Goal: Transaction & Acquisition: Purchase product/service

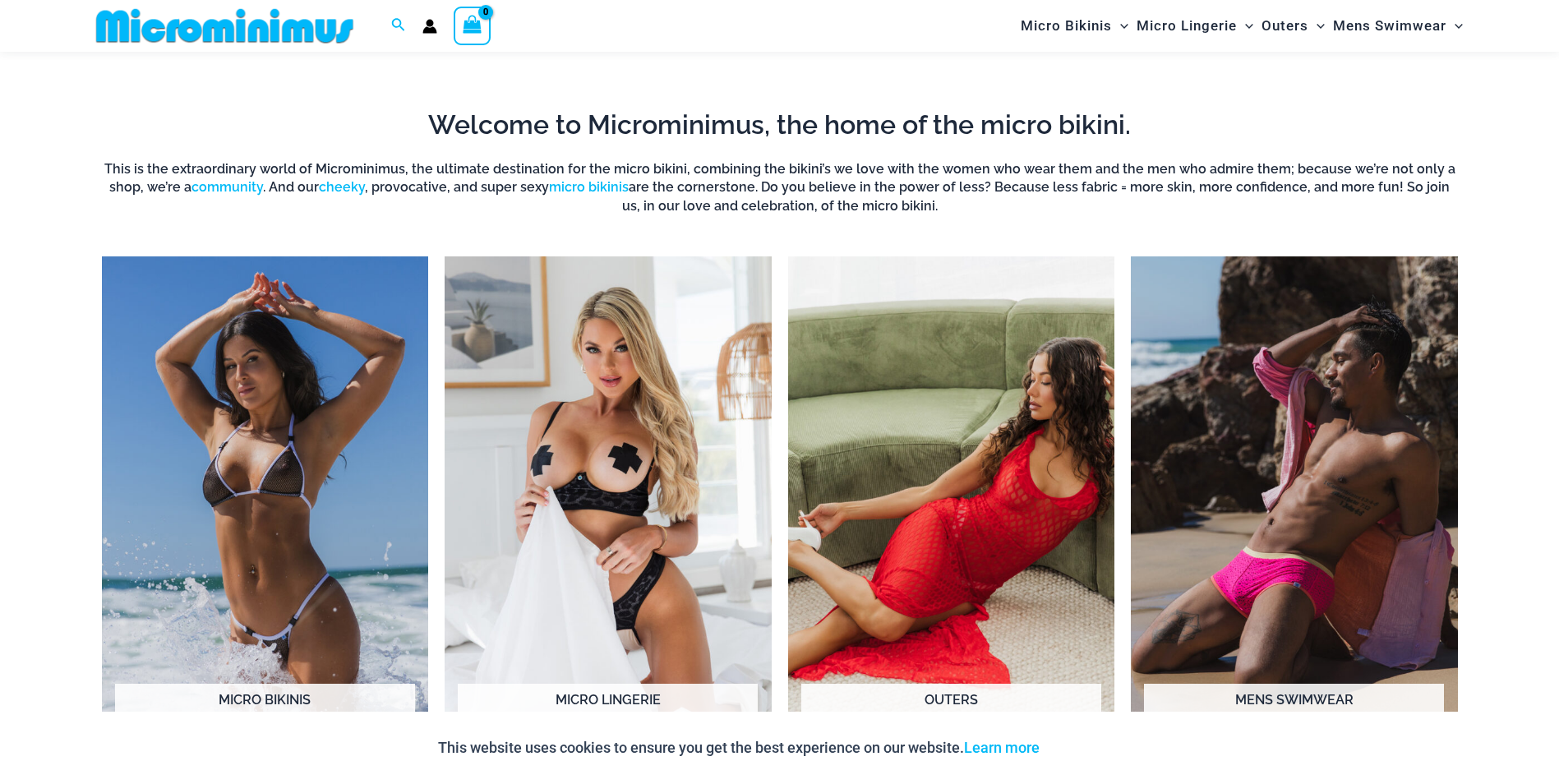
scroll to position [1305, 0]
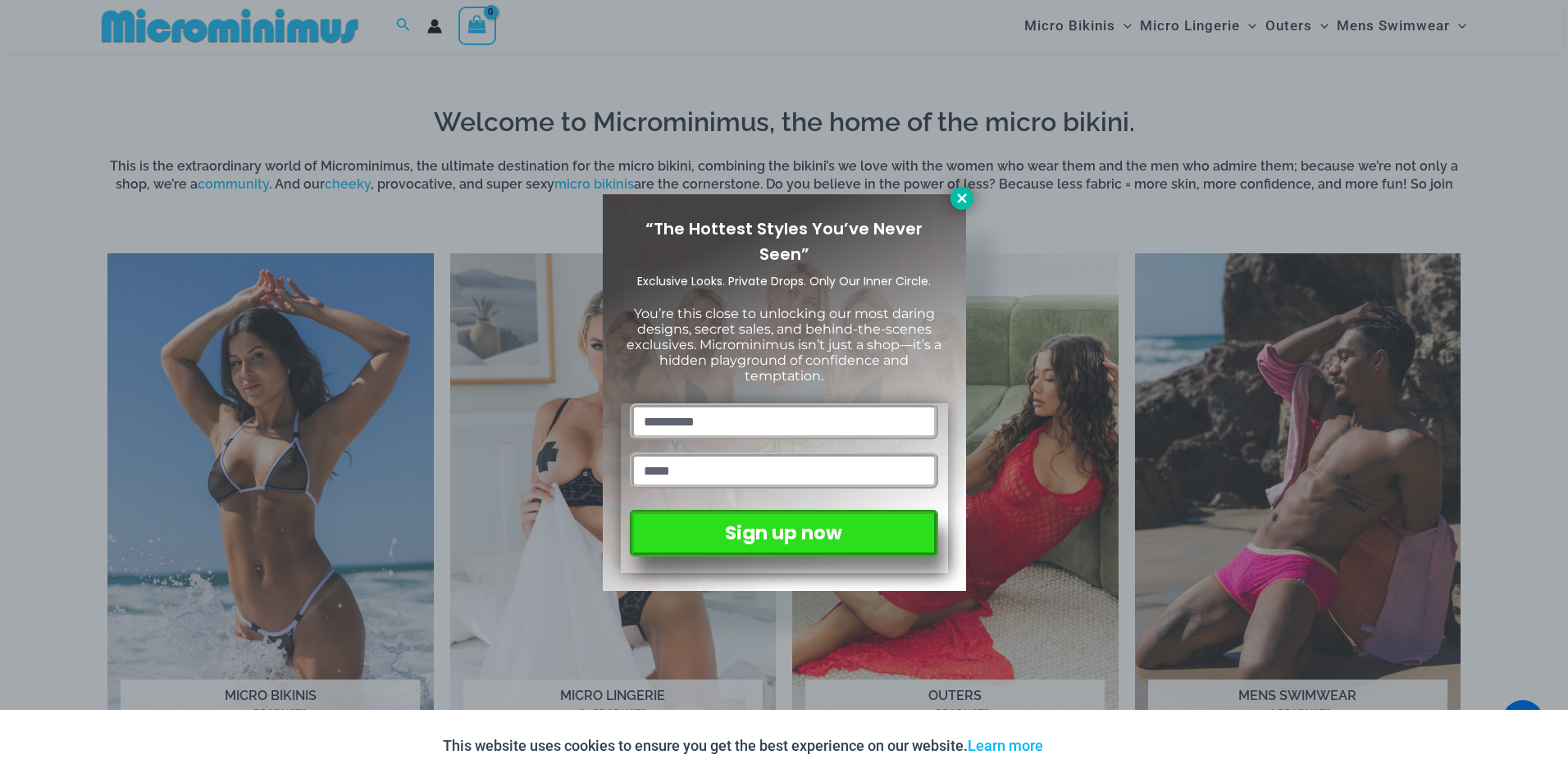
click at [961, 197] on icon at bounding box center [961, 198] width 9 height 9
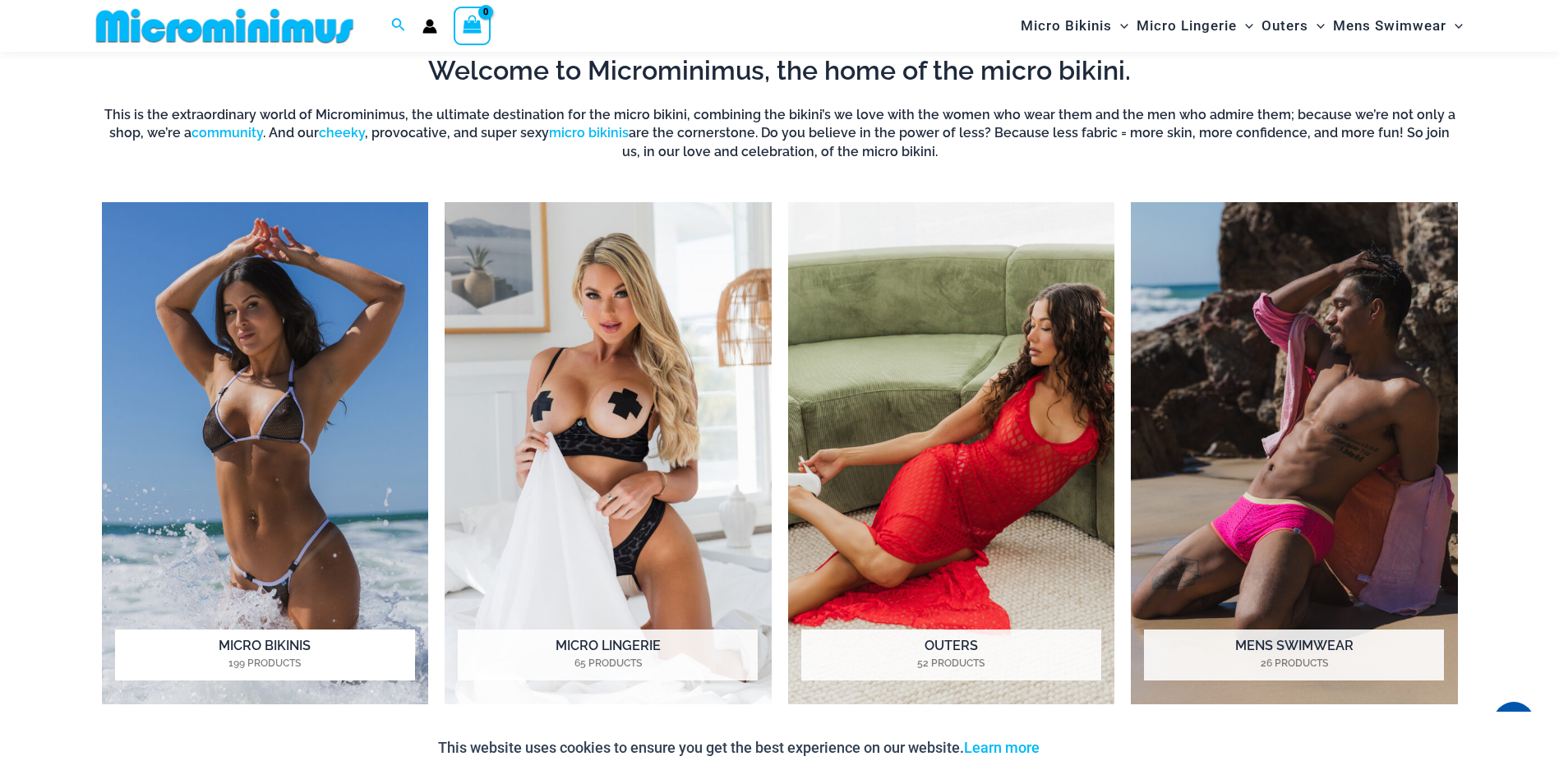
scroll to position [1385, 0]
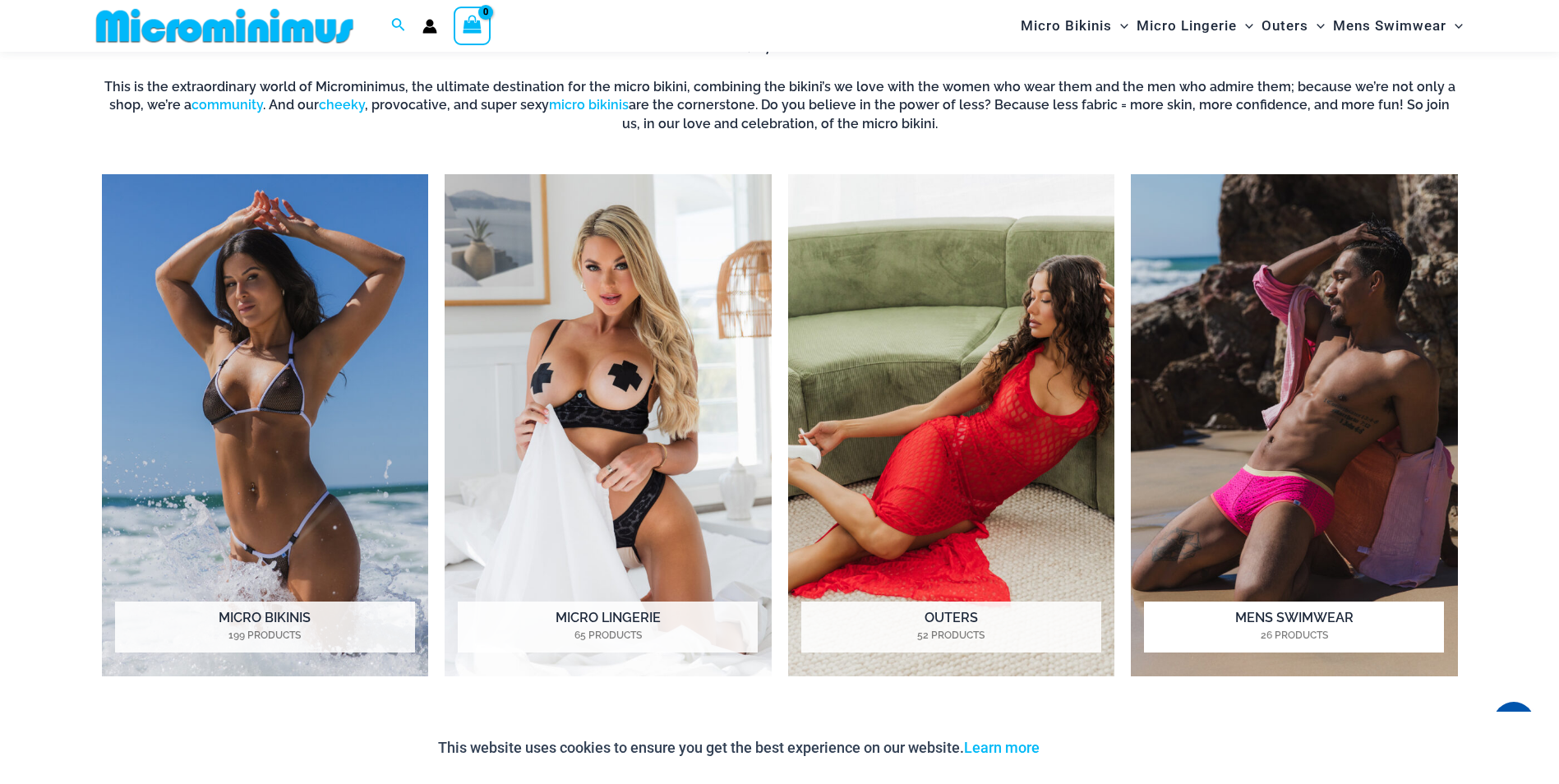
click at [1300, 609] on h2 "Mens Swimwear 26 Products" at bounding box center [1294, 627] width 300 height 51
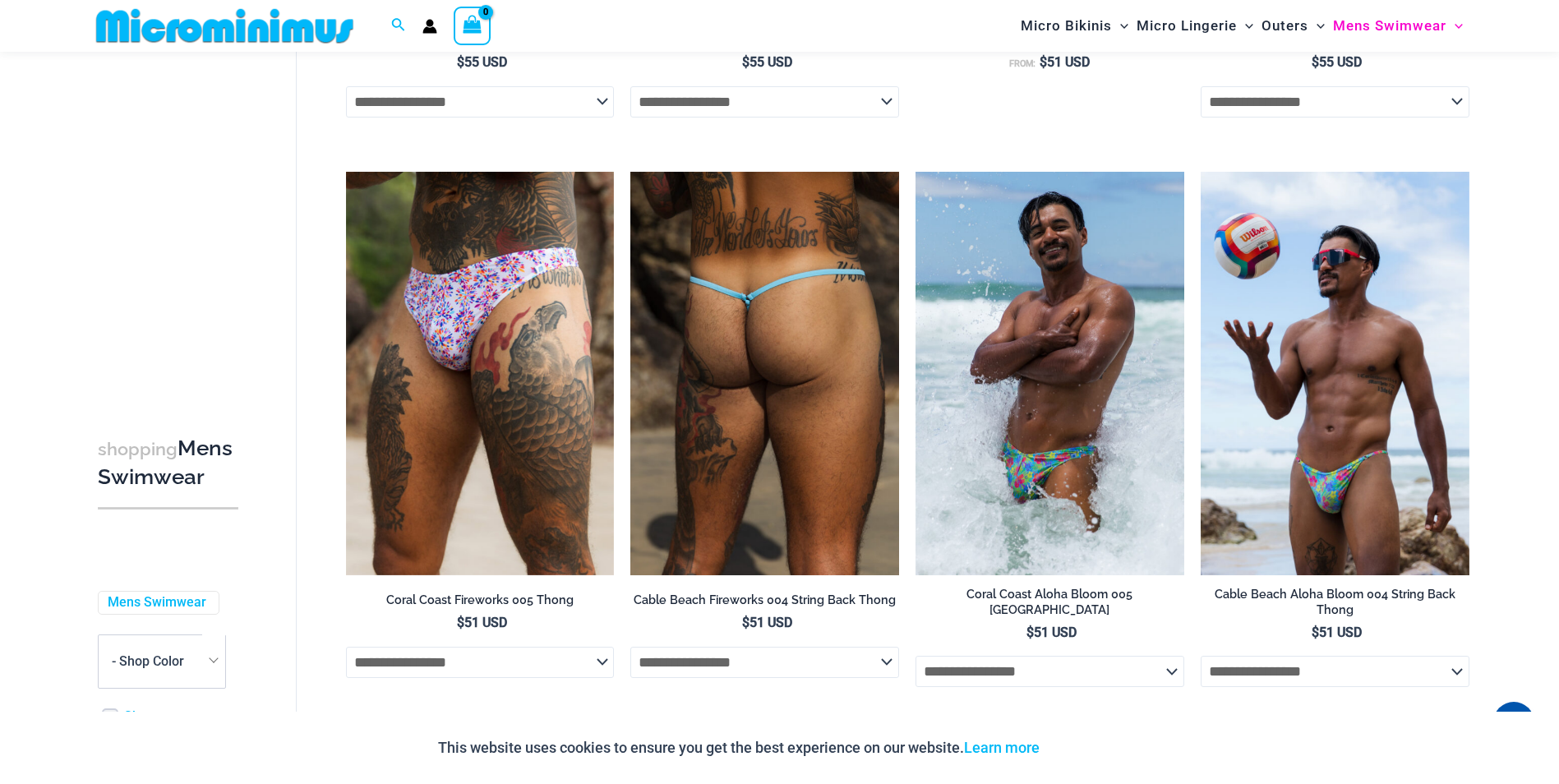
scroll to position [1880, 0]
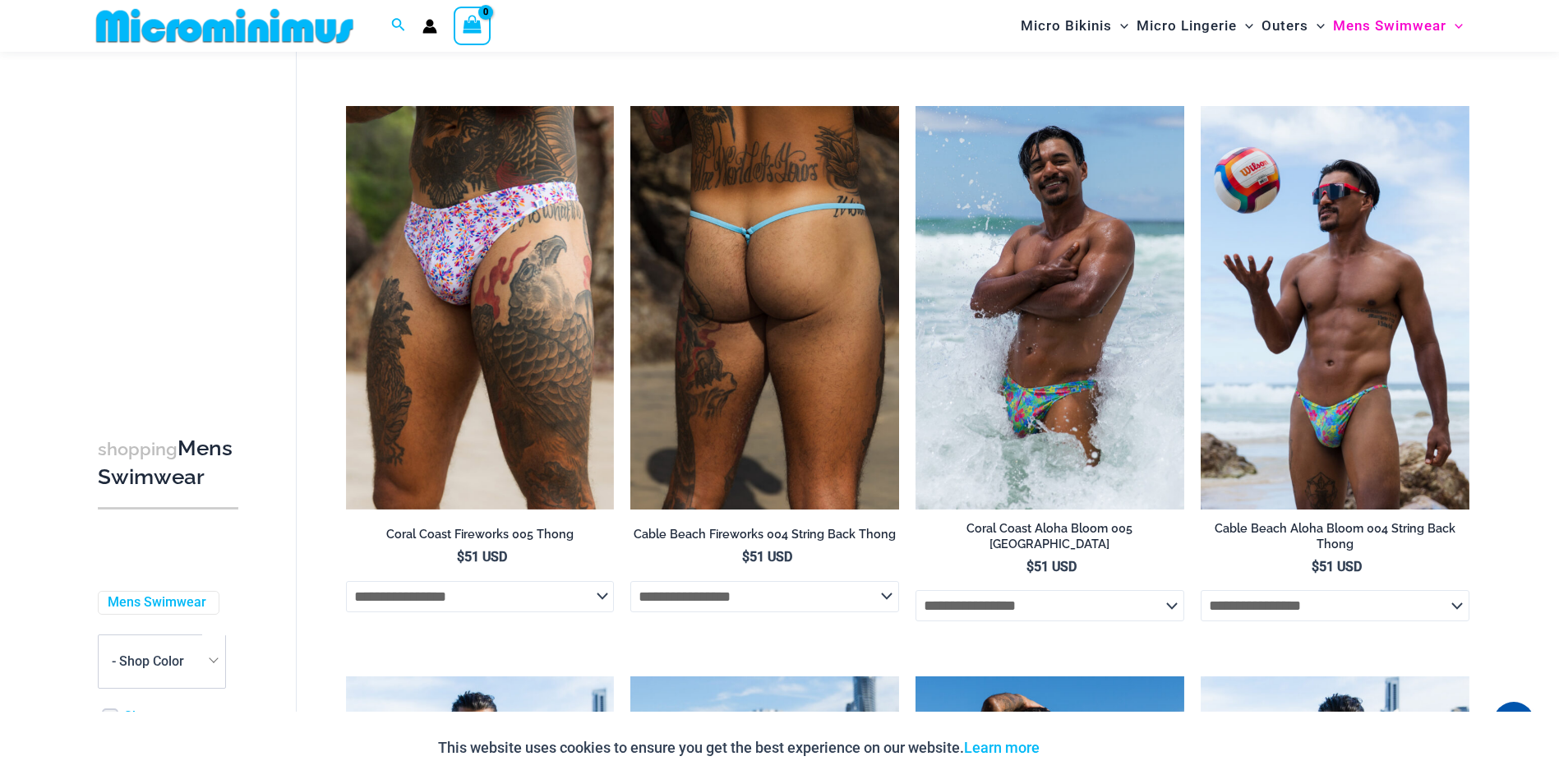
click at [790, 404] on img at bounding box center [764, 306] width 269 height 402
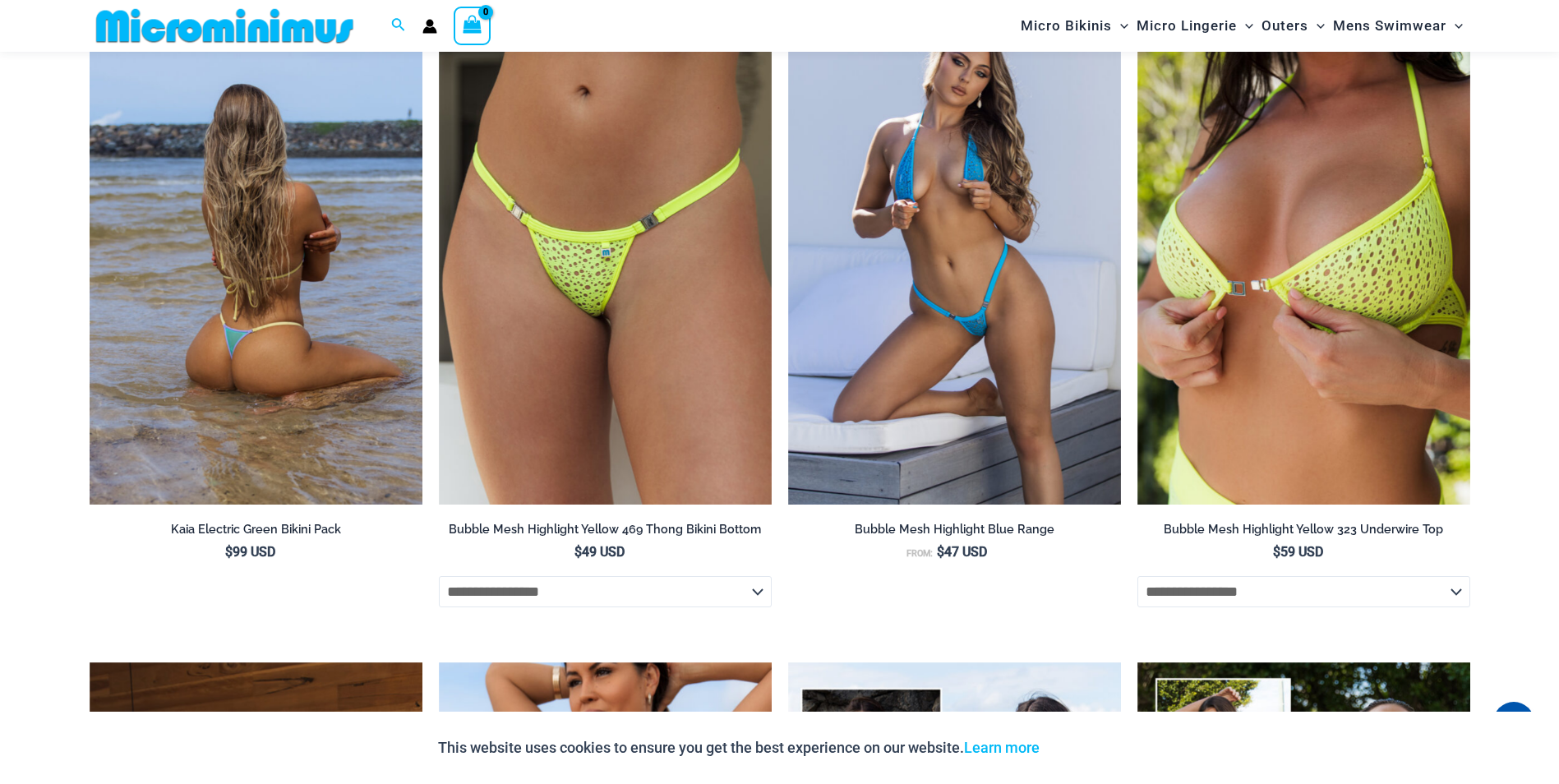
scroll to position [4588, 0]
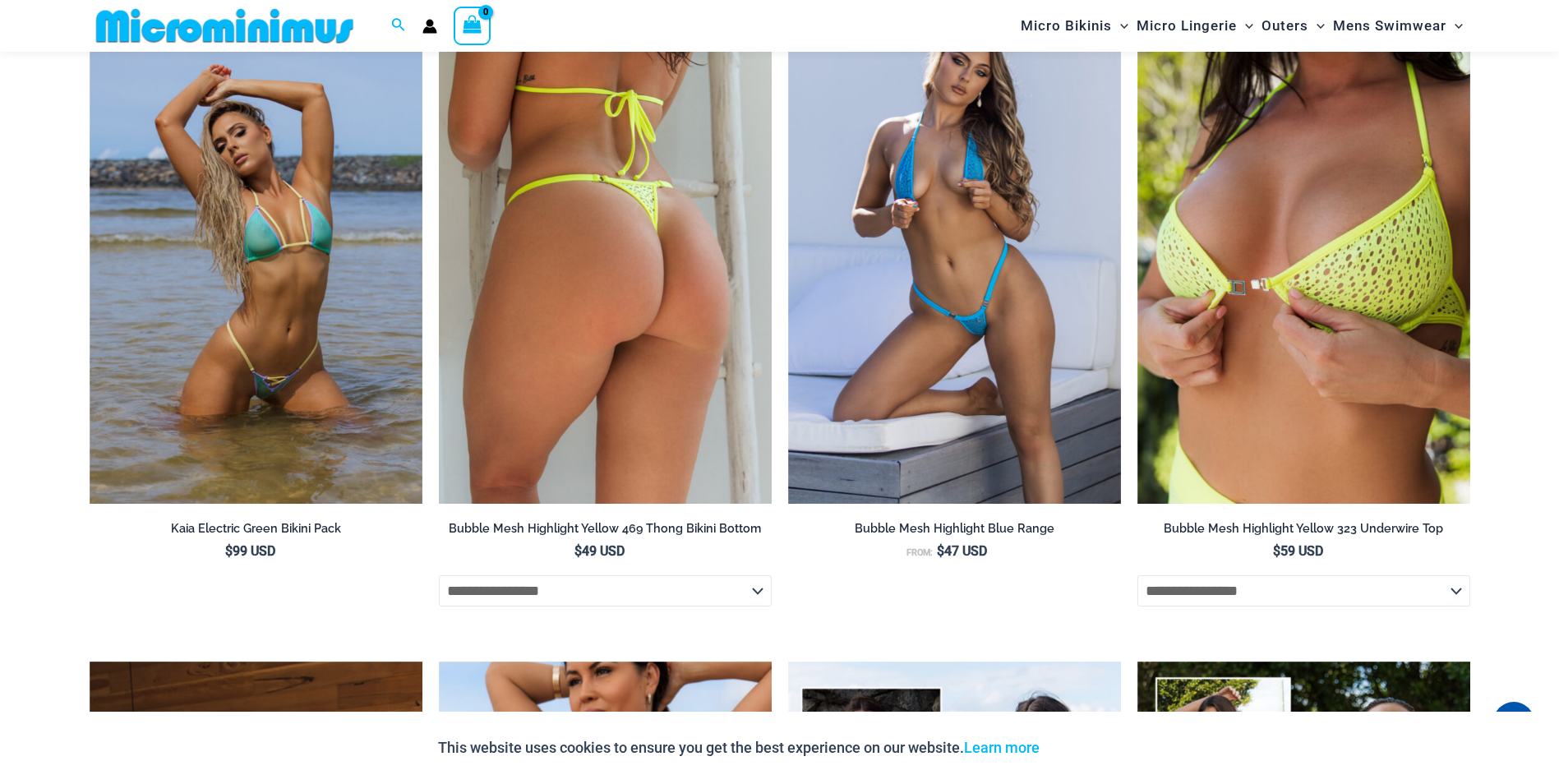
click at [612, 372] on img at bounding box center [605, 254] width 333 height 500
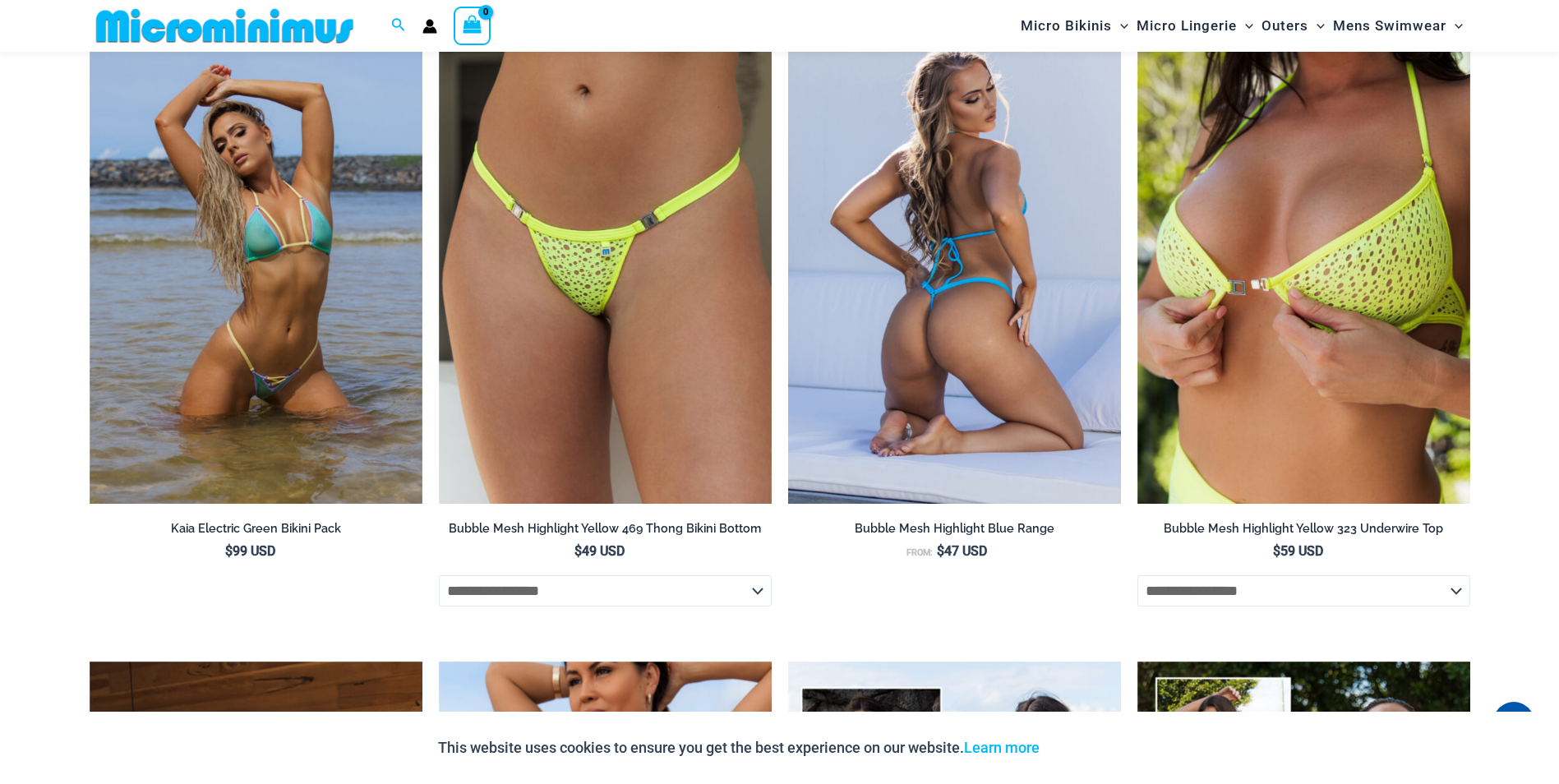
click at [937, 375] on img at bounding box center [954, 254] width 333 height 500
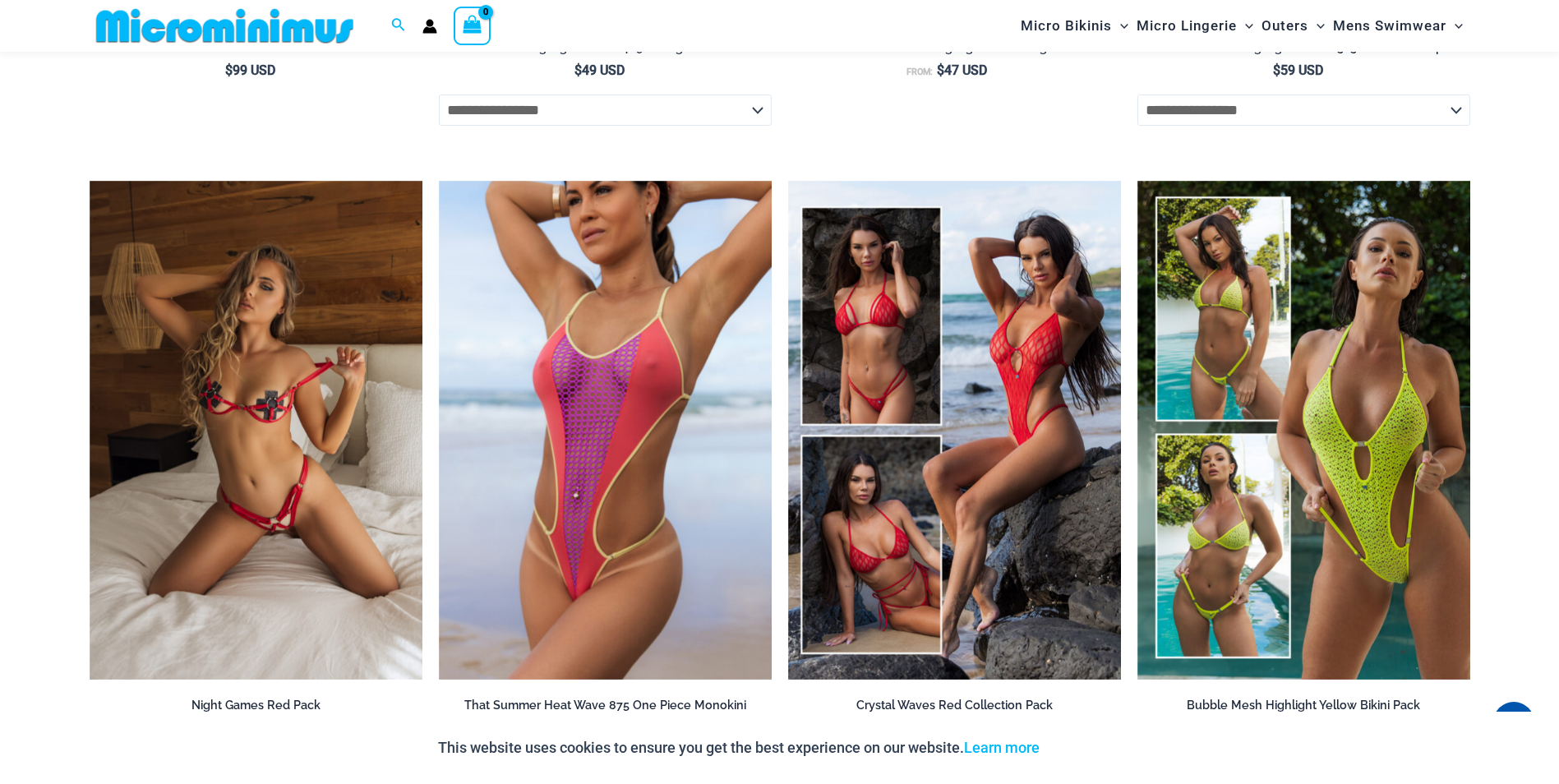
scroll to position [5163, 0]
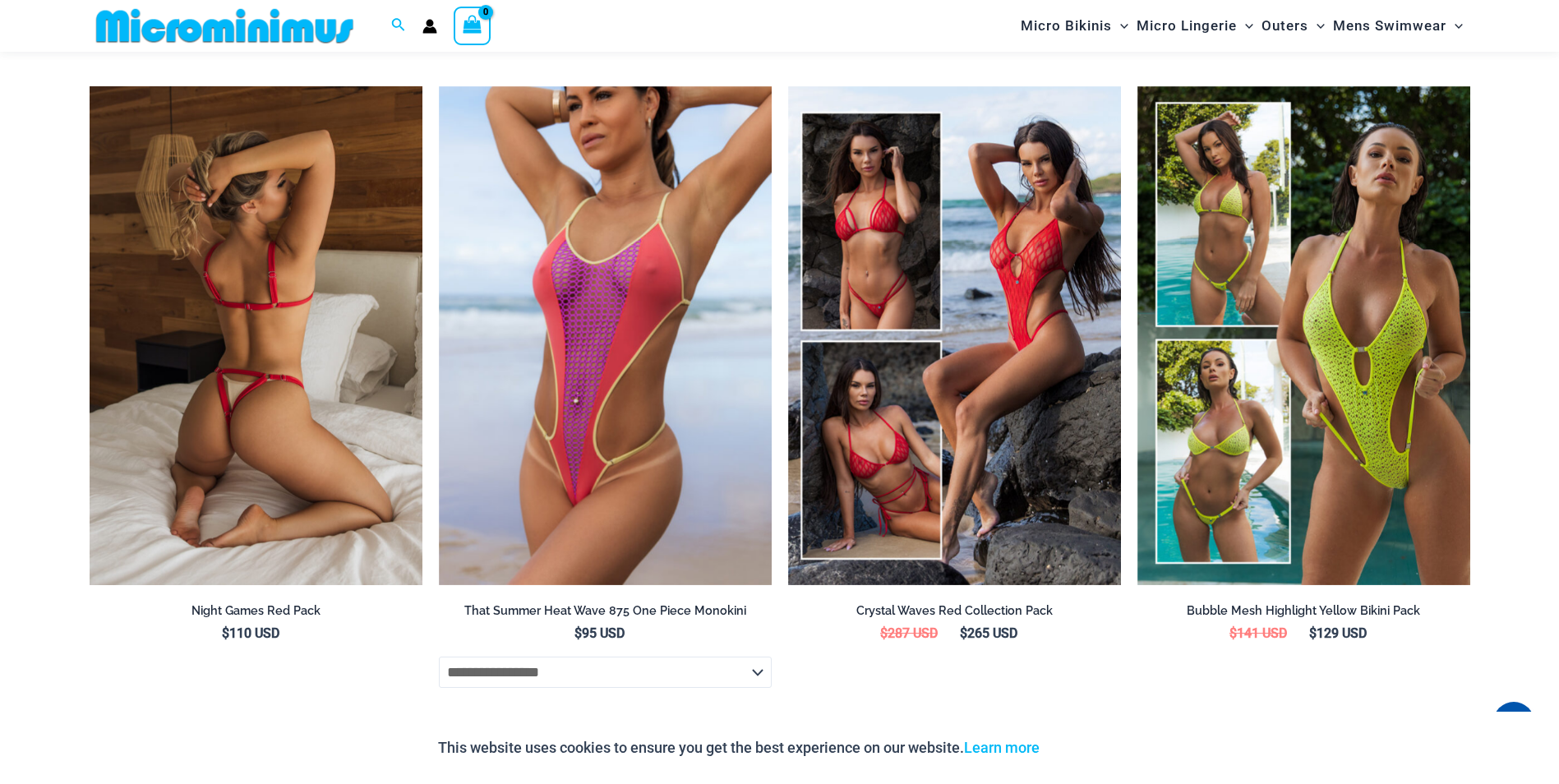
click at [254, 453] on img at bounding box center [255, 335] width 333 height 500
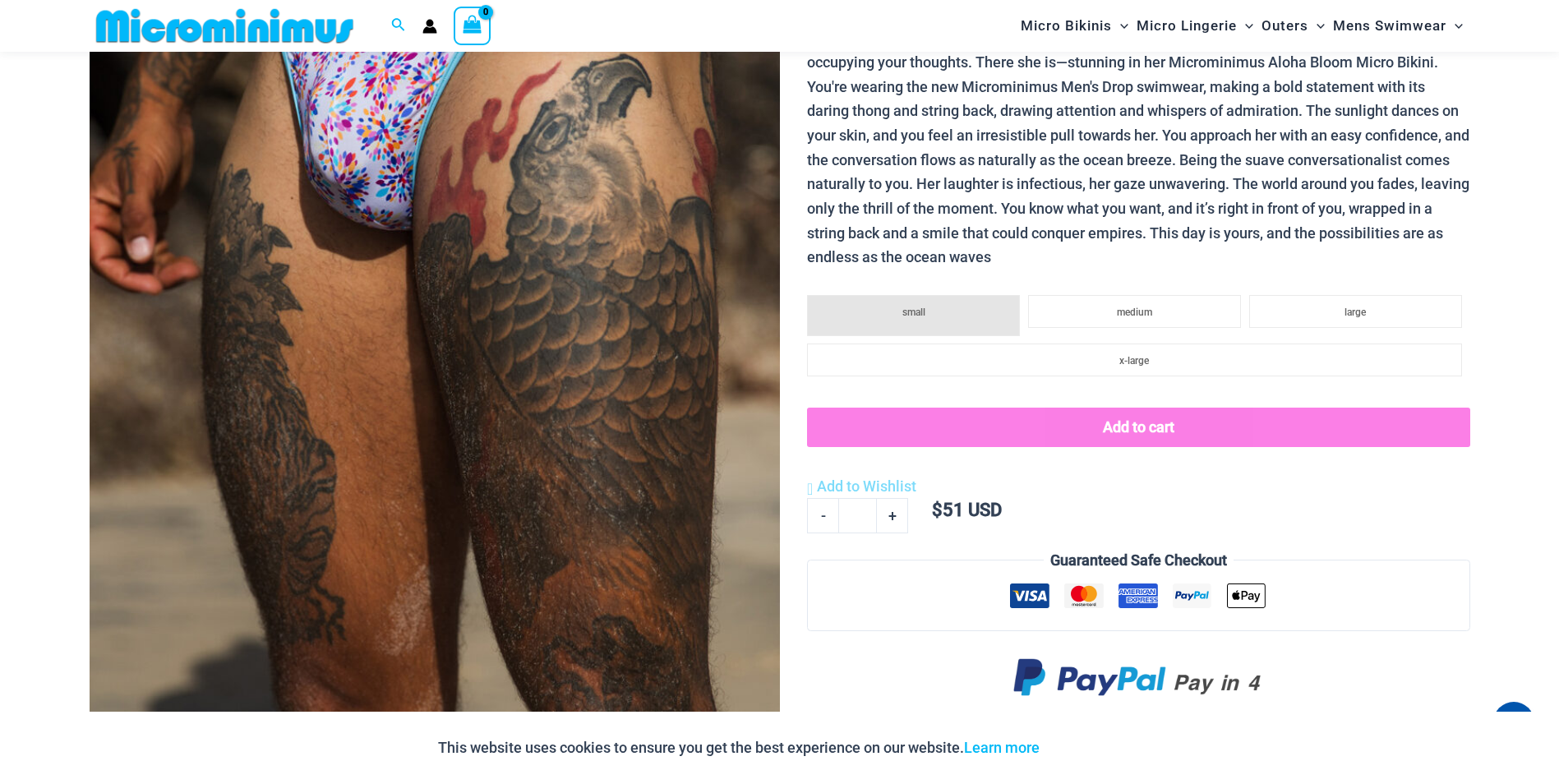
scroll to position [232, 0]
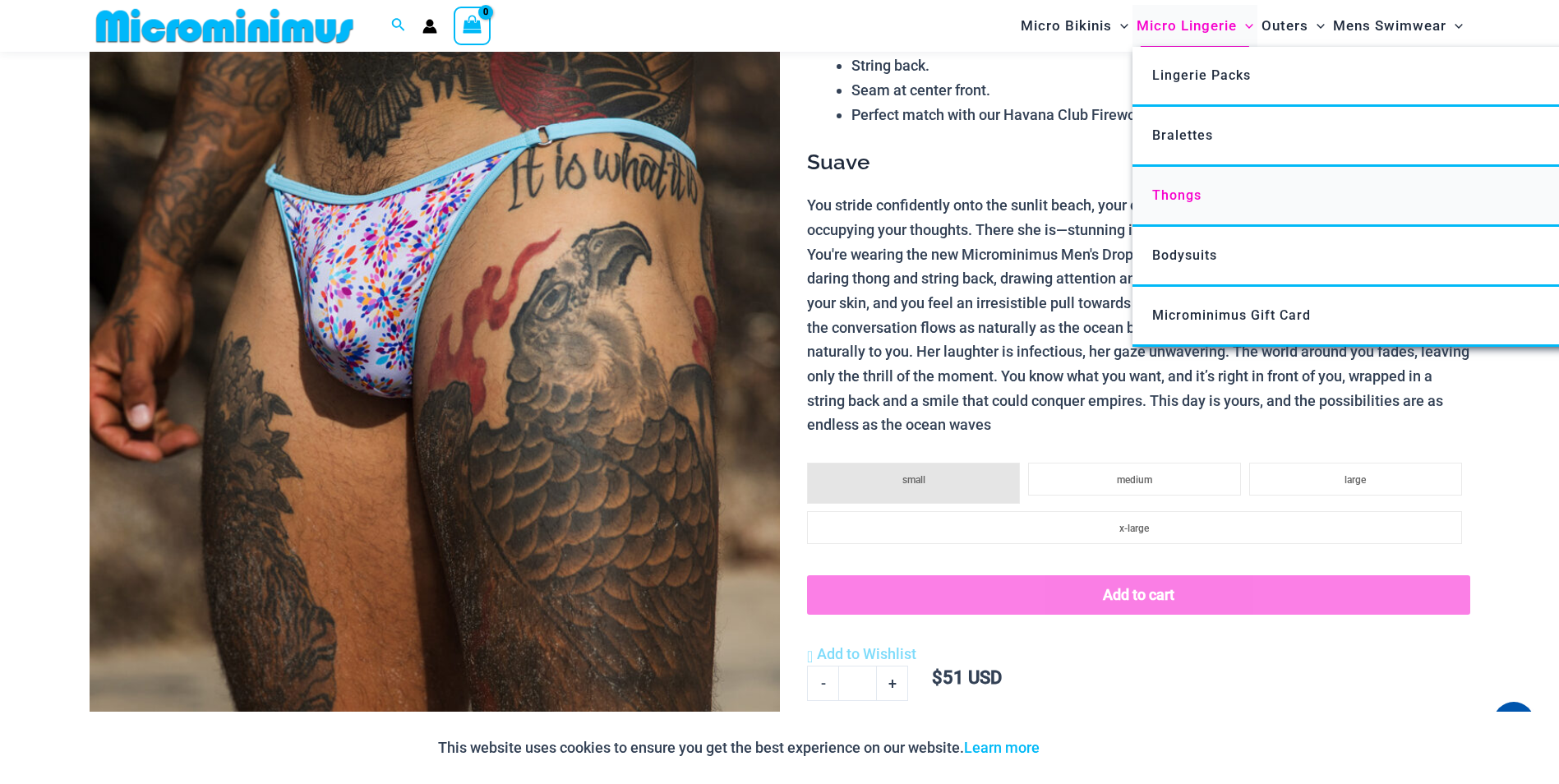
click at [1184, 197] on span "Thongs" at bounding box center [1177, 195] width 50 height 16
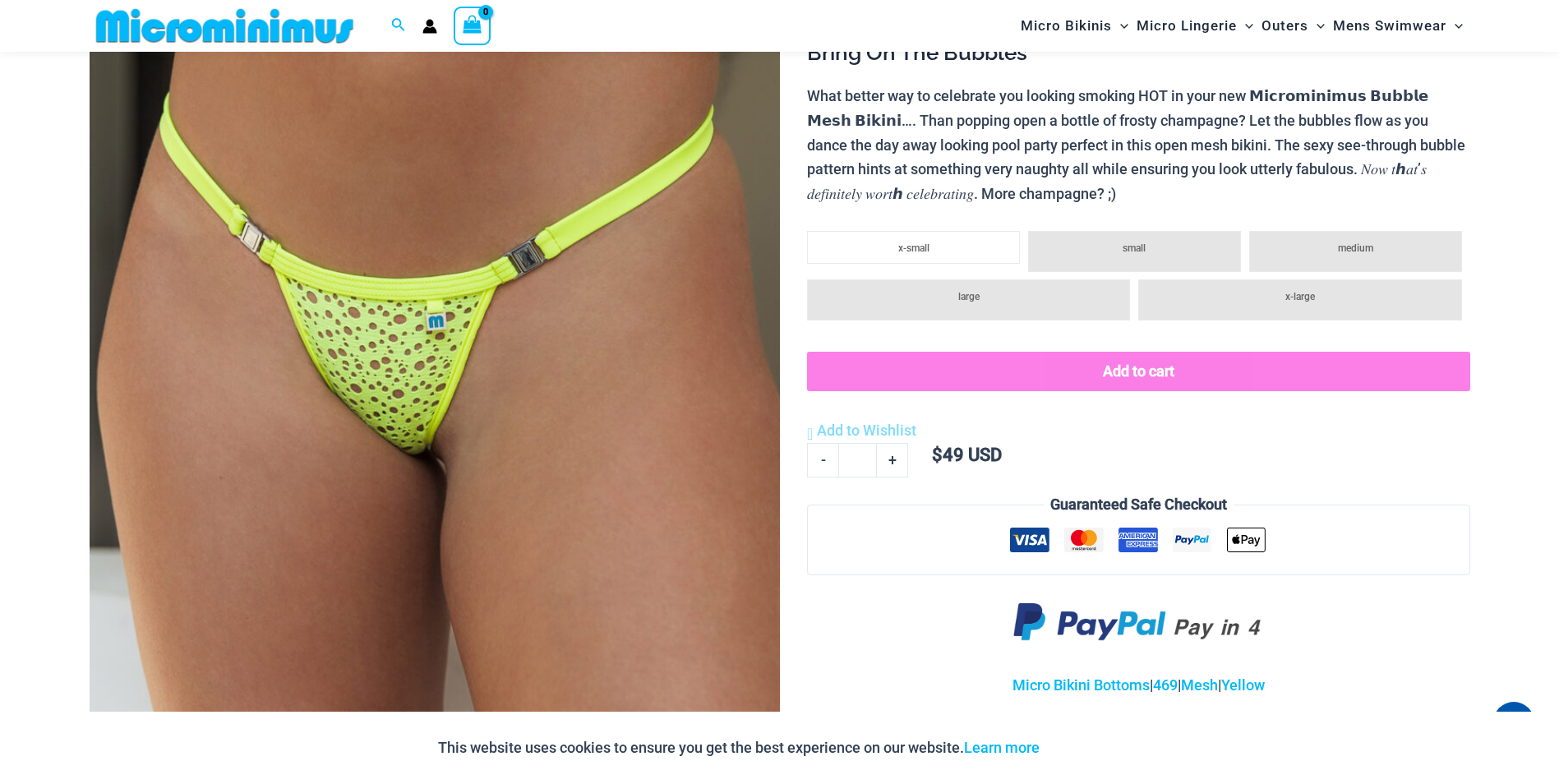
scroll to position [314, 0]
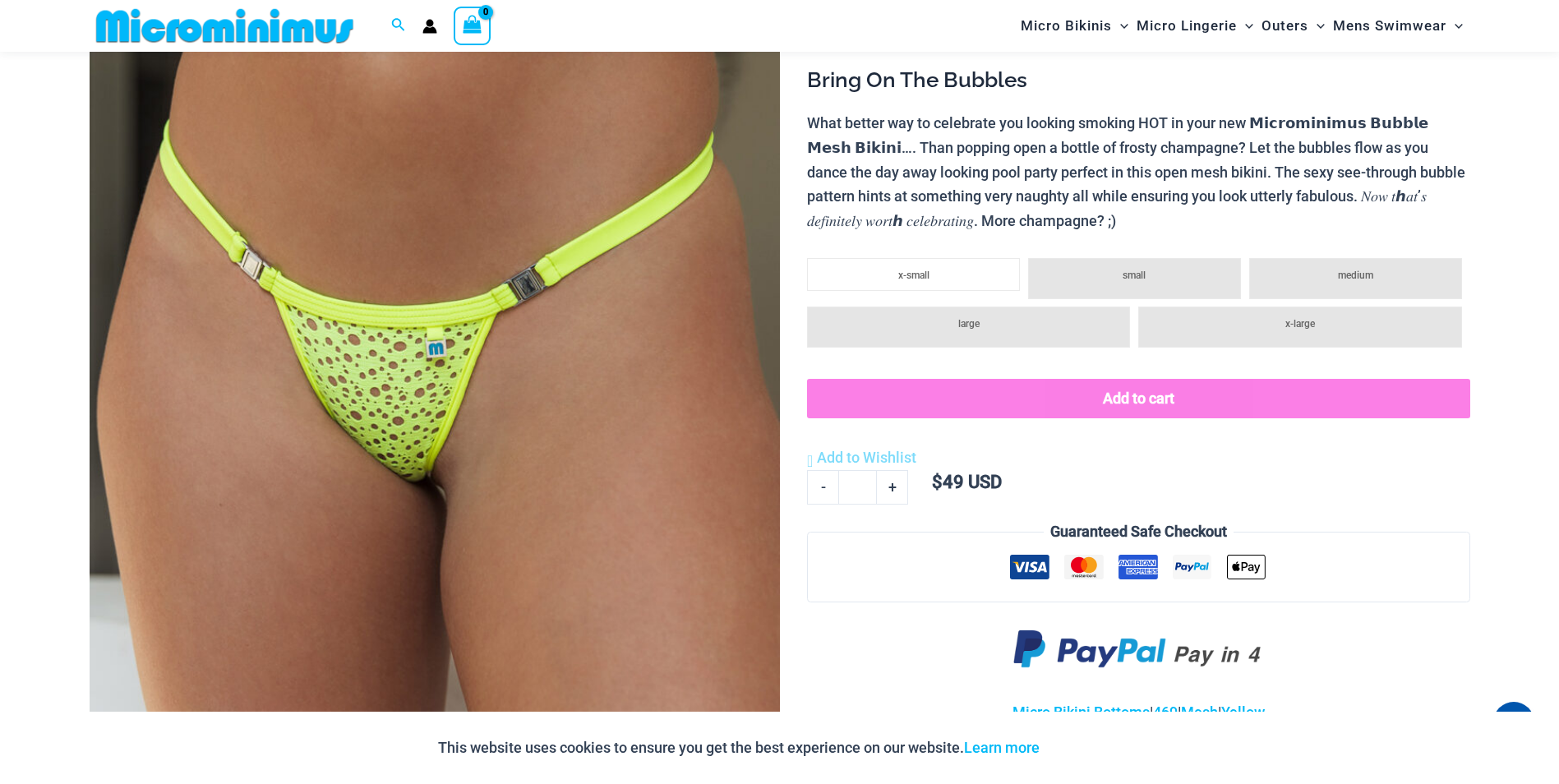
click at [592, 464] on img at bounding box center [435, 353] width 691 height 1035
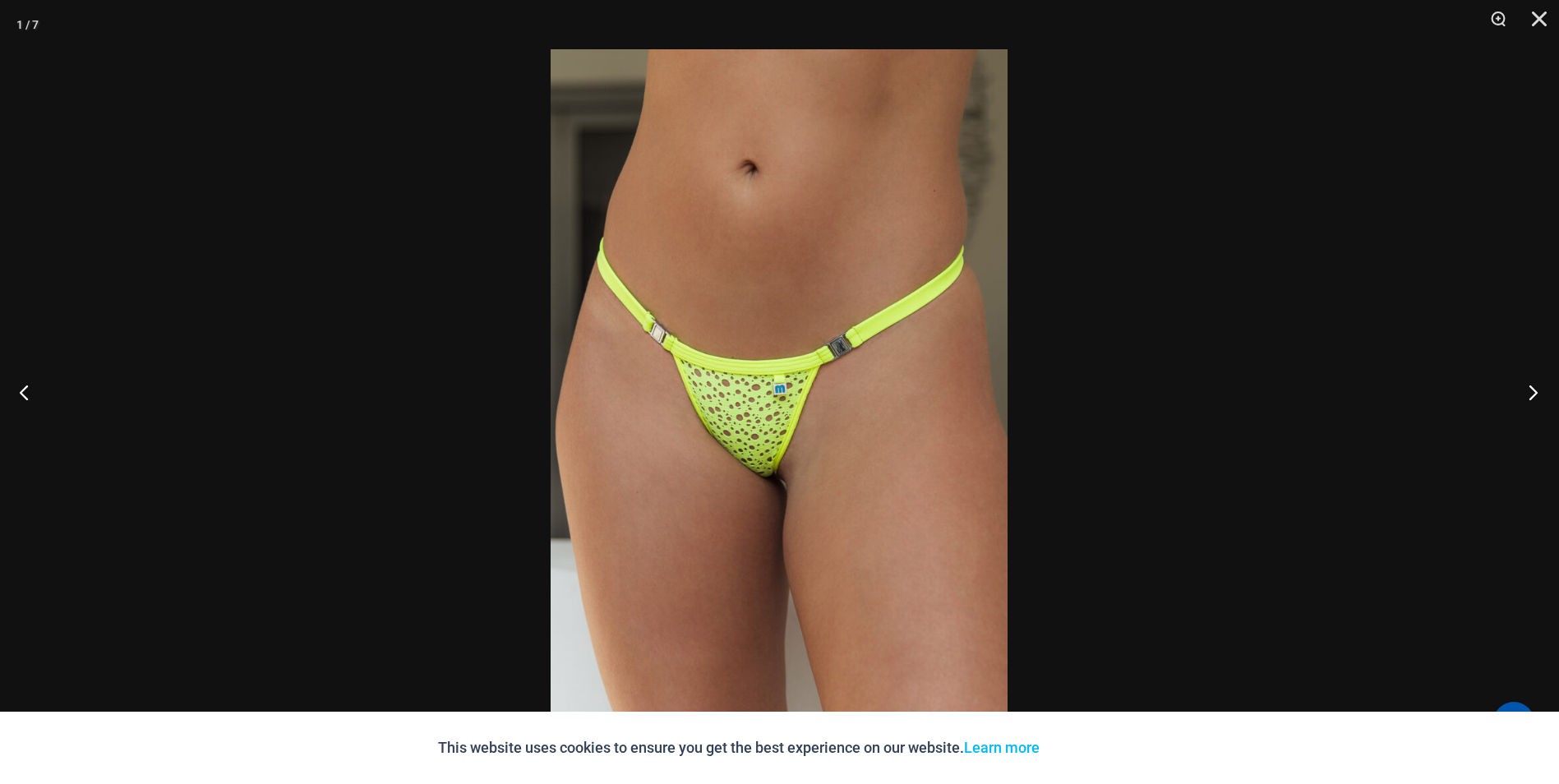
click at [1531, 396] on button "Next" at bounding box center [1528, 392] width 62 height 82
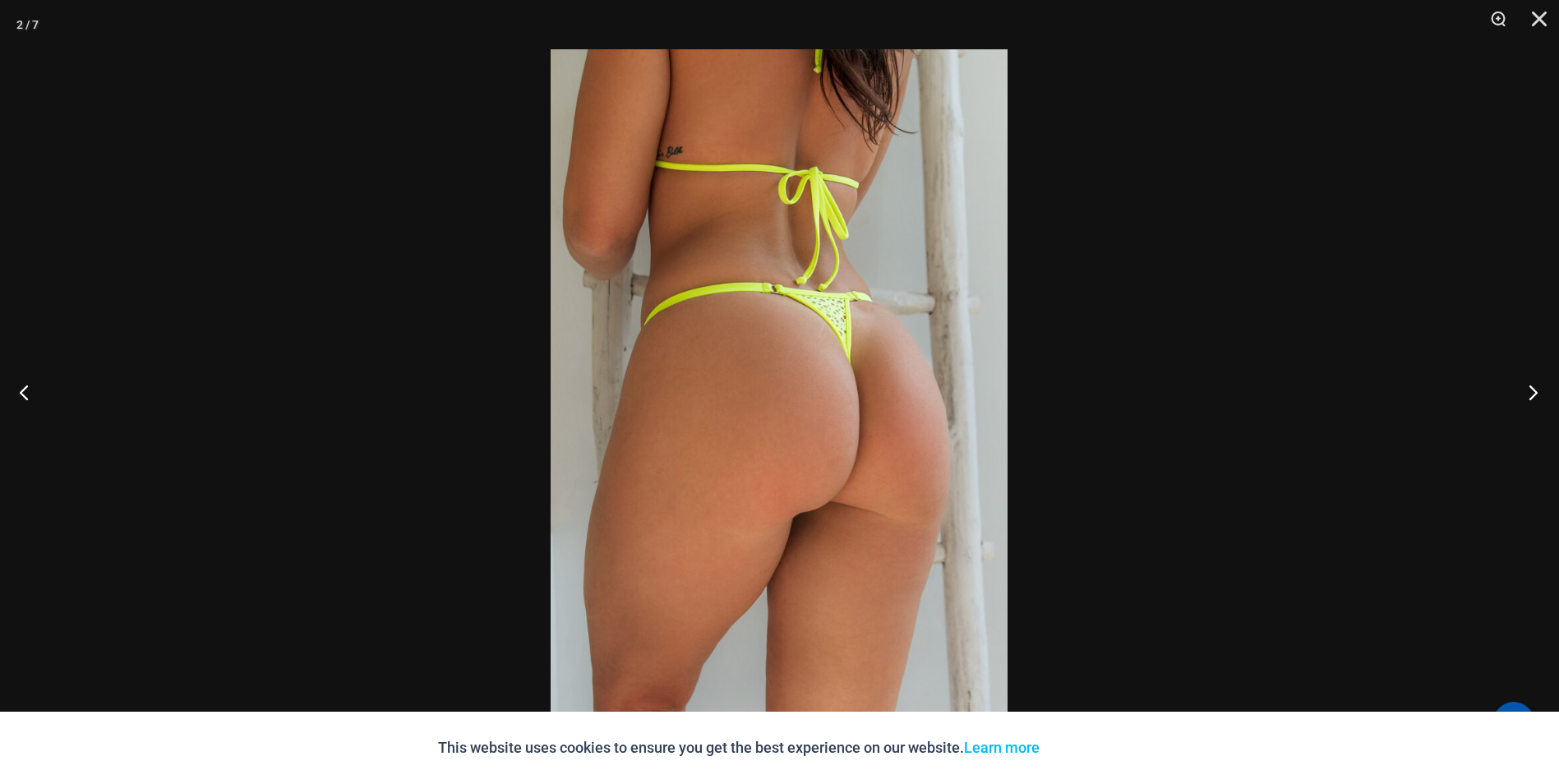
click at [1531, 396] on button "Next" at bounding box center [1528, 392] width 62 height 82
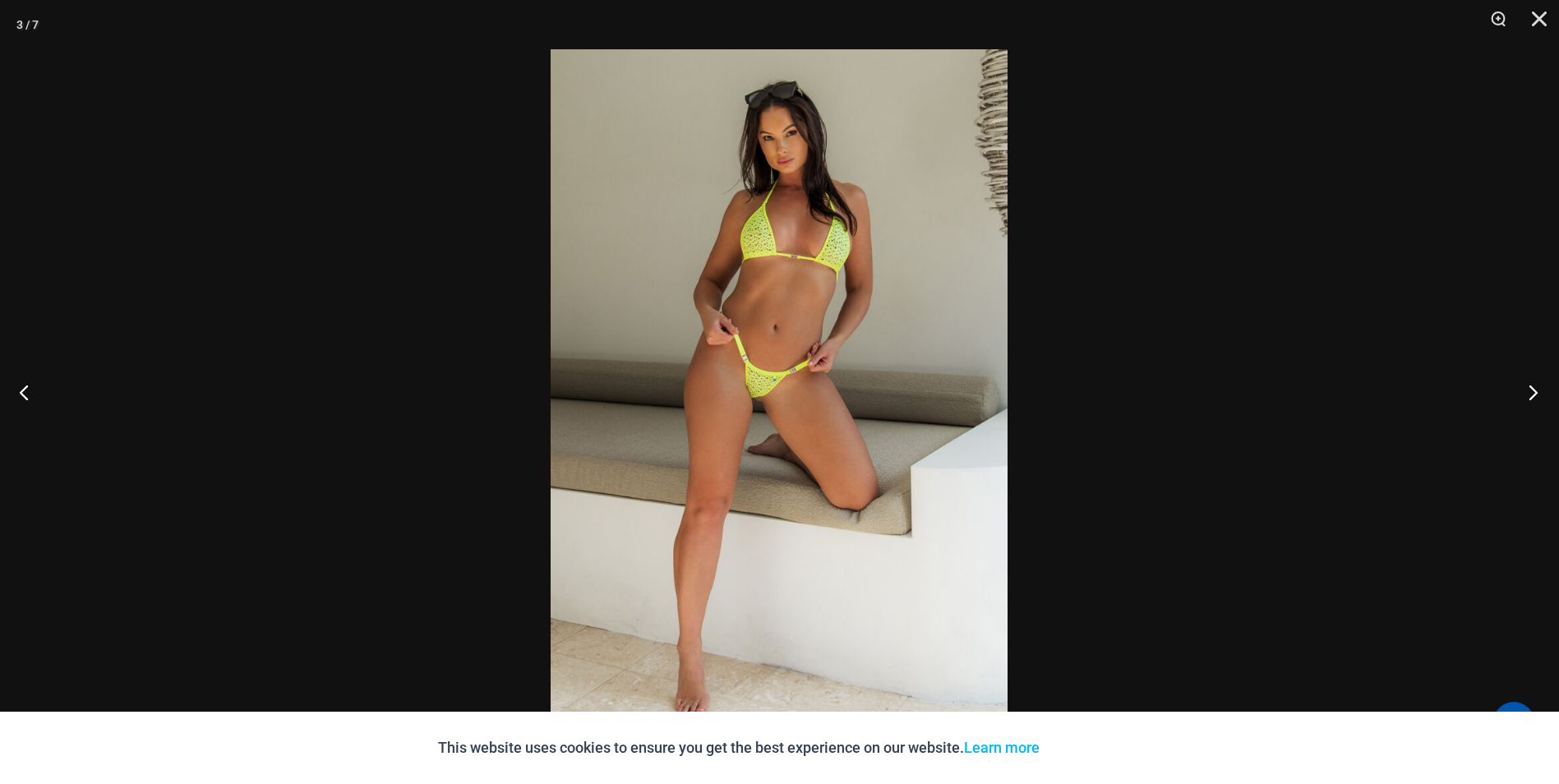
click at [1531, 396] on button "Next" at bounding box center [1528, 392] width 62 height 82
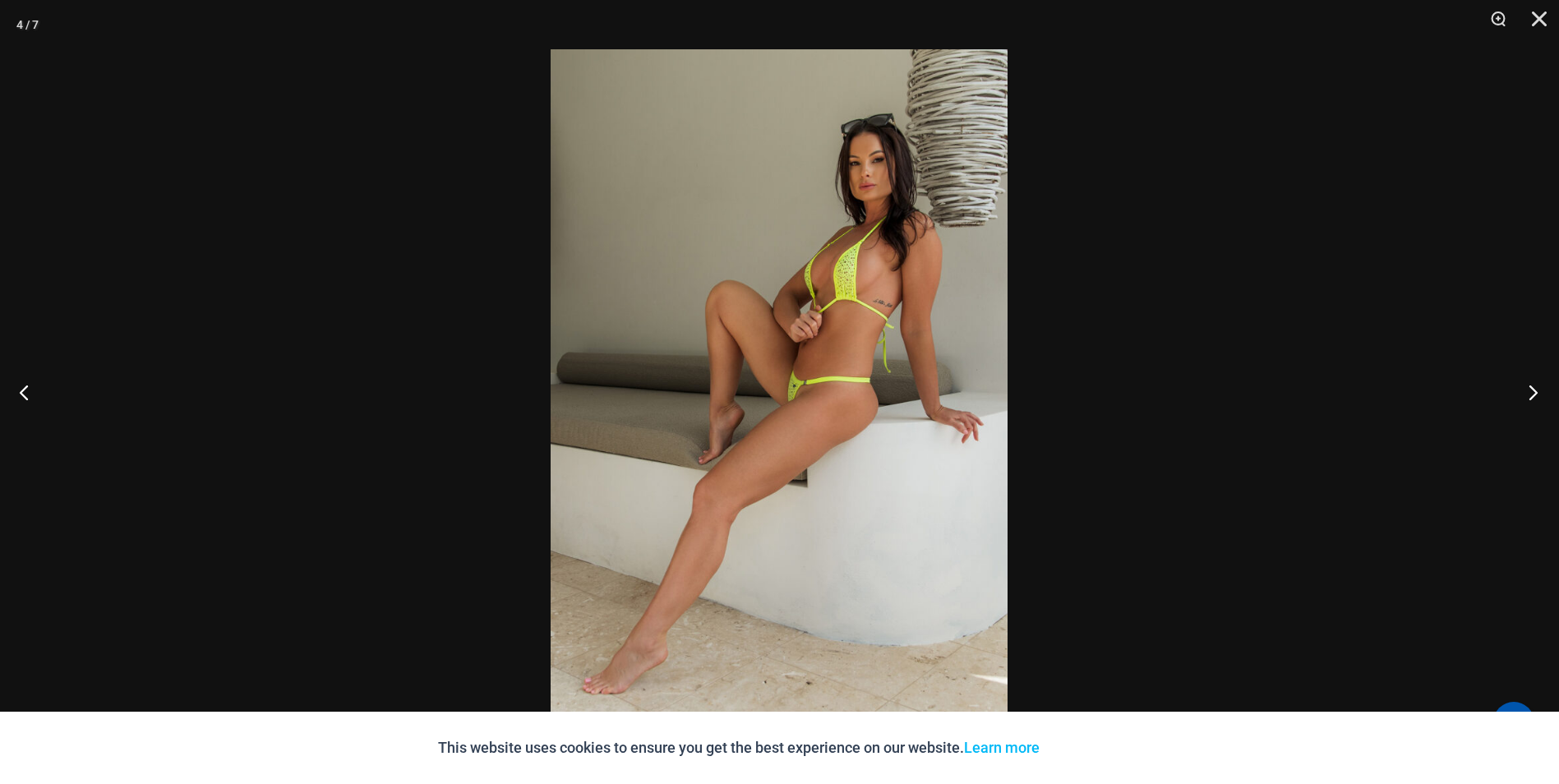
click at [1531, 396] on button "Next" at bounding box center [1528, 392] width 62 height 82
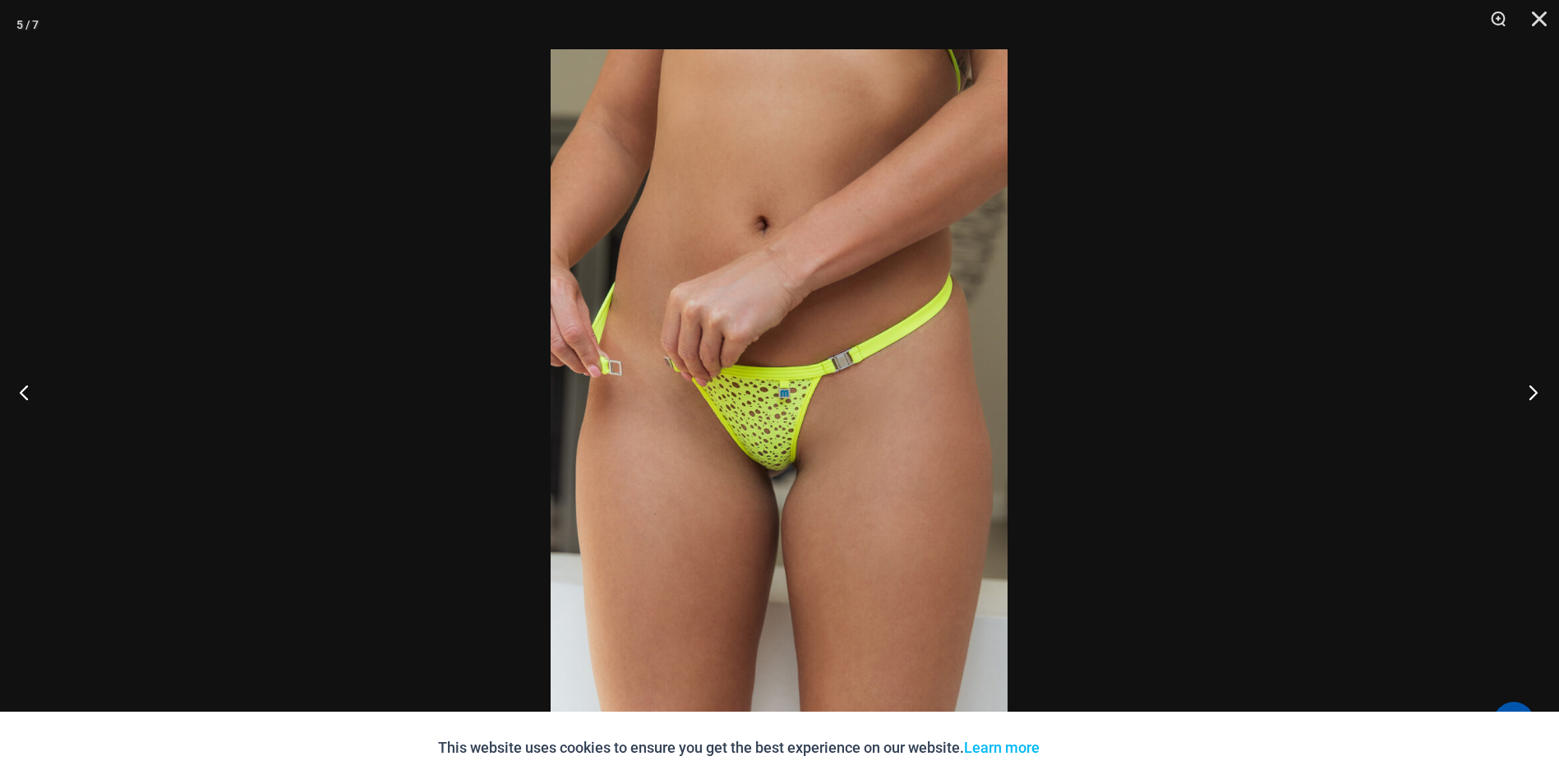
click at [1532, 397] on button "Next" at bounding box center [1528, 392] width 62 height 82
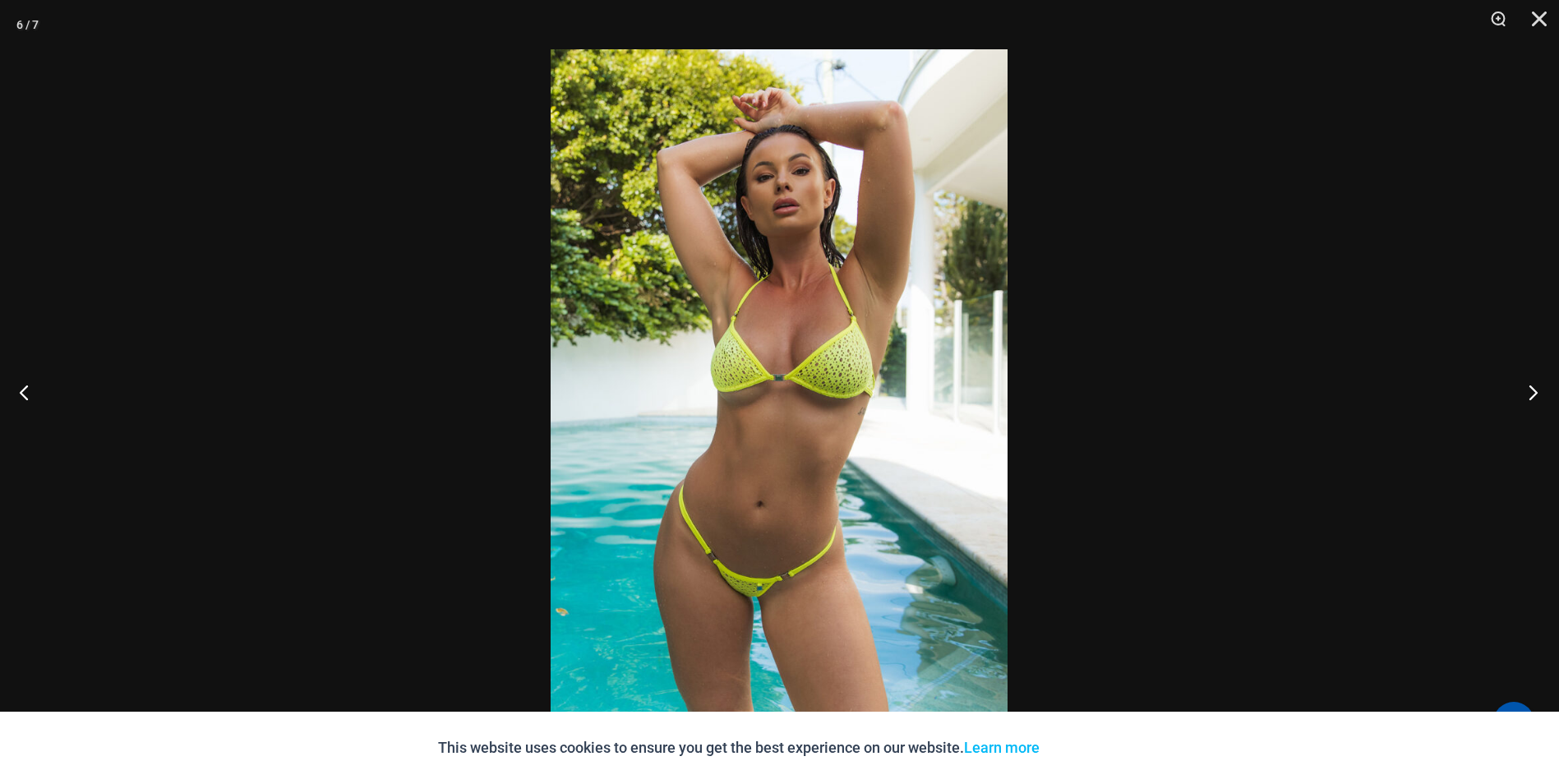
click at [1532, 397] on button "Next" at bounding box center [1528, 392] width 62 height 82
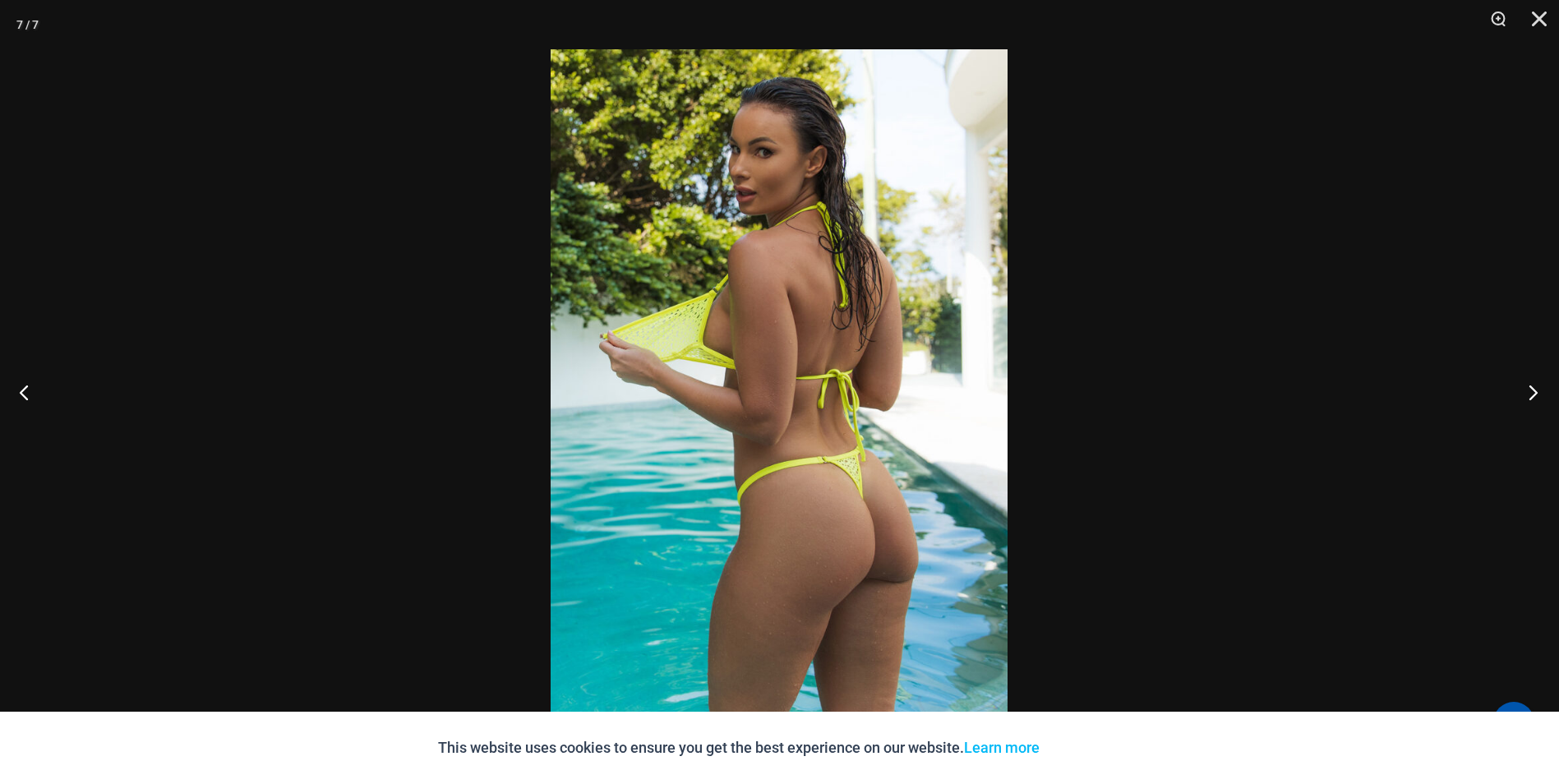
click at [1532, 399] on button "Next" at bounding box center [1528, 392] width 62 height 82
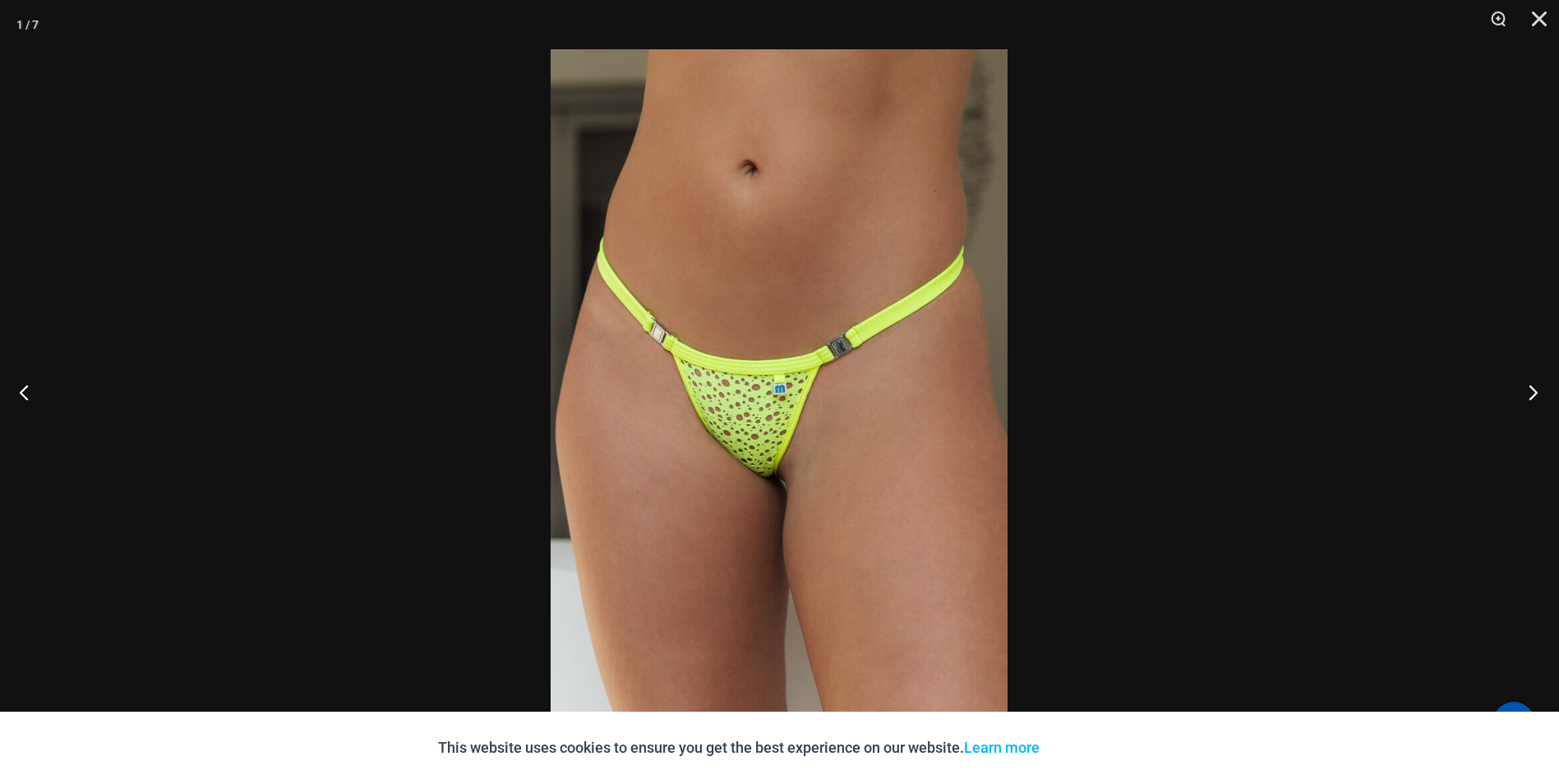
click at [1532, 399] on button "Next" at bounding box center [1528, 392] width 62 height 82
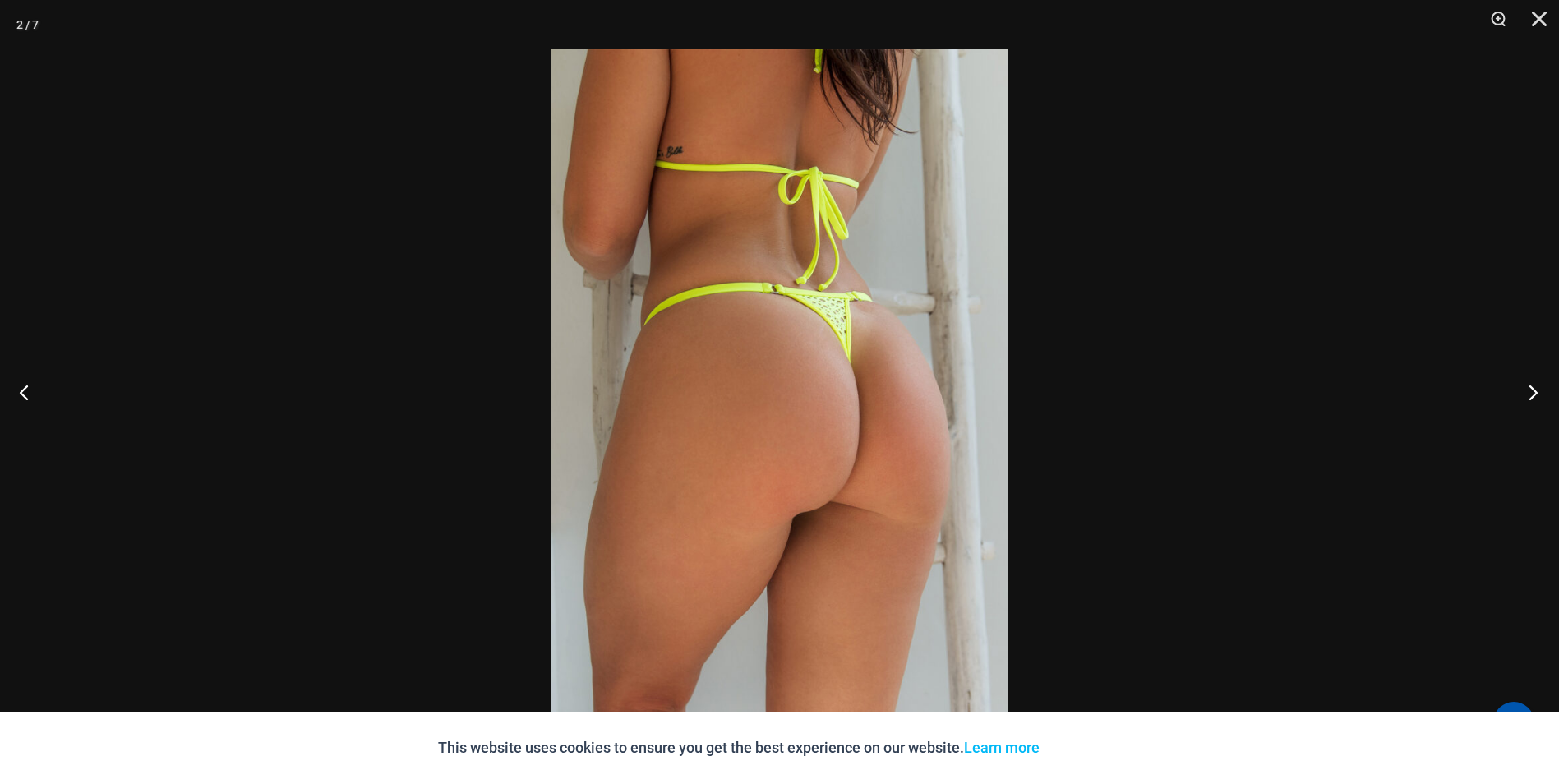
click at [1532, 399] on button "Next" at bounding box center [1528, 392] width 62 height 82
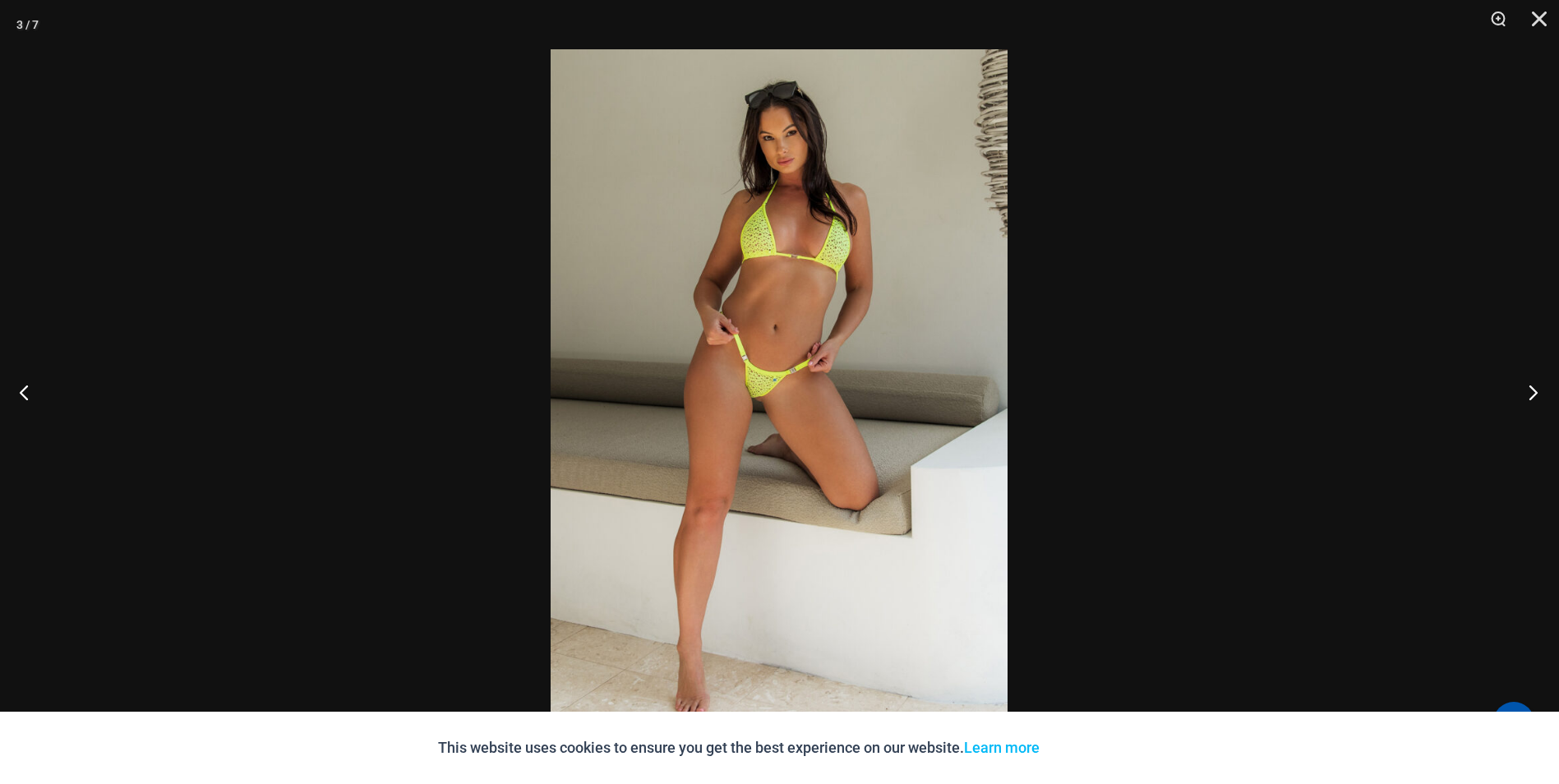
click at [1532, 399] on button "Next" at bounding box center [1528, 392] width 62 height 82
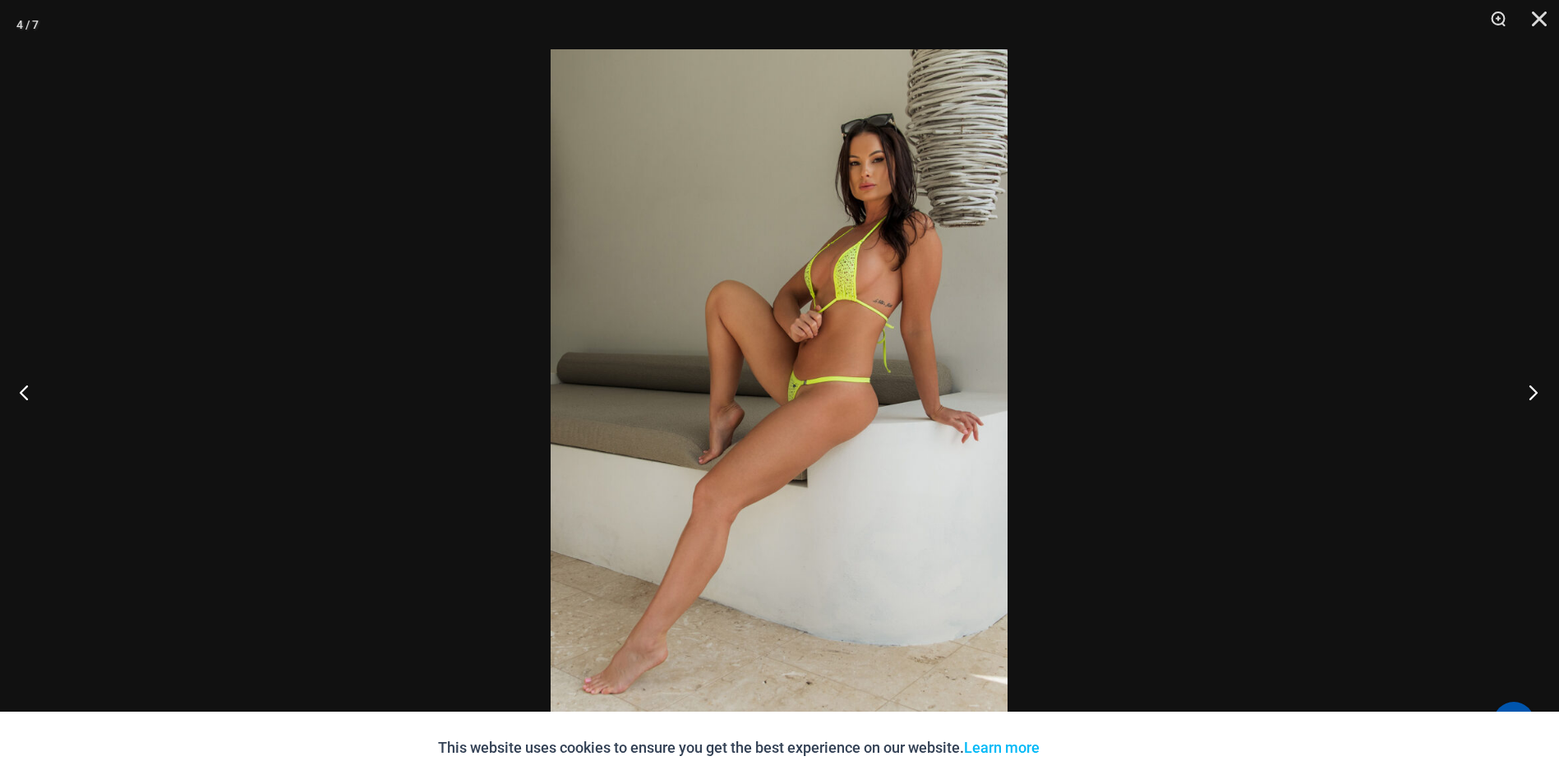
click at [1532, 399] on button "Next" at bounding box center [1528, 392] width 62 height 82
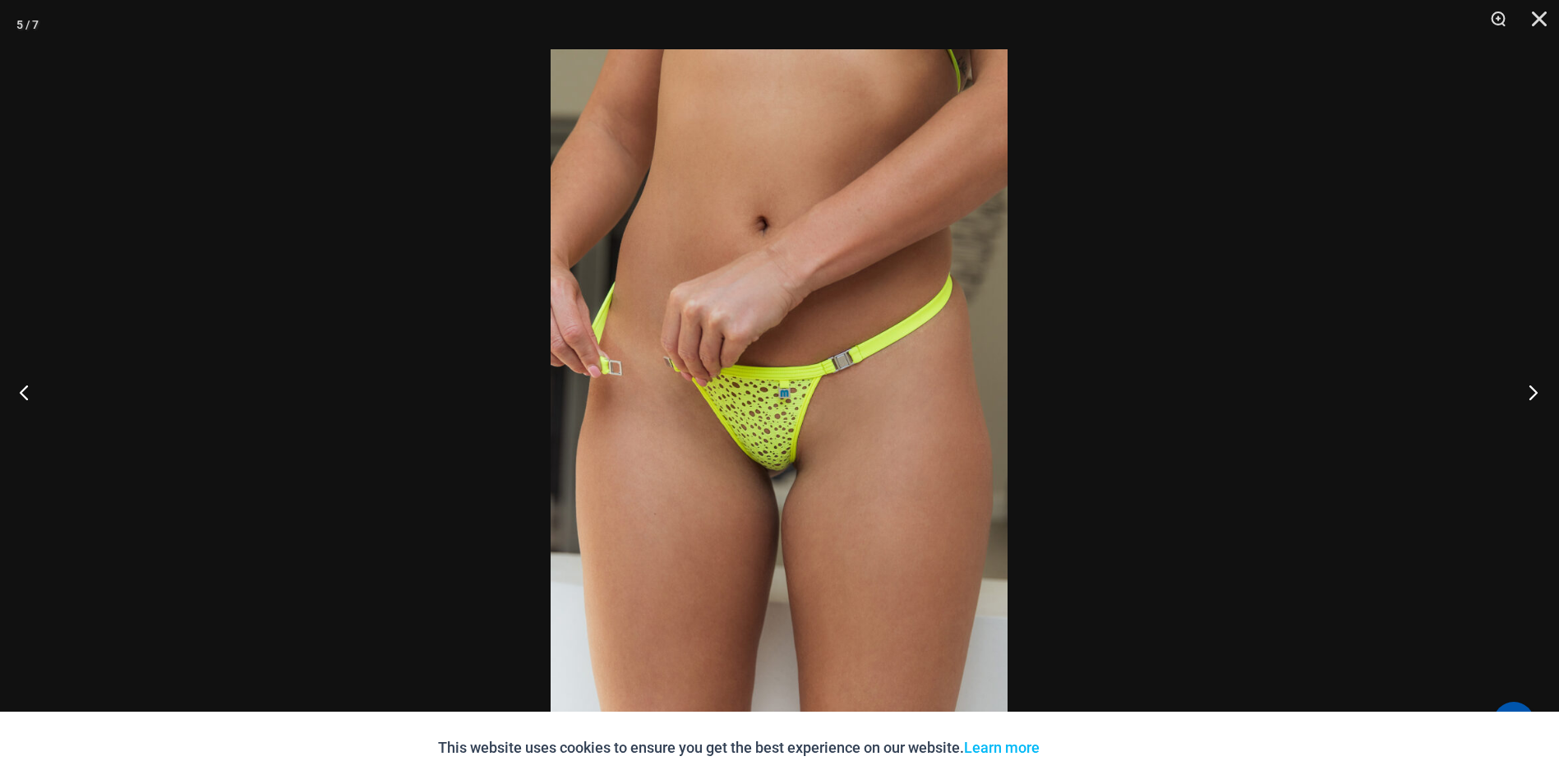
click at [1529, 402] on button "Next" at bounding box center [1528, 392] width 62 height 82
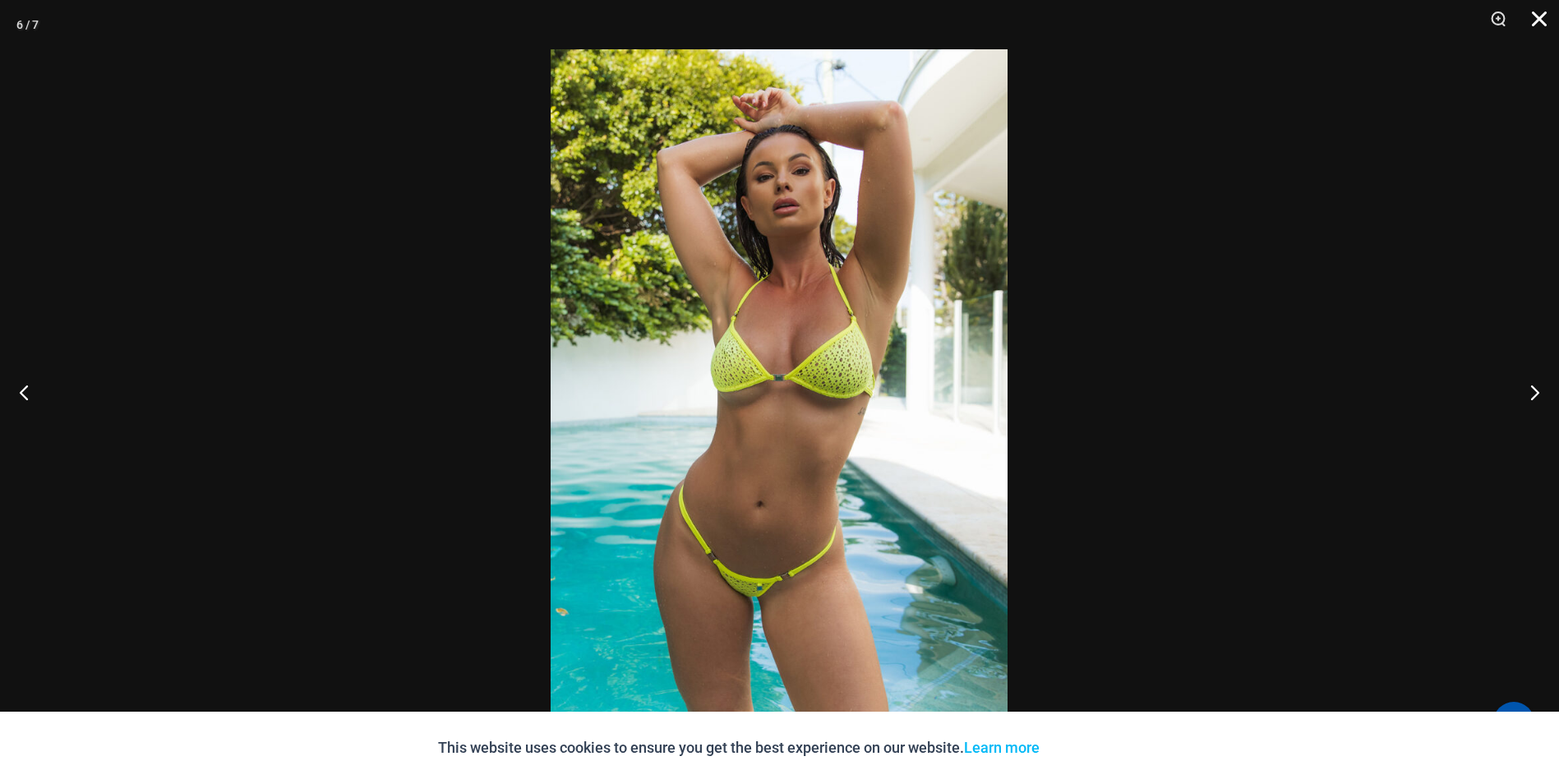
click at [1539, 12] on button "Close" at bounding box center [1533, 25] width 41 height 50
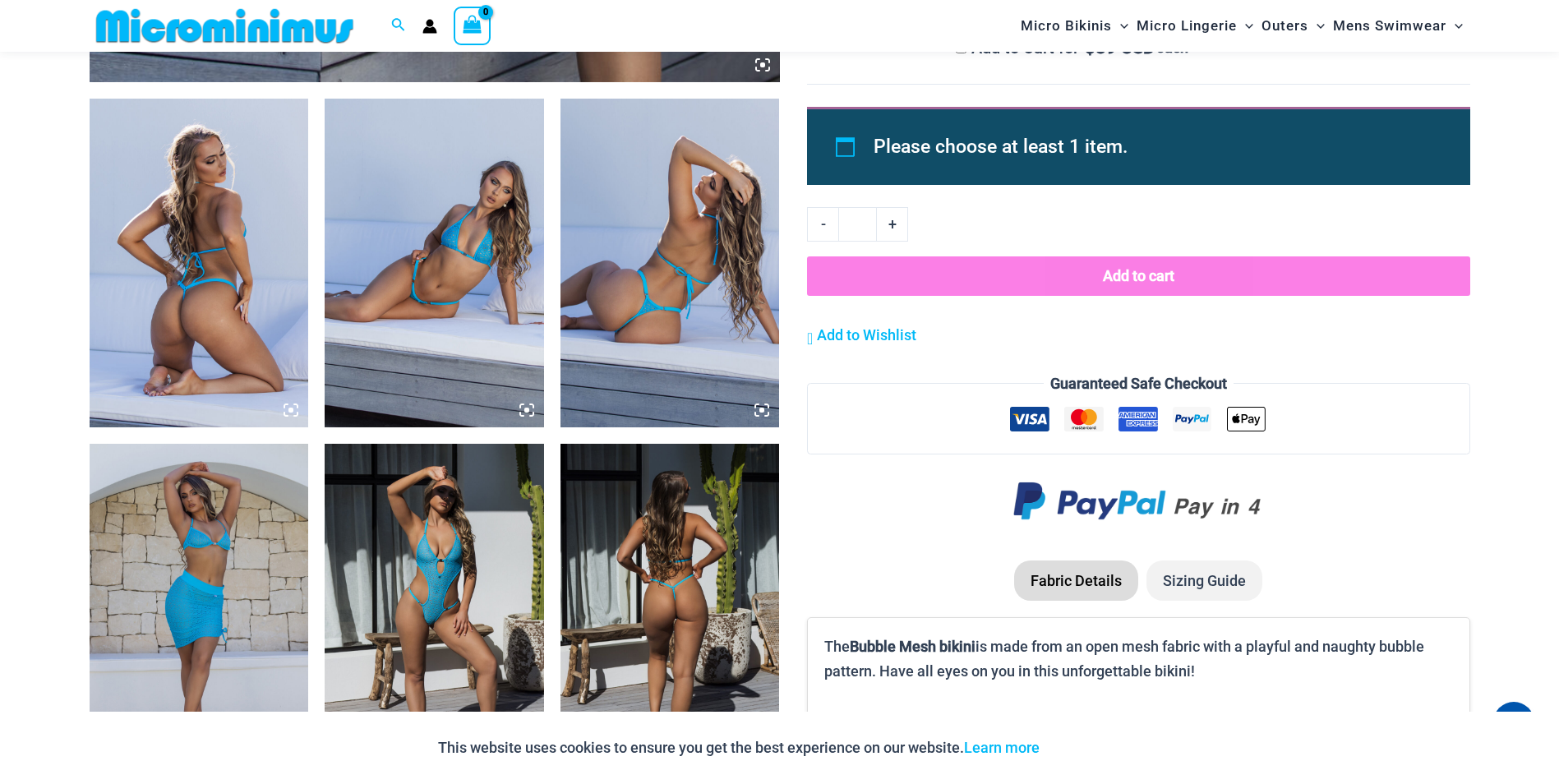
scroll to position [1218, 0]
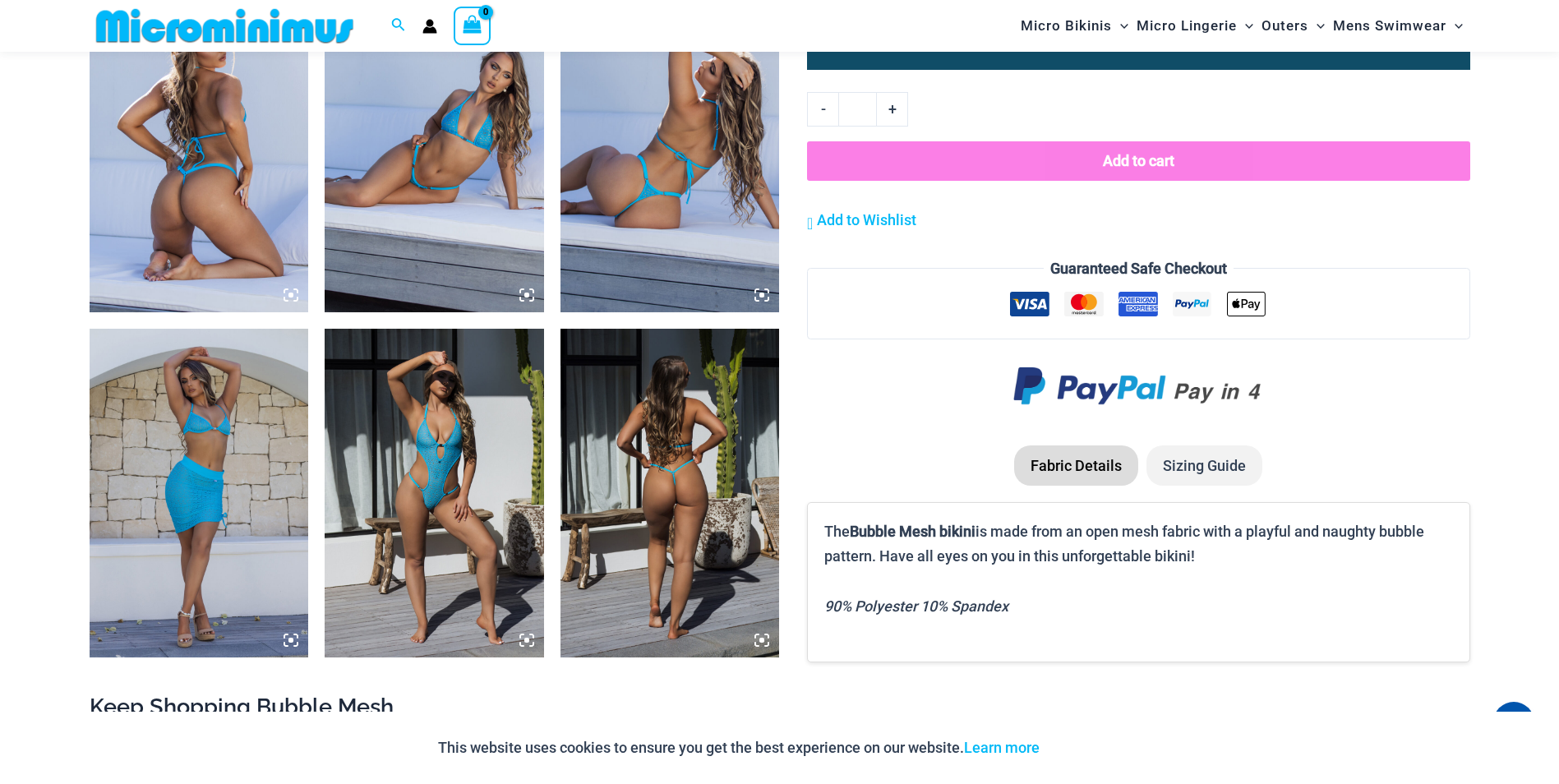
click at [639, 242] on img at bounding box center [670, 148] width 220 height 329
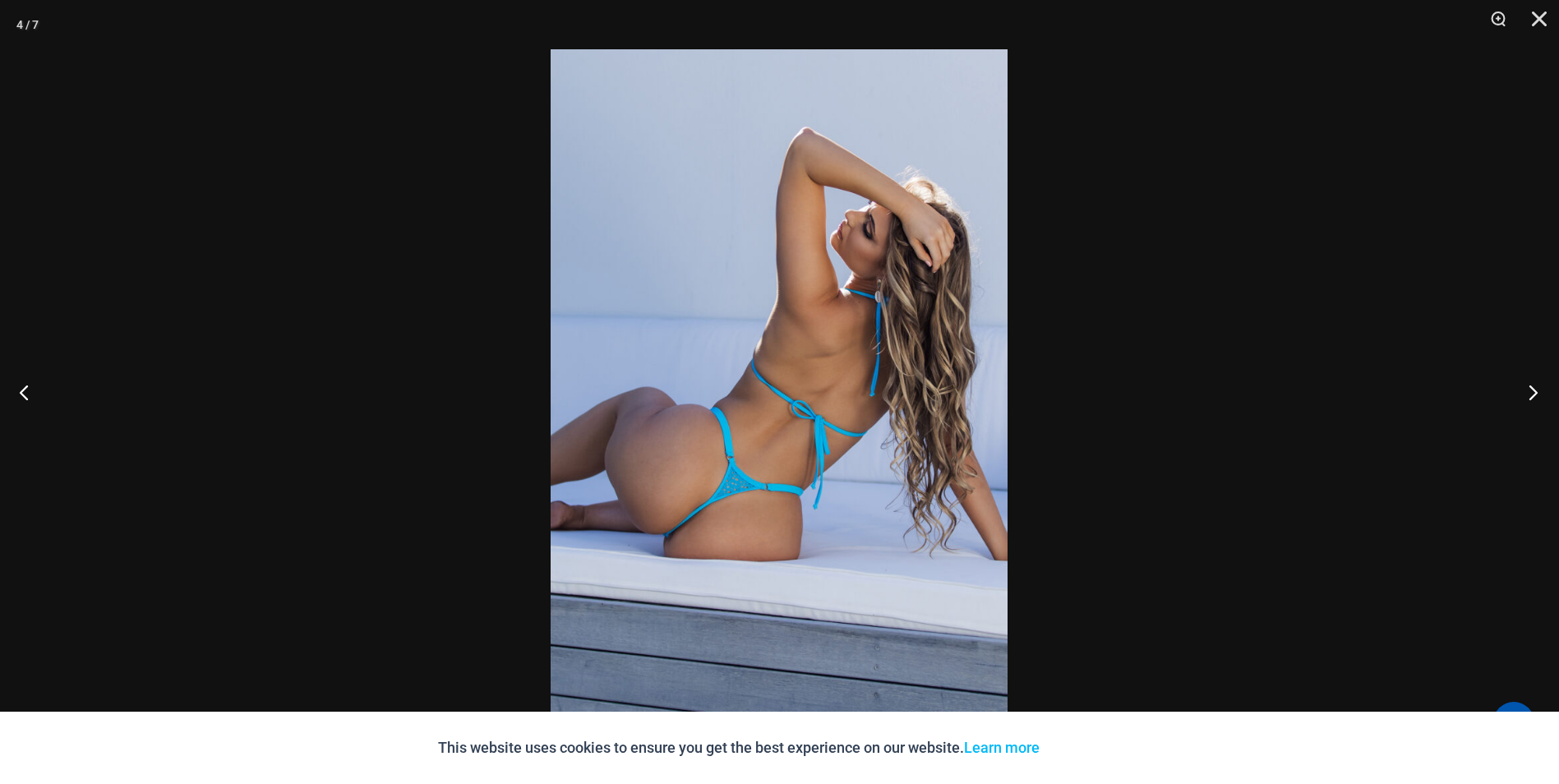
click at [1538, 400] on button "Next" at bounding box center [1528, 392] width 62 height 82
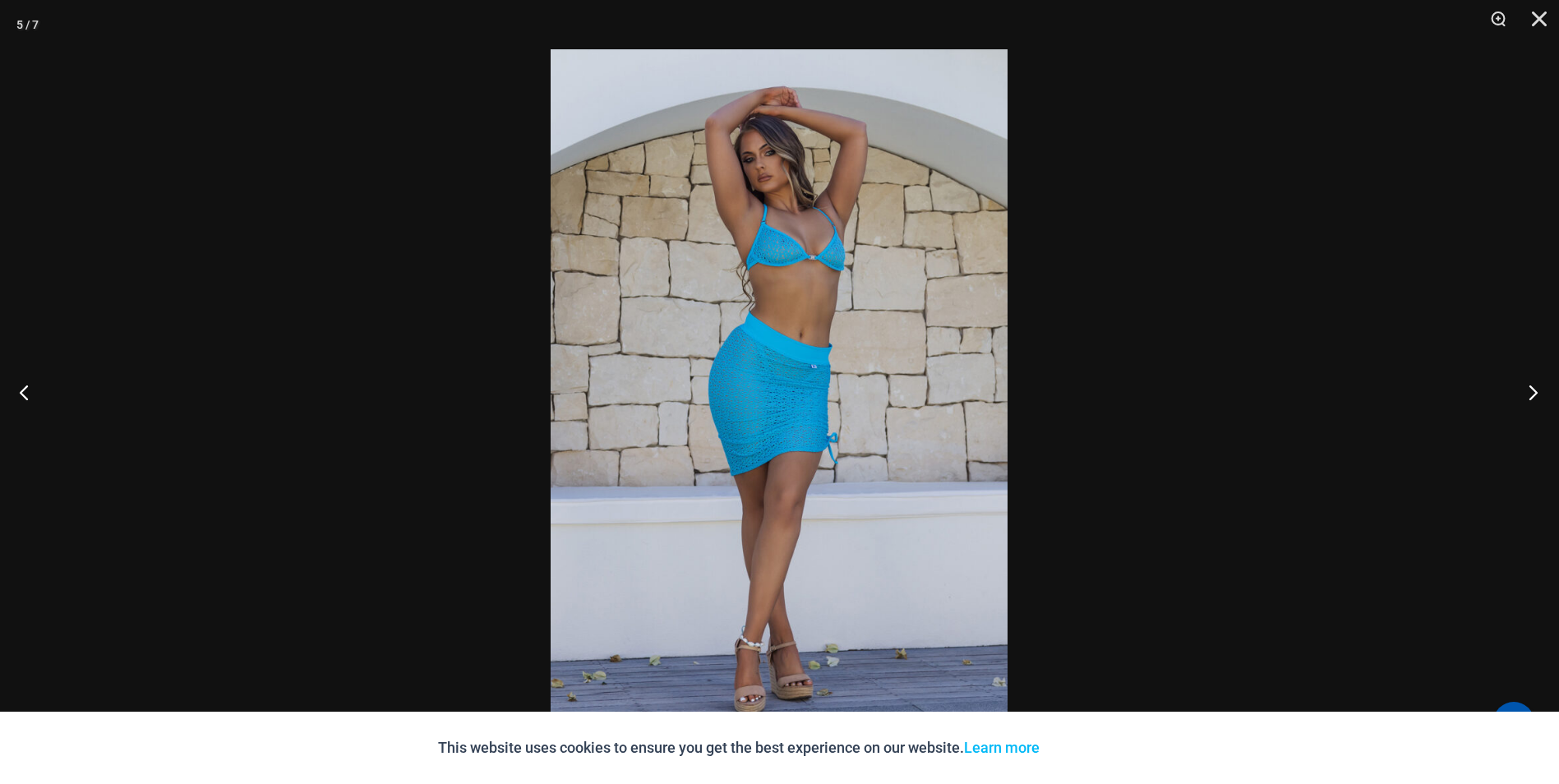
click at [1538, 400] on button "Next" at bounding box center [1528, 392] width 62 height 82
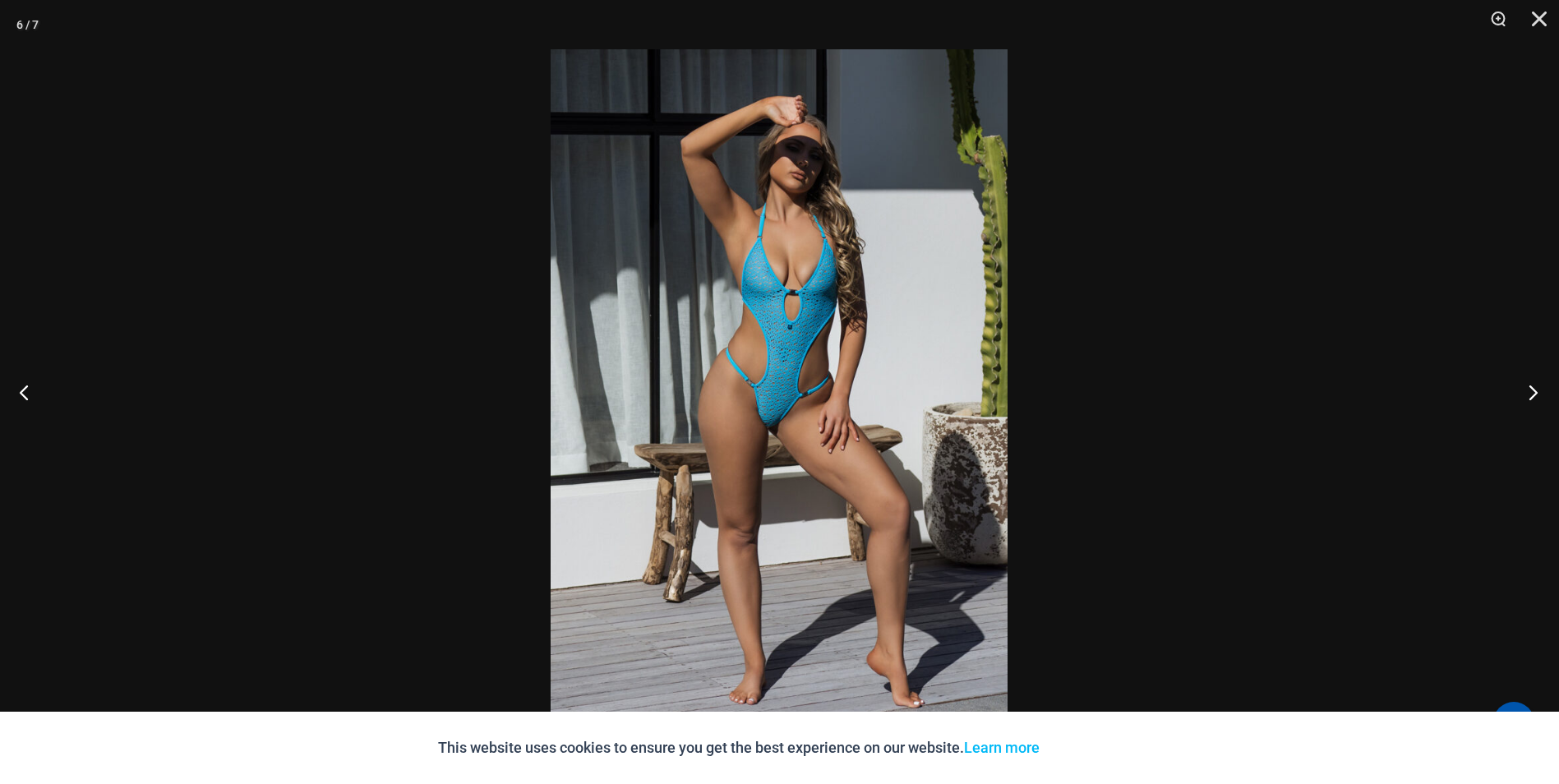
click at [1538, 400] on button "Next" at bounding box center [1528, 392] width 62 height 82
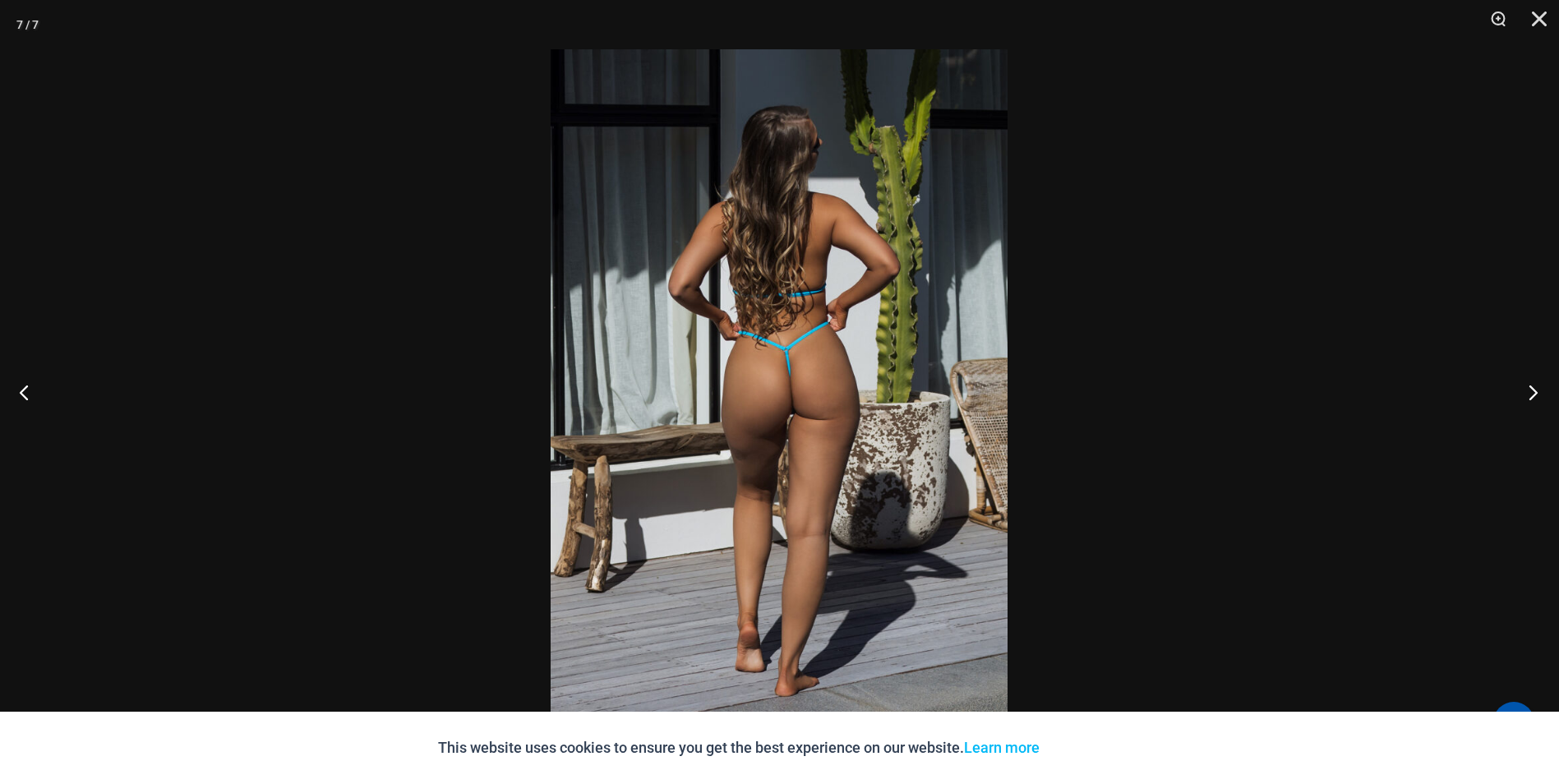
click at [1535, 400] on button "Next" at bounding box center [1528, 392] width 62 height 82
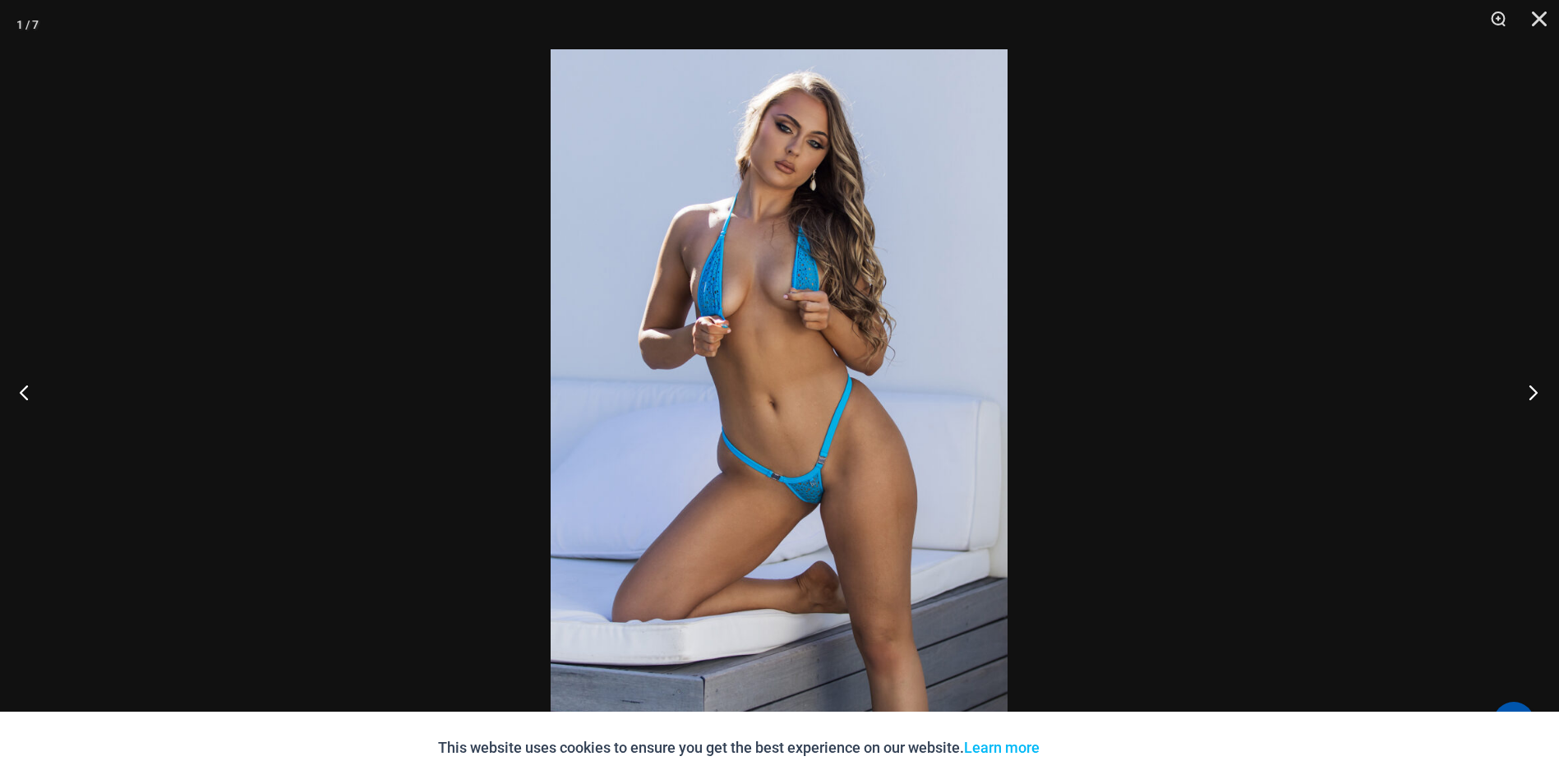
click at [1535, 400] on button "Next" at bounding box center [1528, 392] width 62 height 82
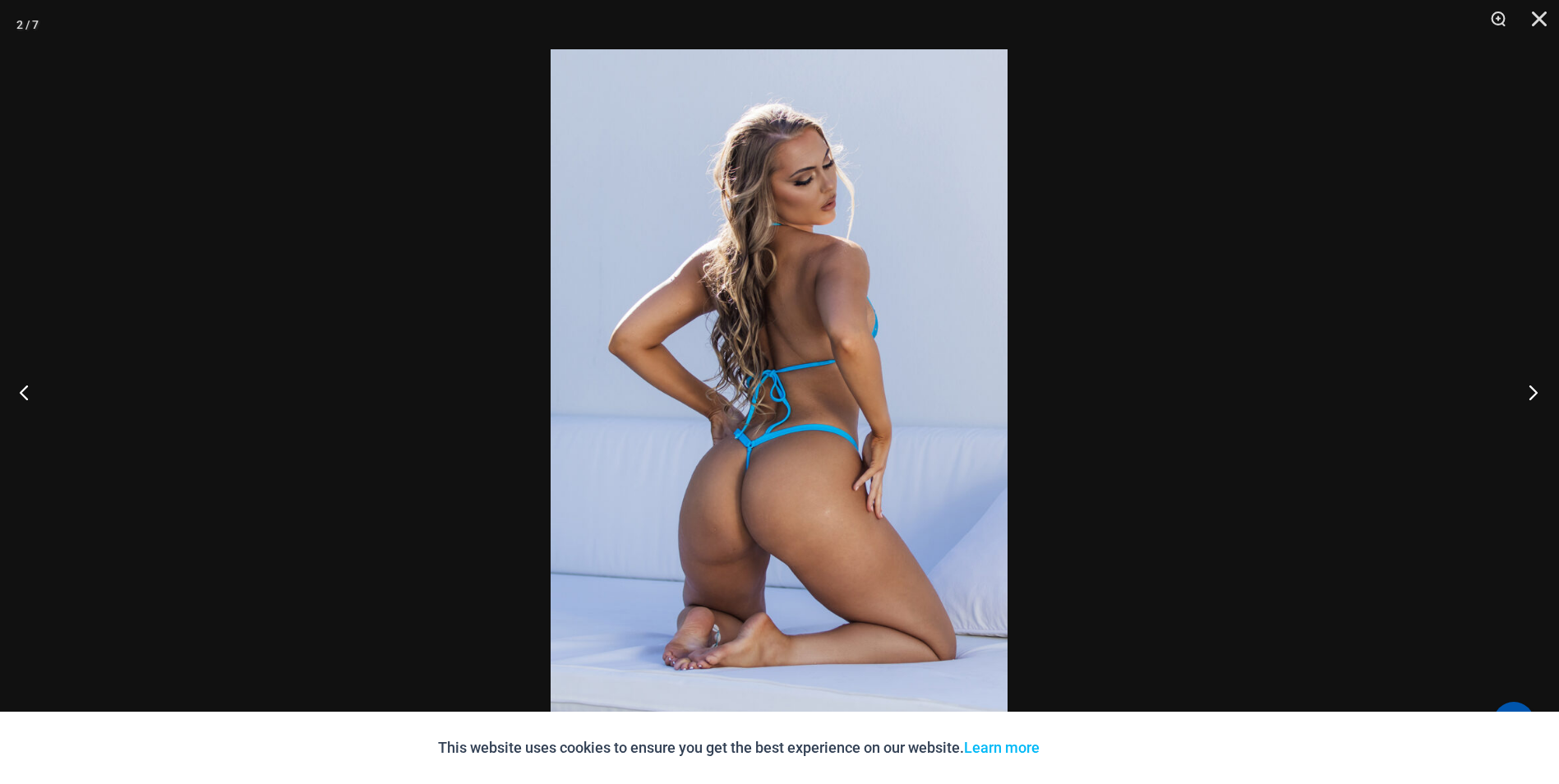
click at [1535, 401] on button "Next" at bounding box center [1528, 392] width 62 height 82
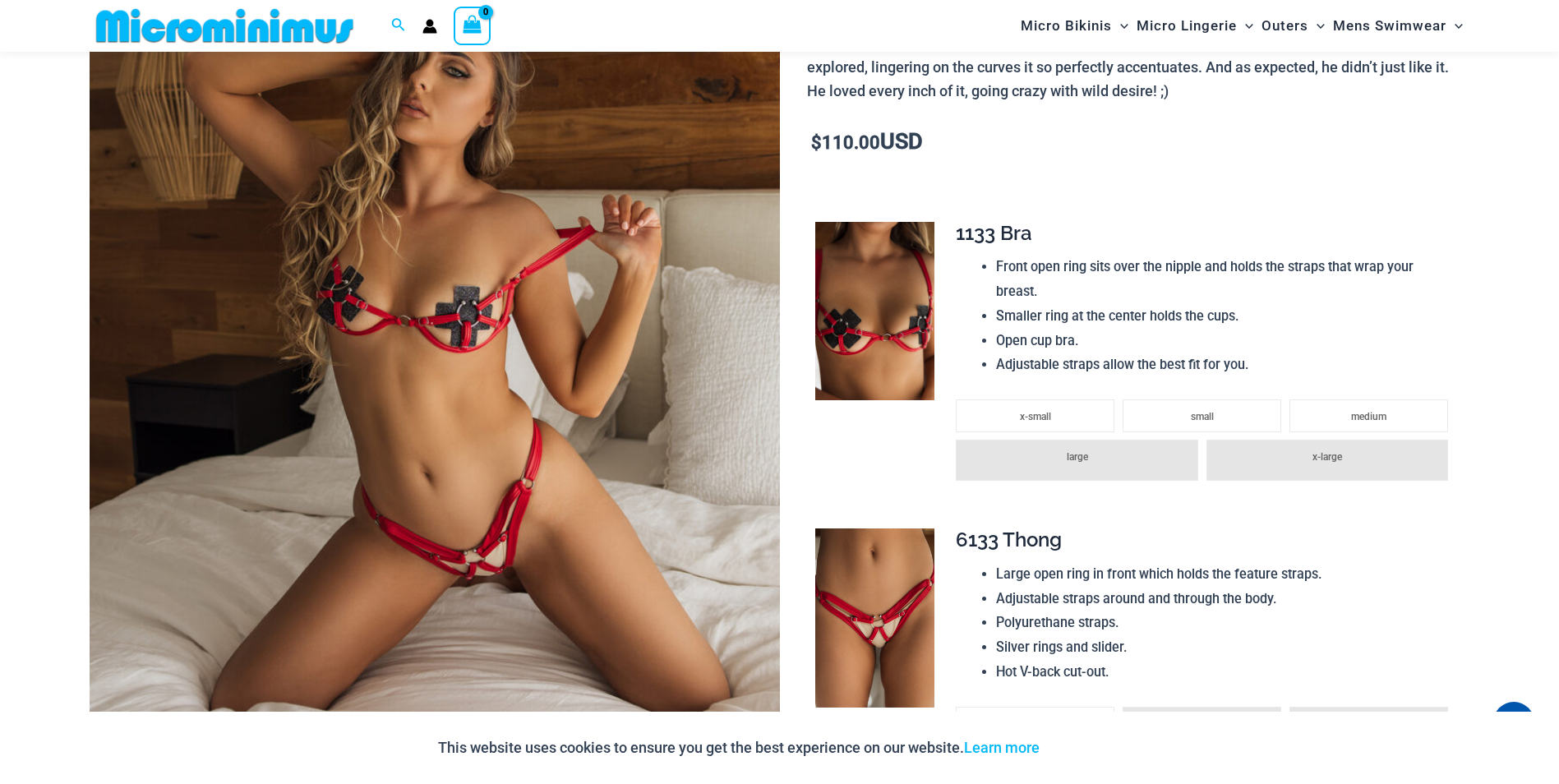
scroll to position [316, 0]
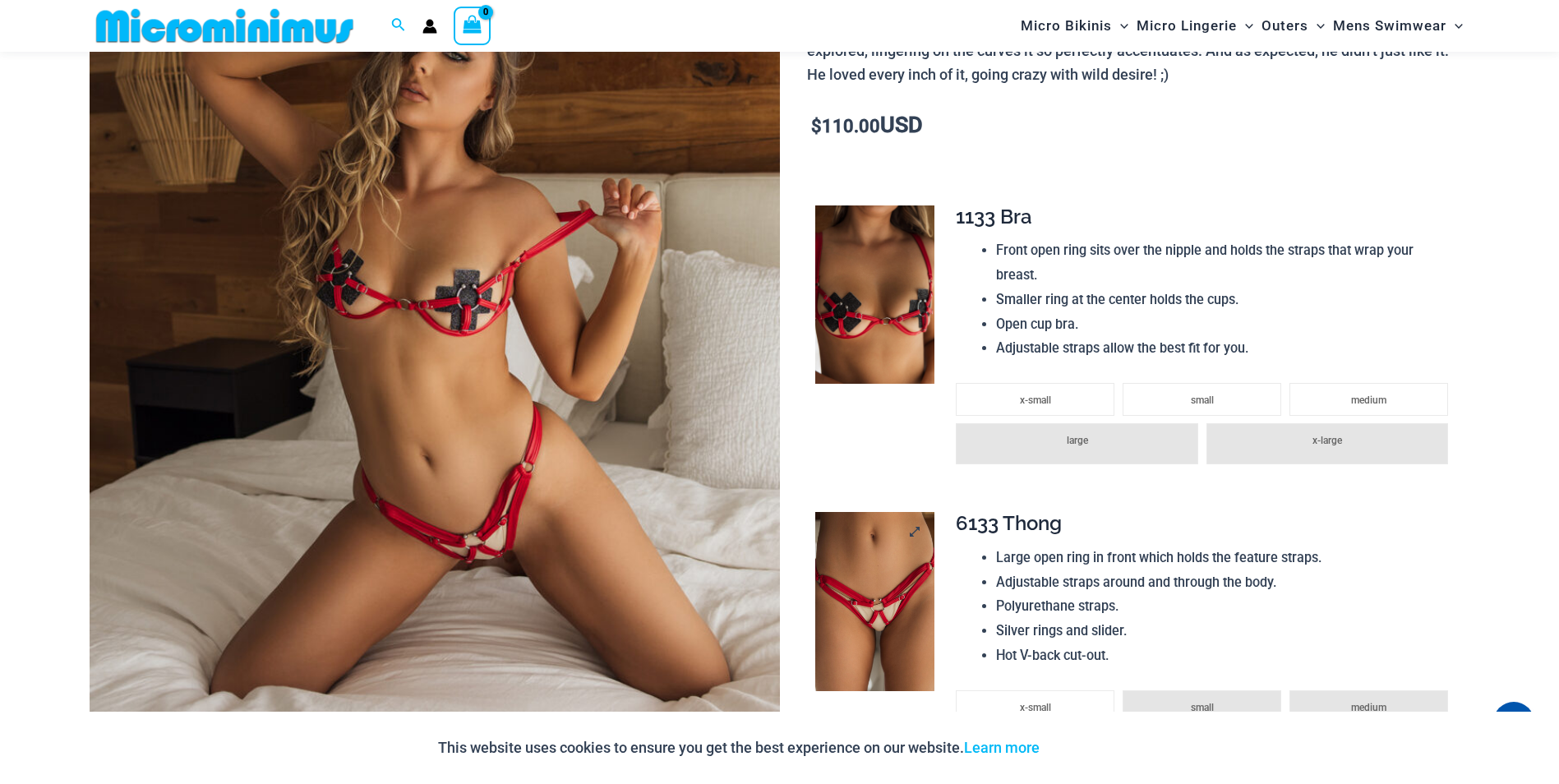
click at [851, 608] on img at bounding box center [875, 601] width 119 height 179
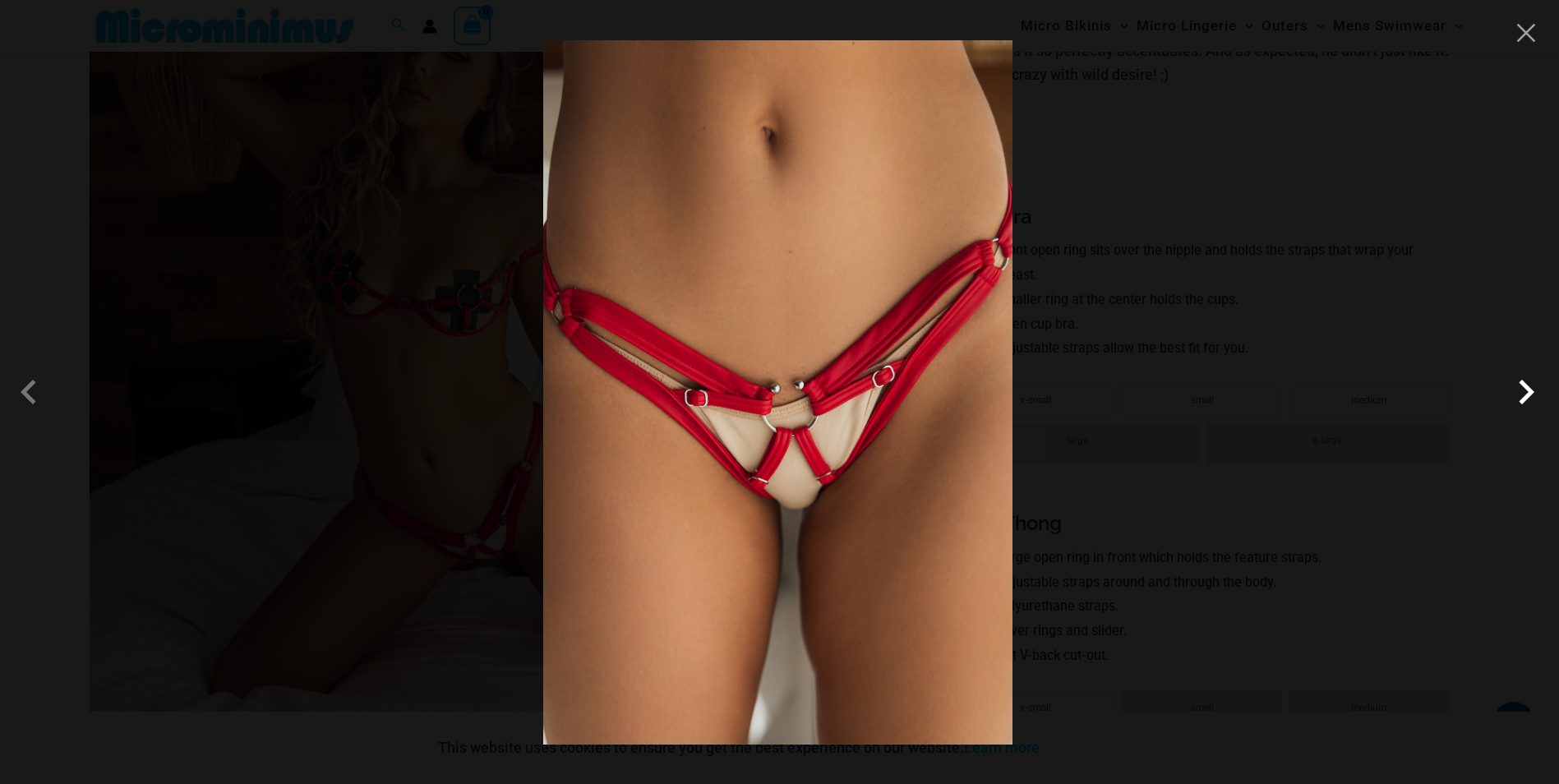
click at [1523, 394] on span at bounding box center [1526, 392] width 50 height 50
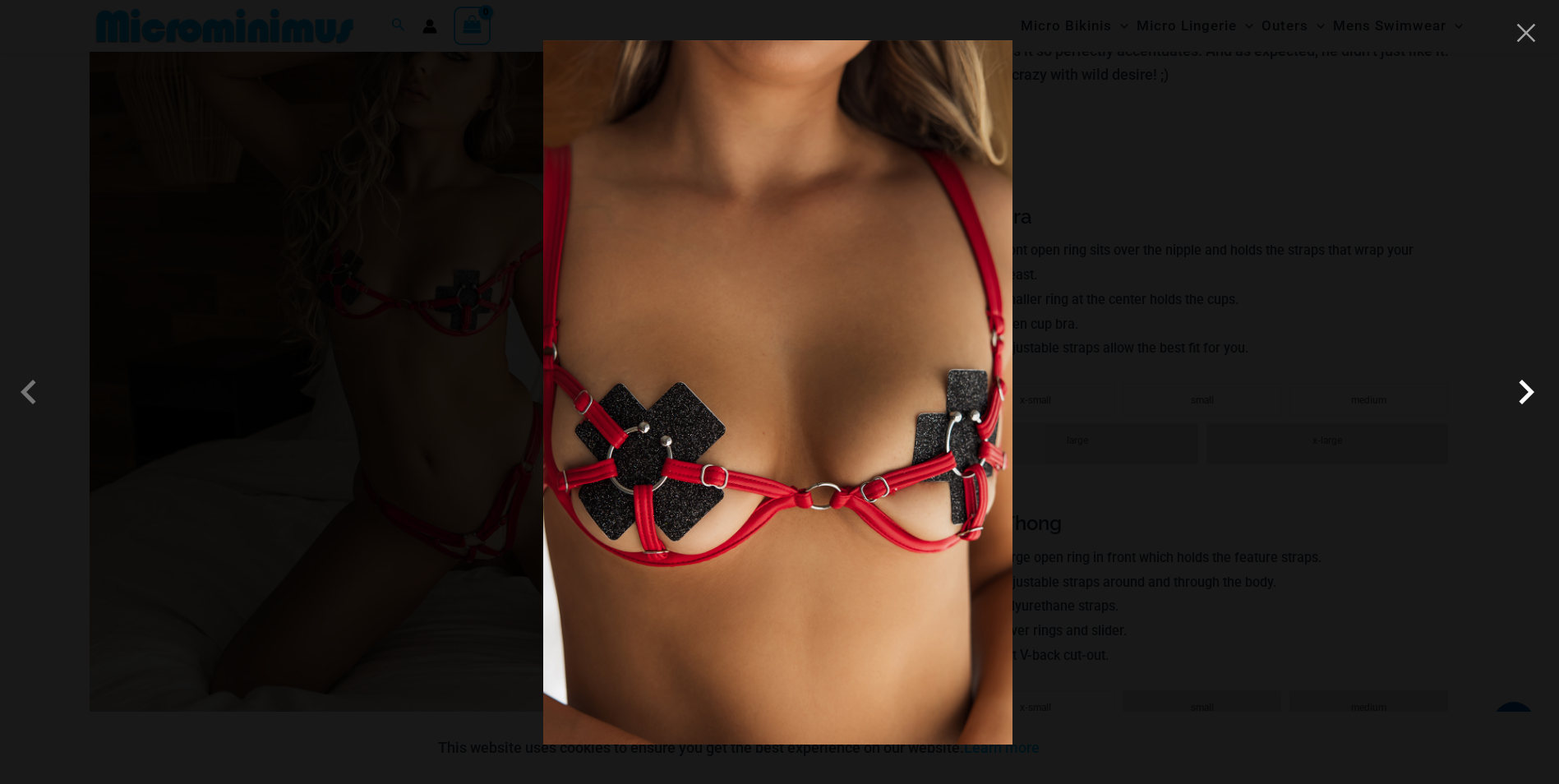
click at [1523, 394] on span at bounding box center [1526, 392] width 50 height 50
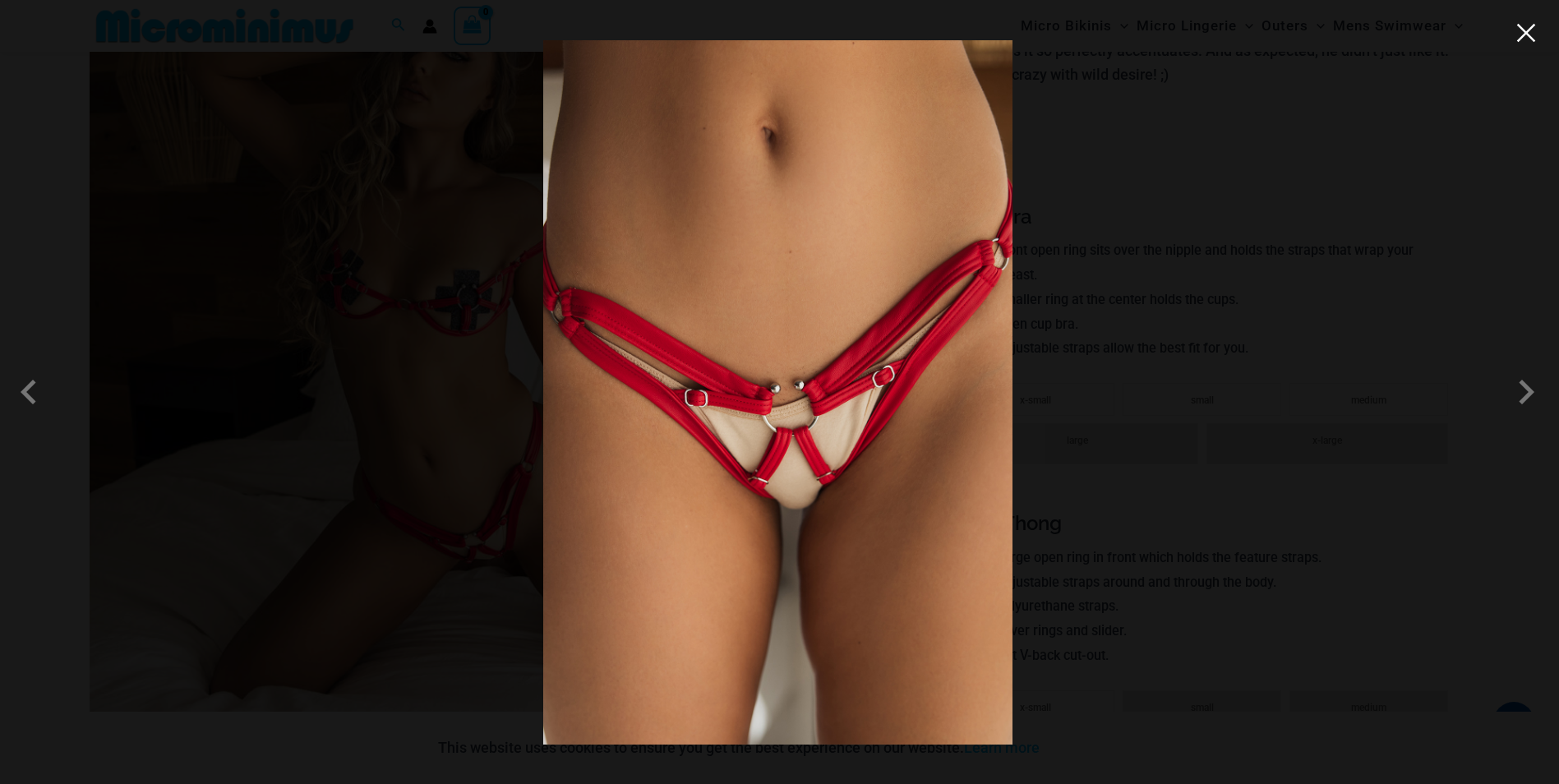
click at [1526, 40] on button "Close" at bounding box center [1526, 33] width 25 height 25
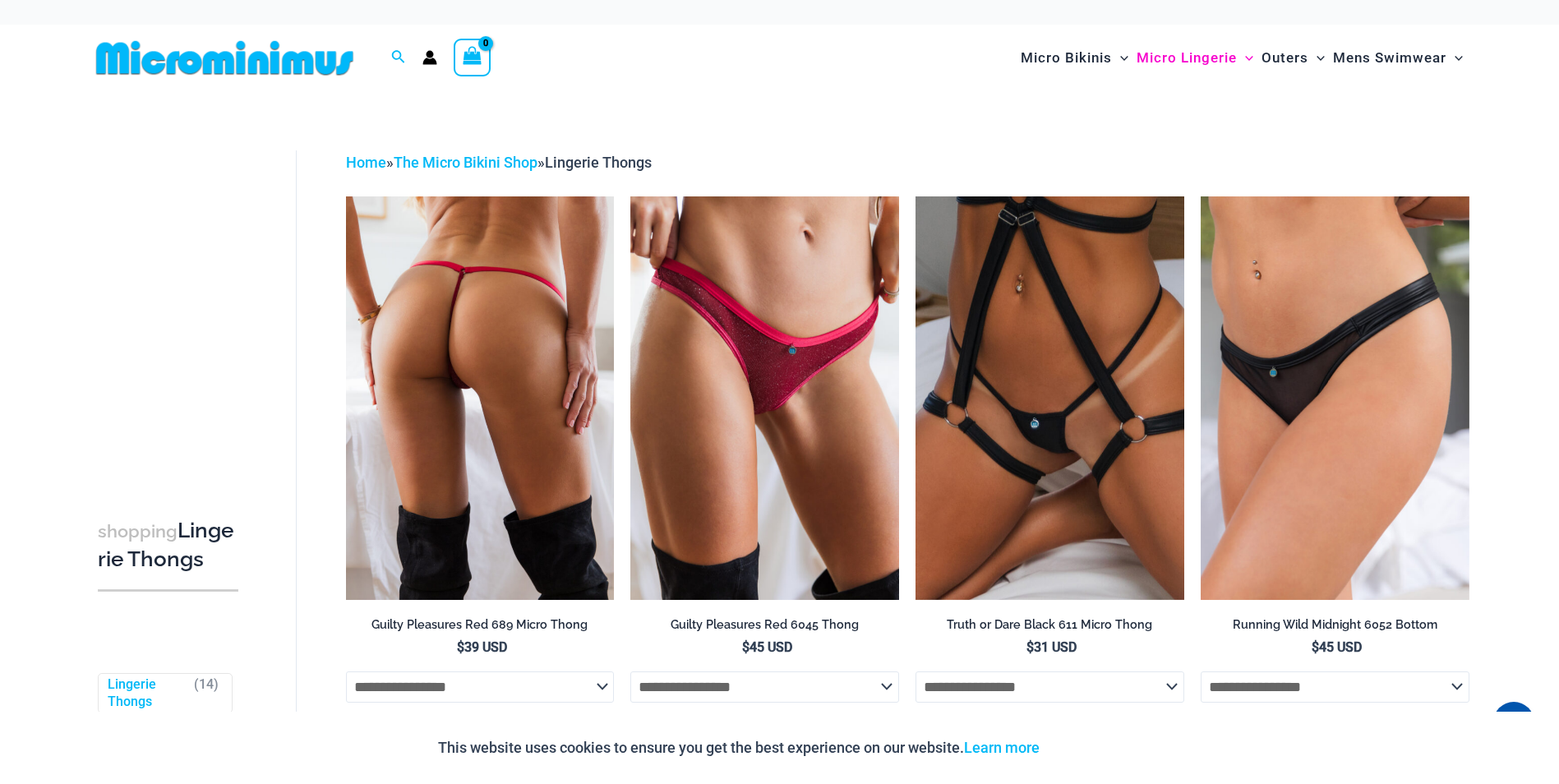
click at [473, 447] on img at bounding box center [480, 397] width 269 height 402
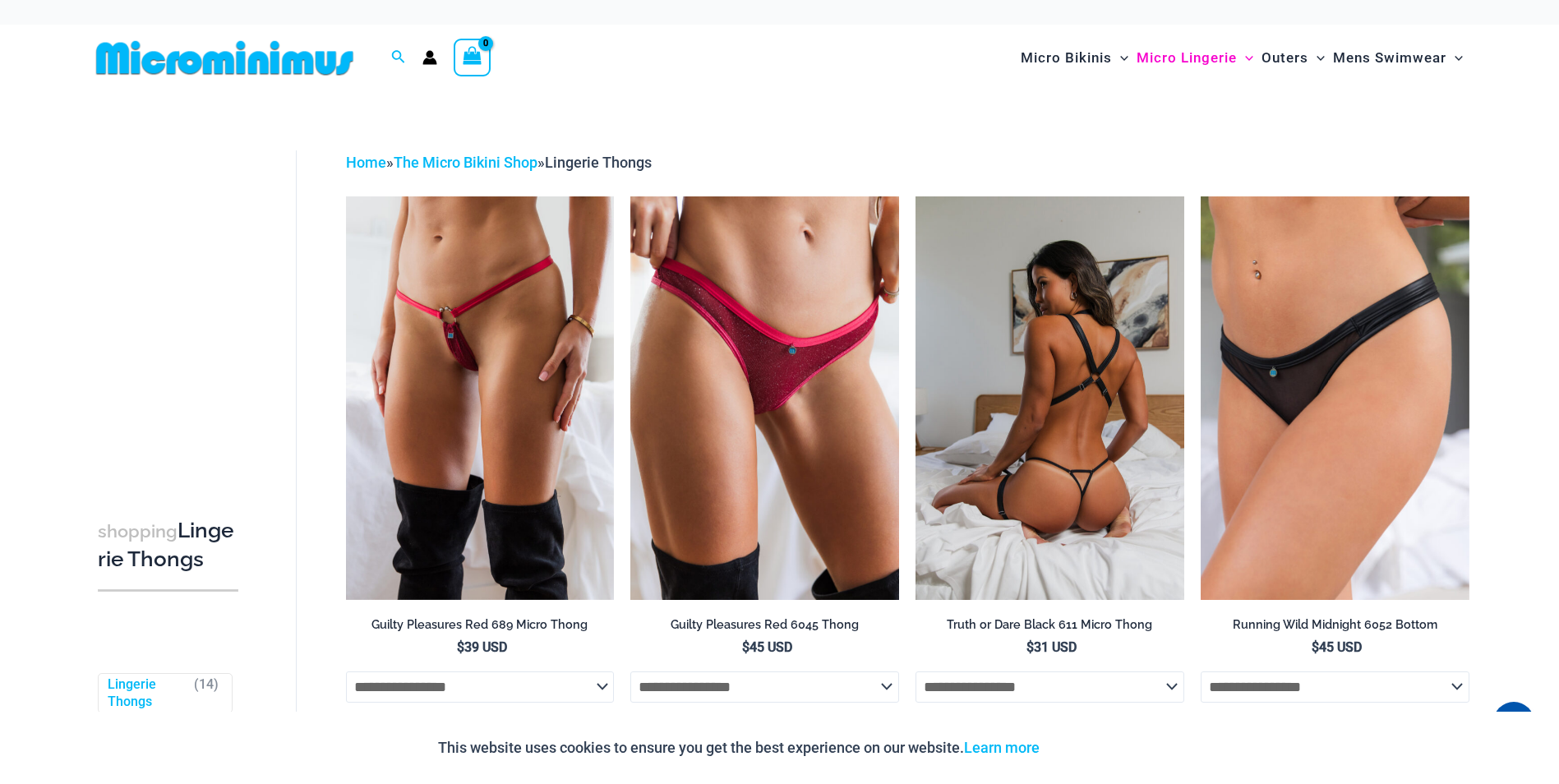
drag, startPoint x: 1094, startPoint y: 463, endPoint x: 1066, endPoint y: 470, distance: 28.9
click at [1094, 463] on img at bounding box center [1049, 397] width 269 height 402
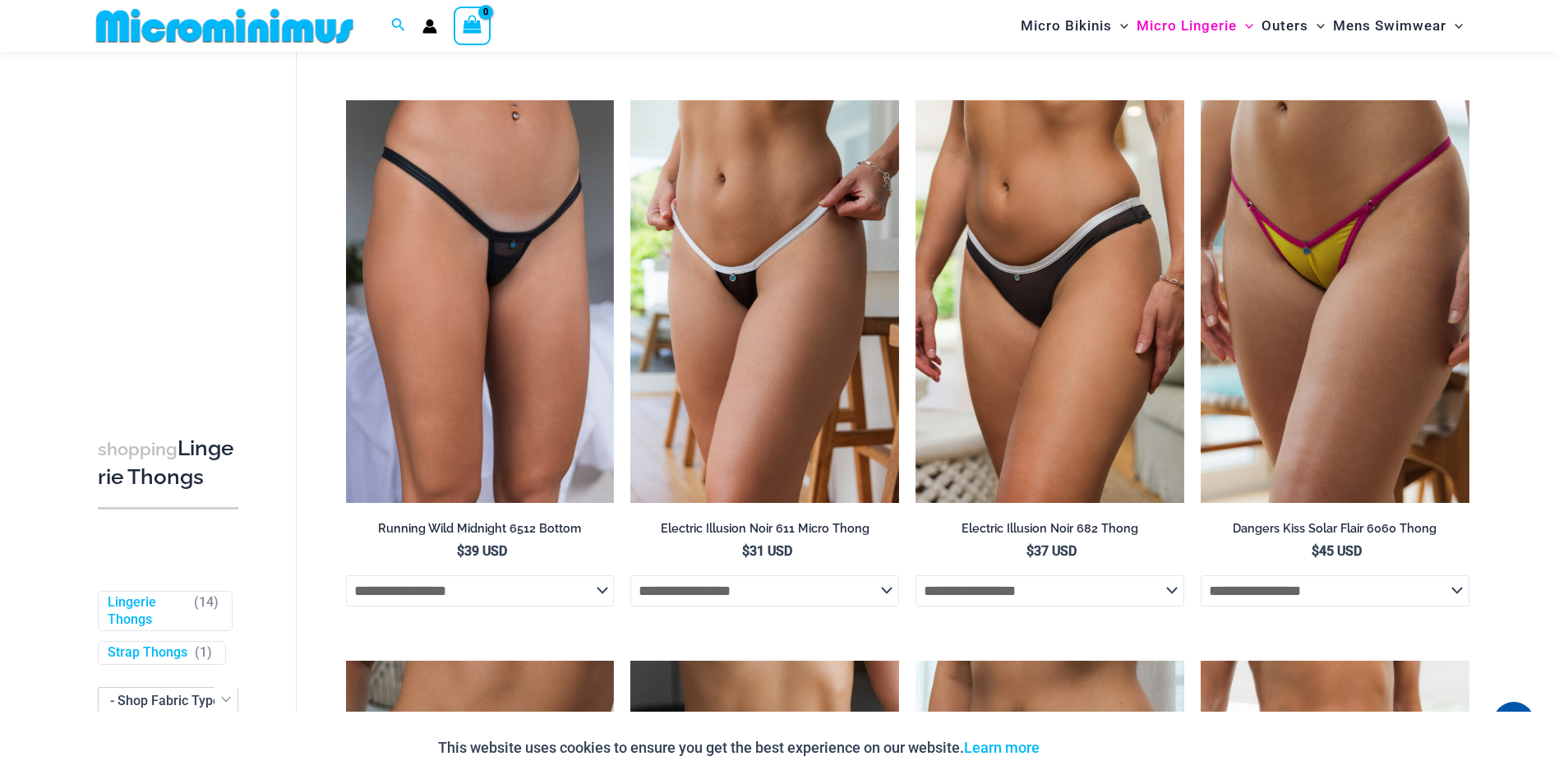
scroll to position [644, 0]
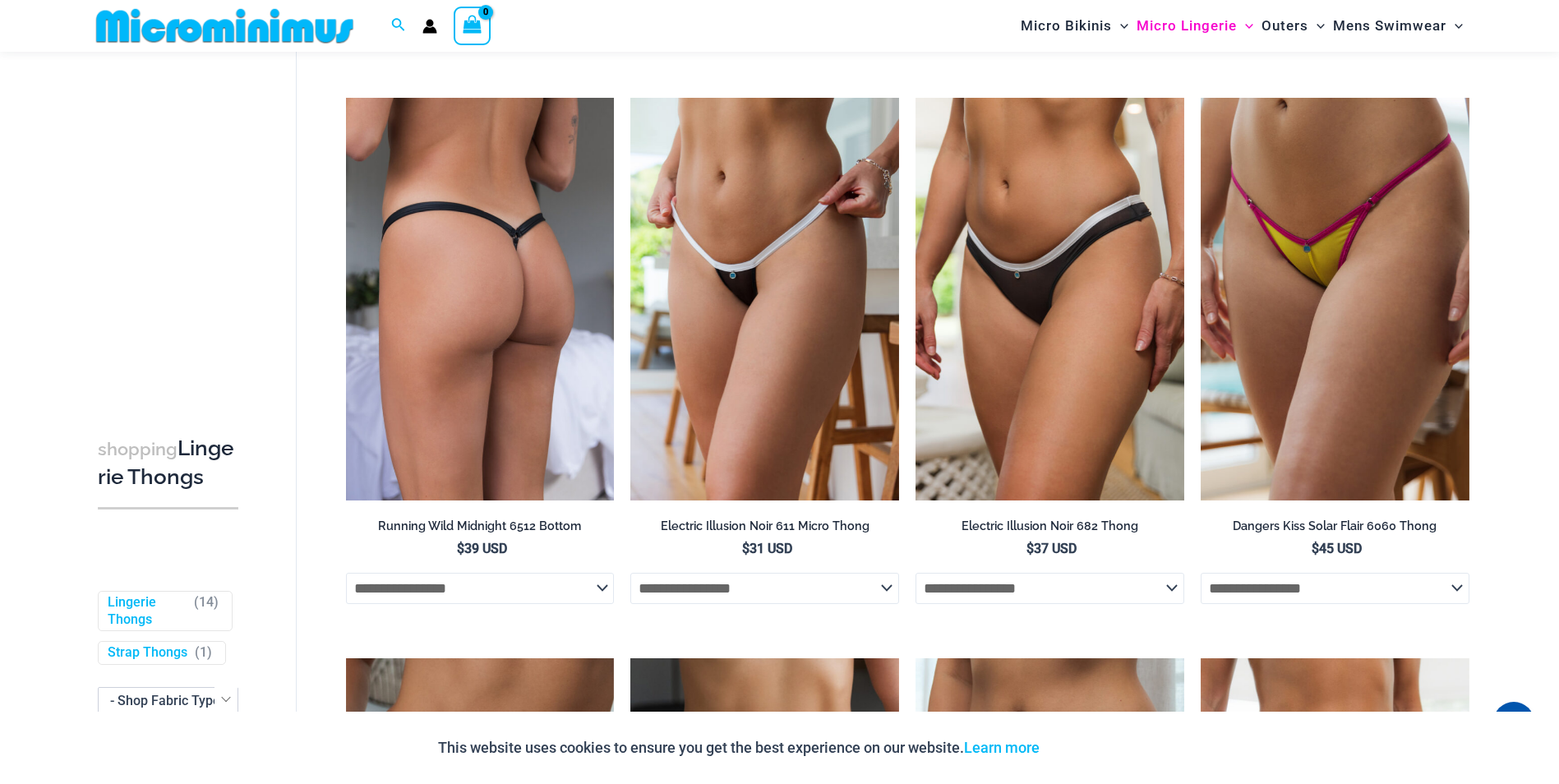
click at [497, 412] on img at bounding box center [480, 298] width 269 height 402
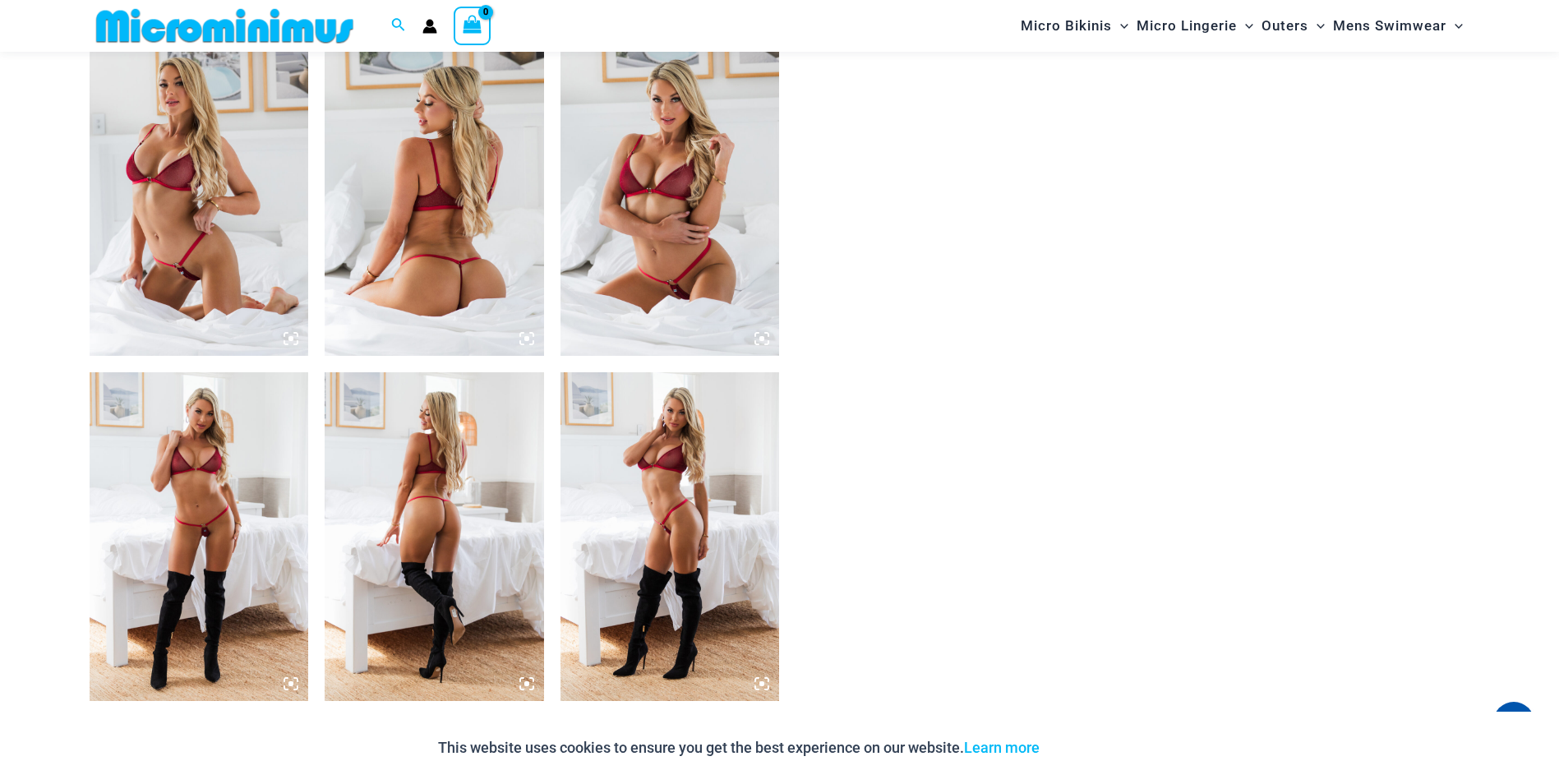
scroll to position [1546, 0]
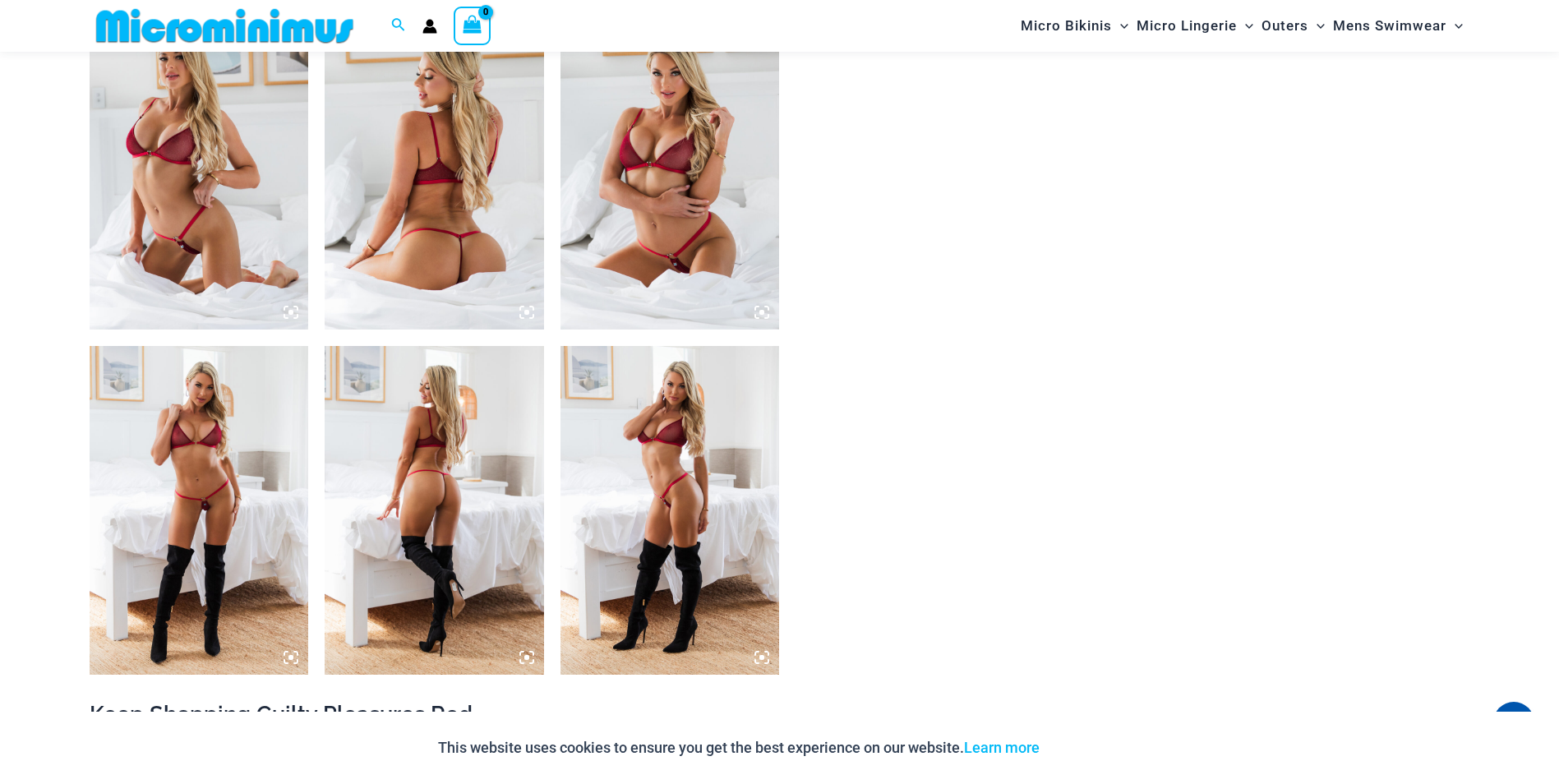
click at [217, 278] on img at bounding box center [199, 165] width 220 height 329
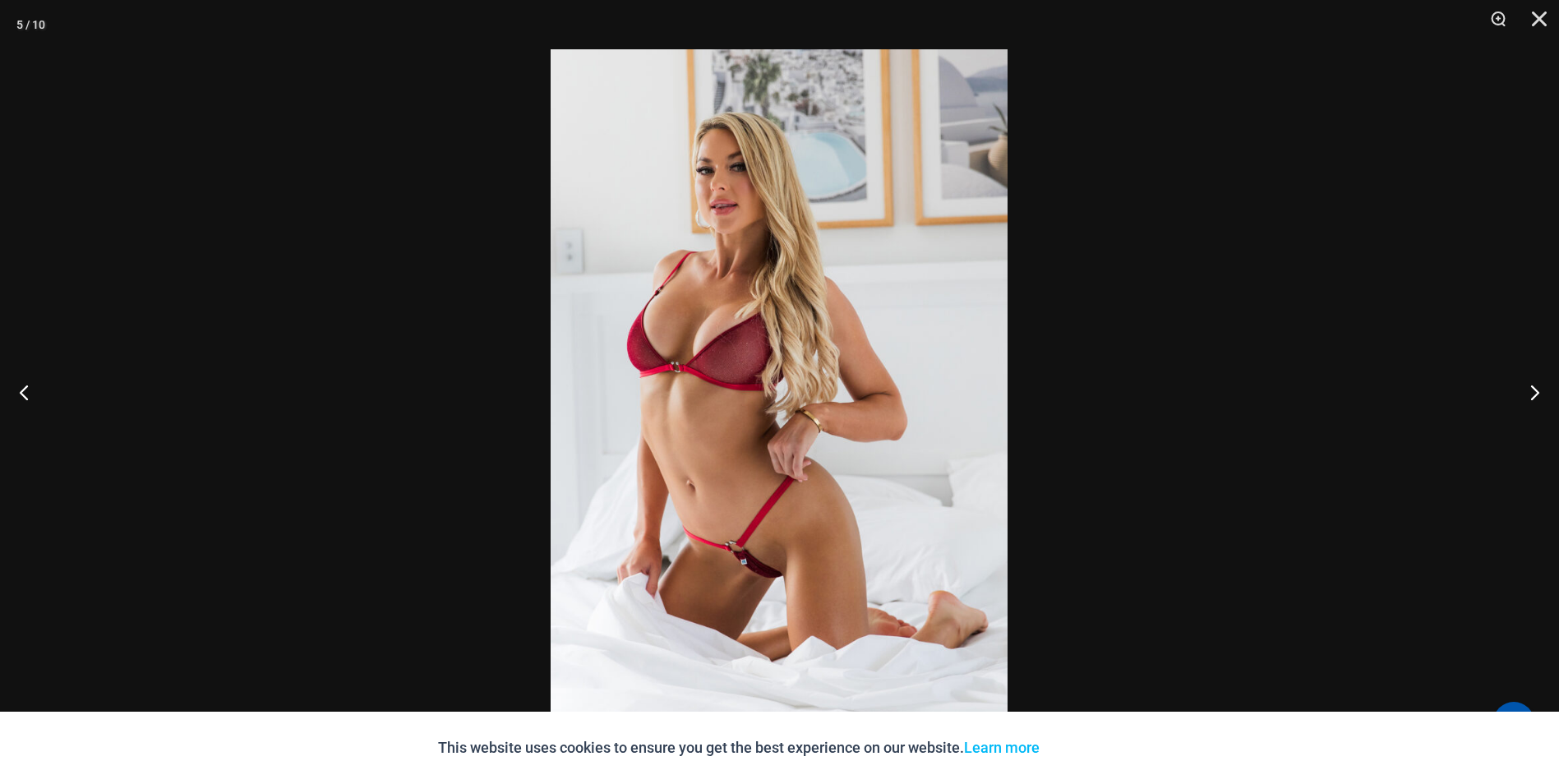
click at [768, 573] on img at bounding box center [779, 392] width 457 height 686
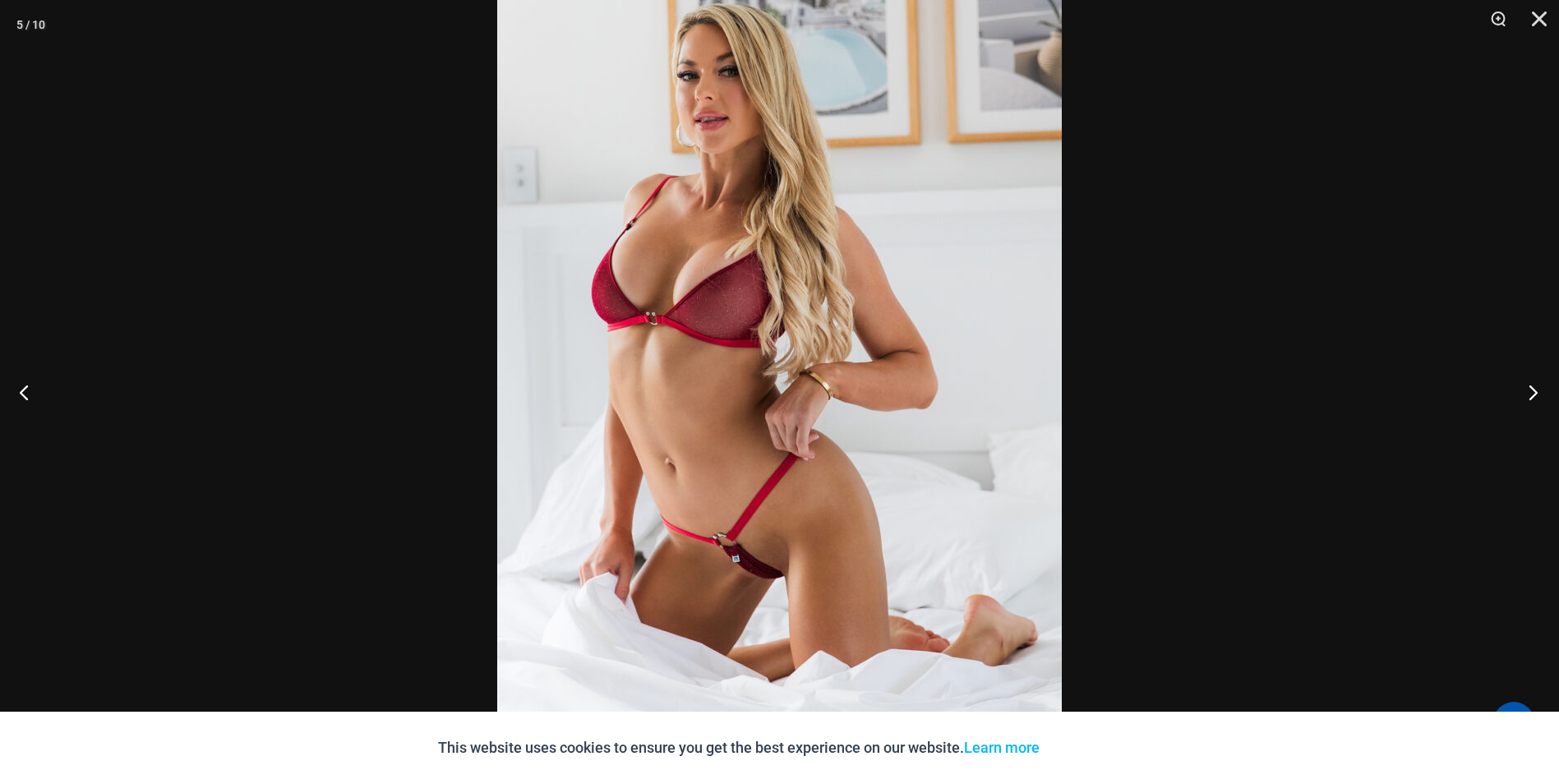
click at [1531, 396] on button "Next" at bounding box center [1528, 392] width 62 height 82
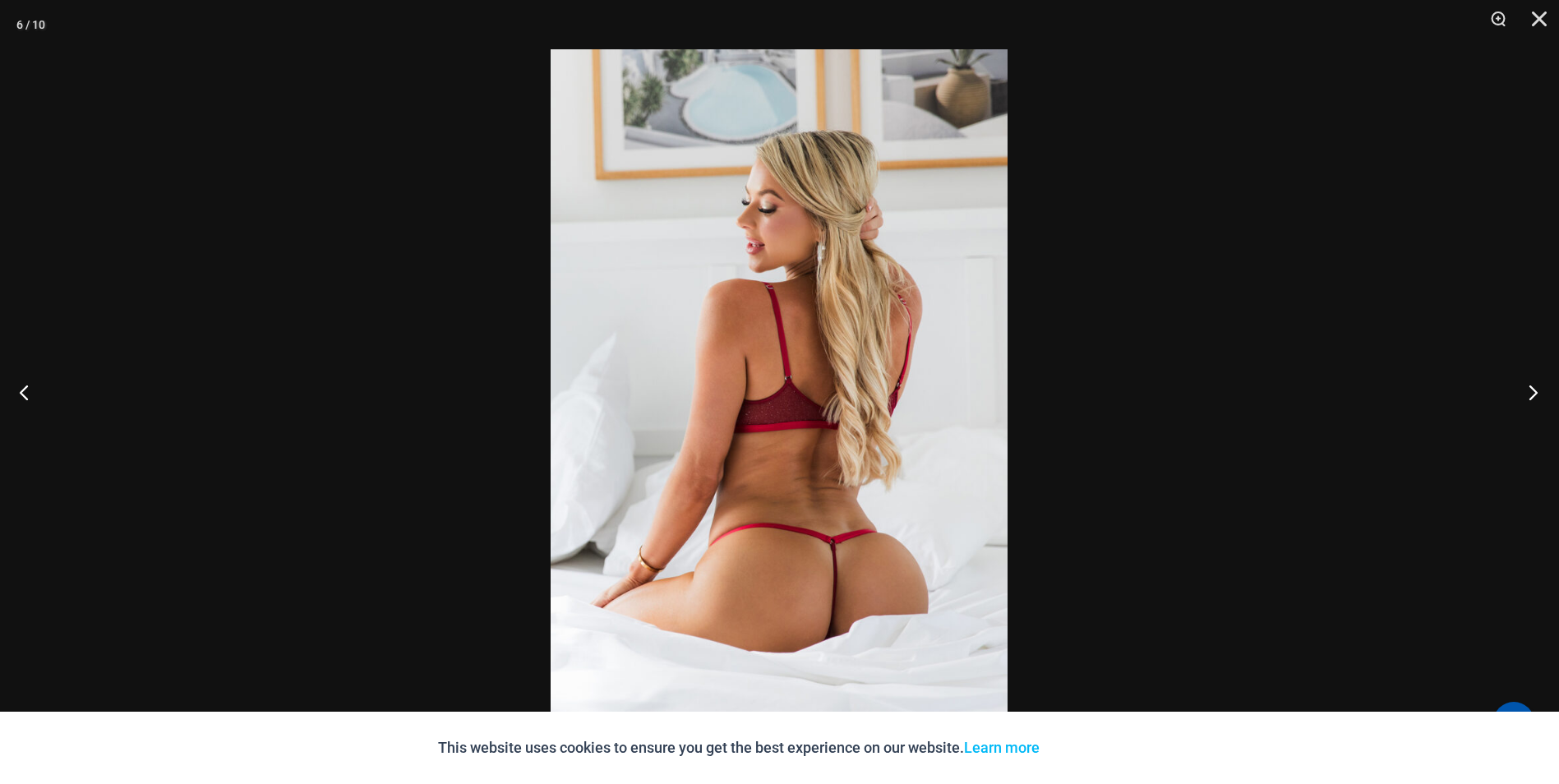
click at [1530, 396] on button "Next" at bounding box center [1528, 392] width 62 height 82
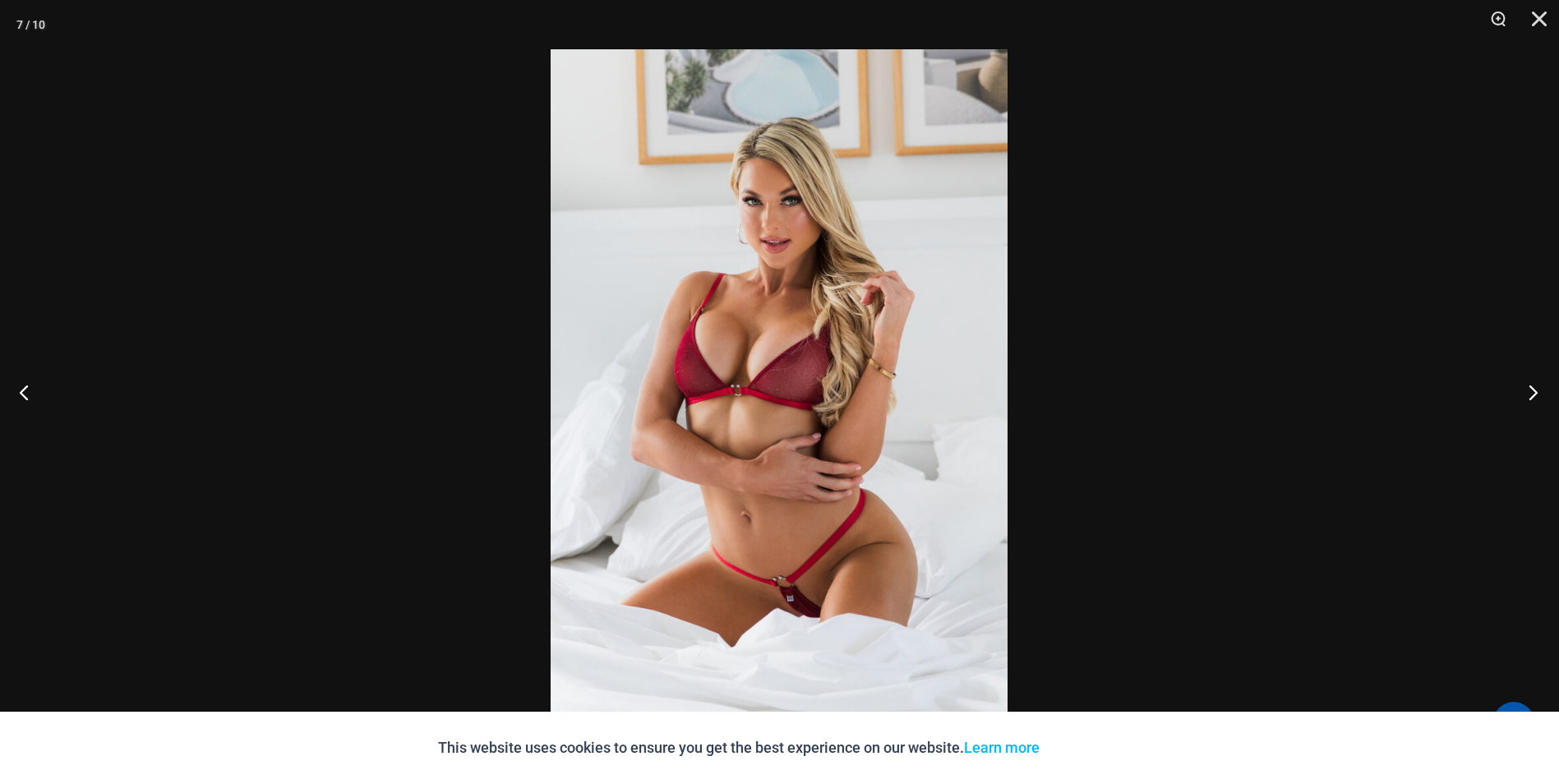
click at [1529, 396] on button "Next" at bounding box center [1528, 392] width 62 height 82
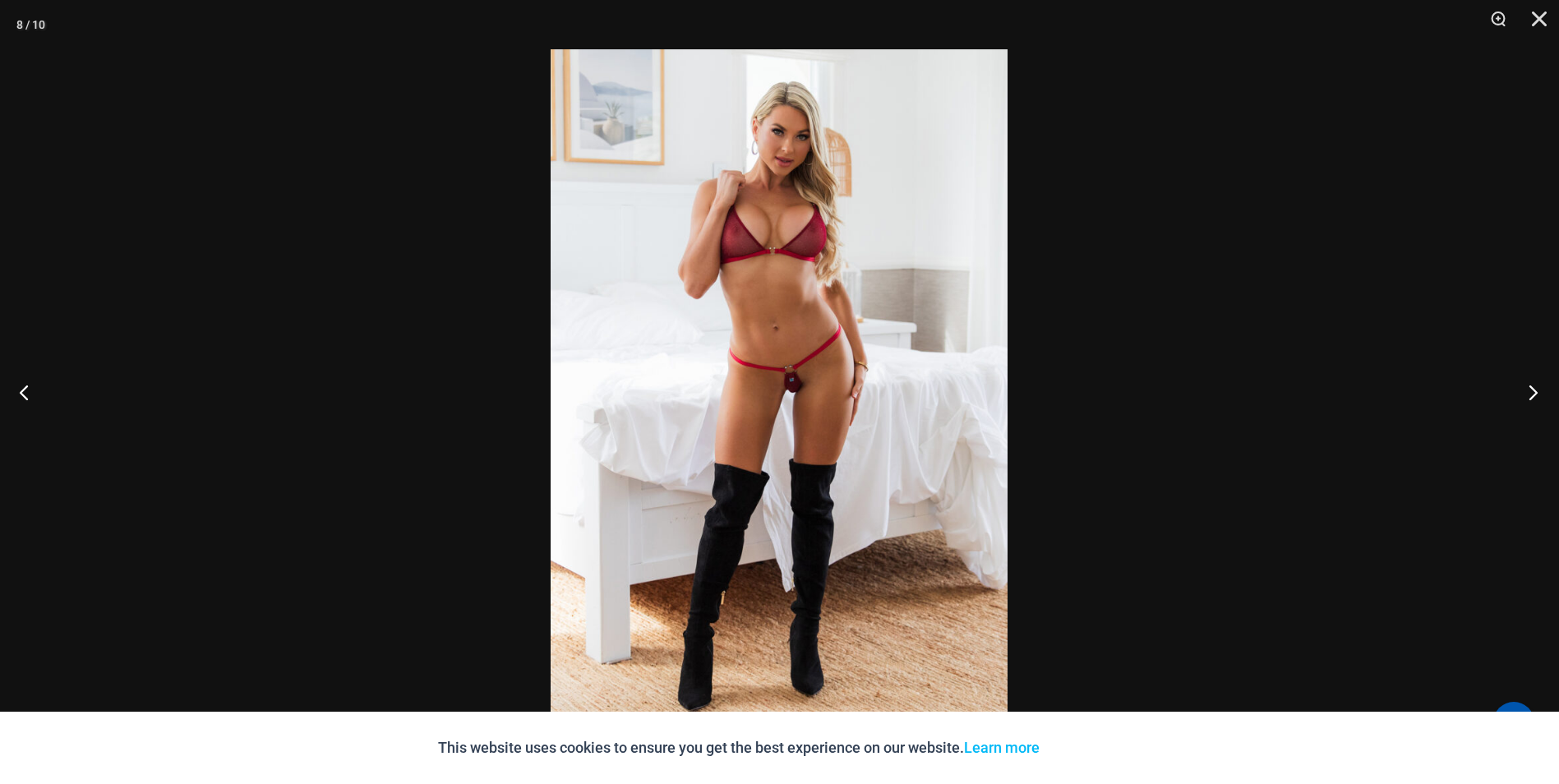
click at [1528, 395] on button "Next" at bounding box center [1528, 392] width 62 height 82
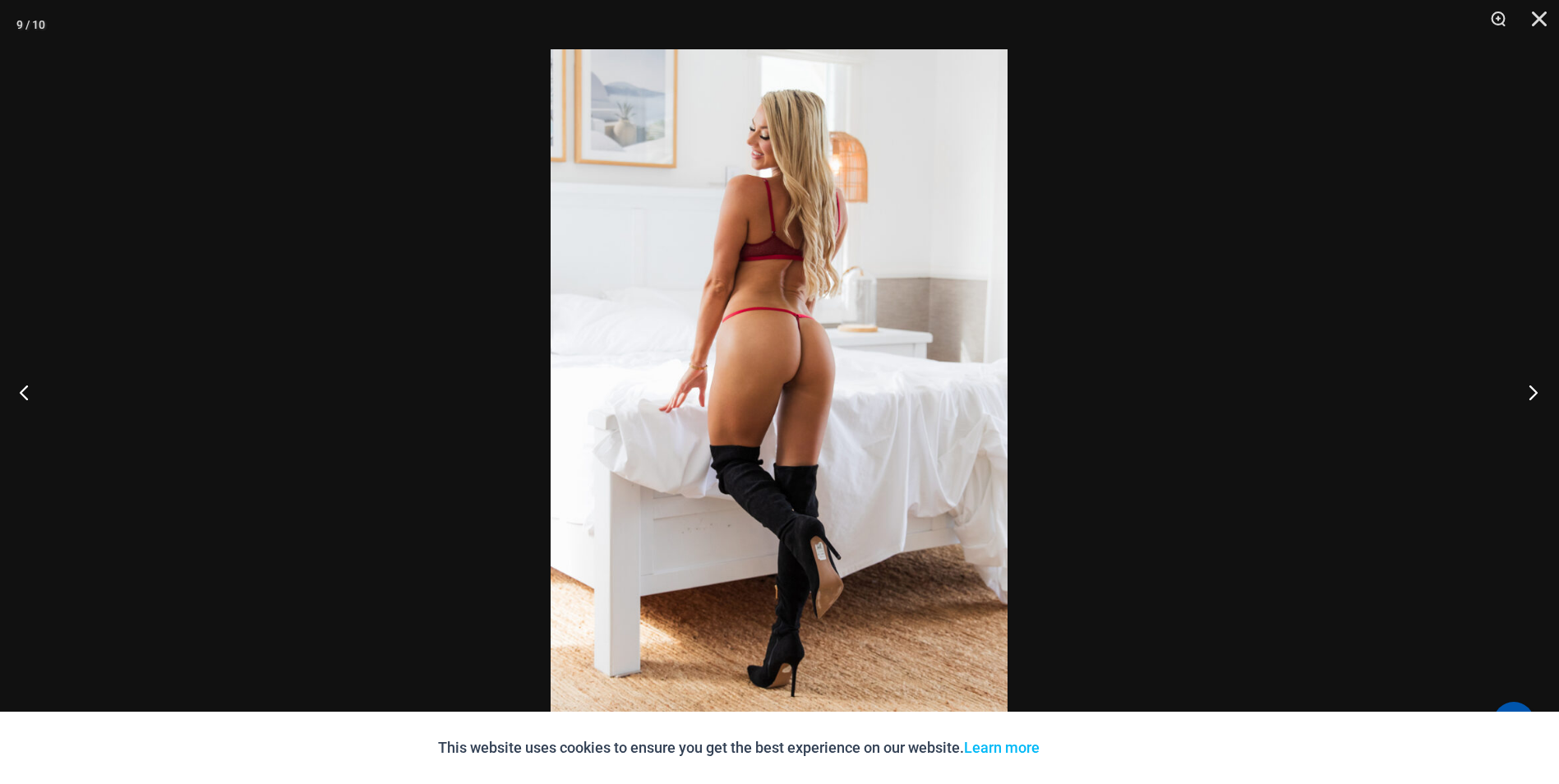
click at [1528, 395] on button "Next" at bounding box center [1528, 392] width 62 height 82
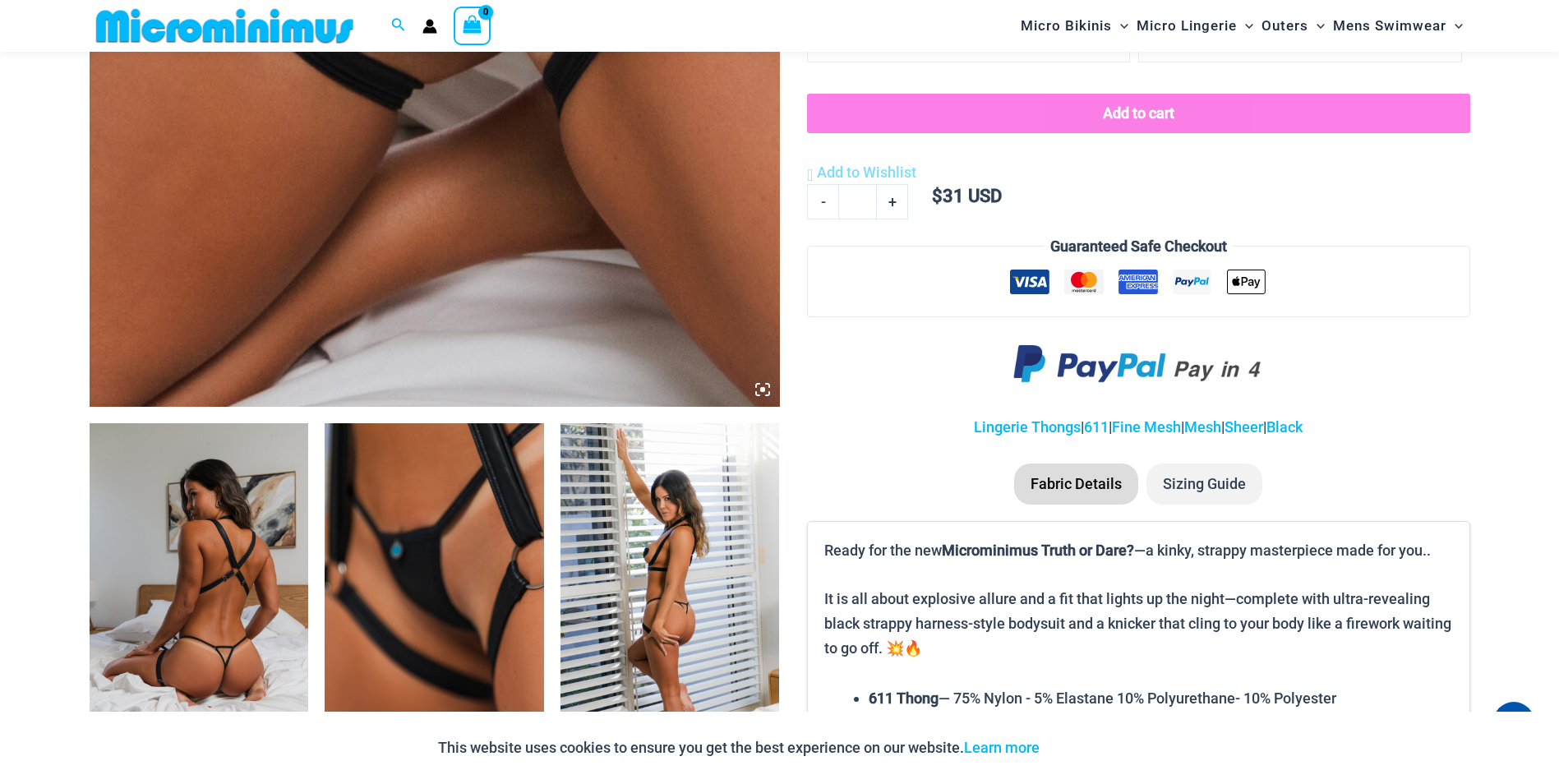
scroll to position [891, 0]
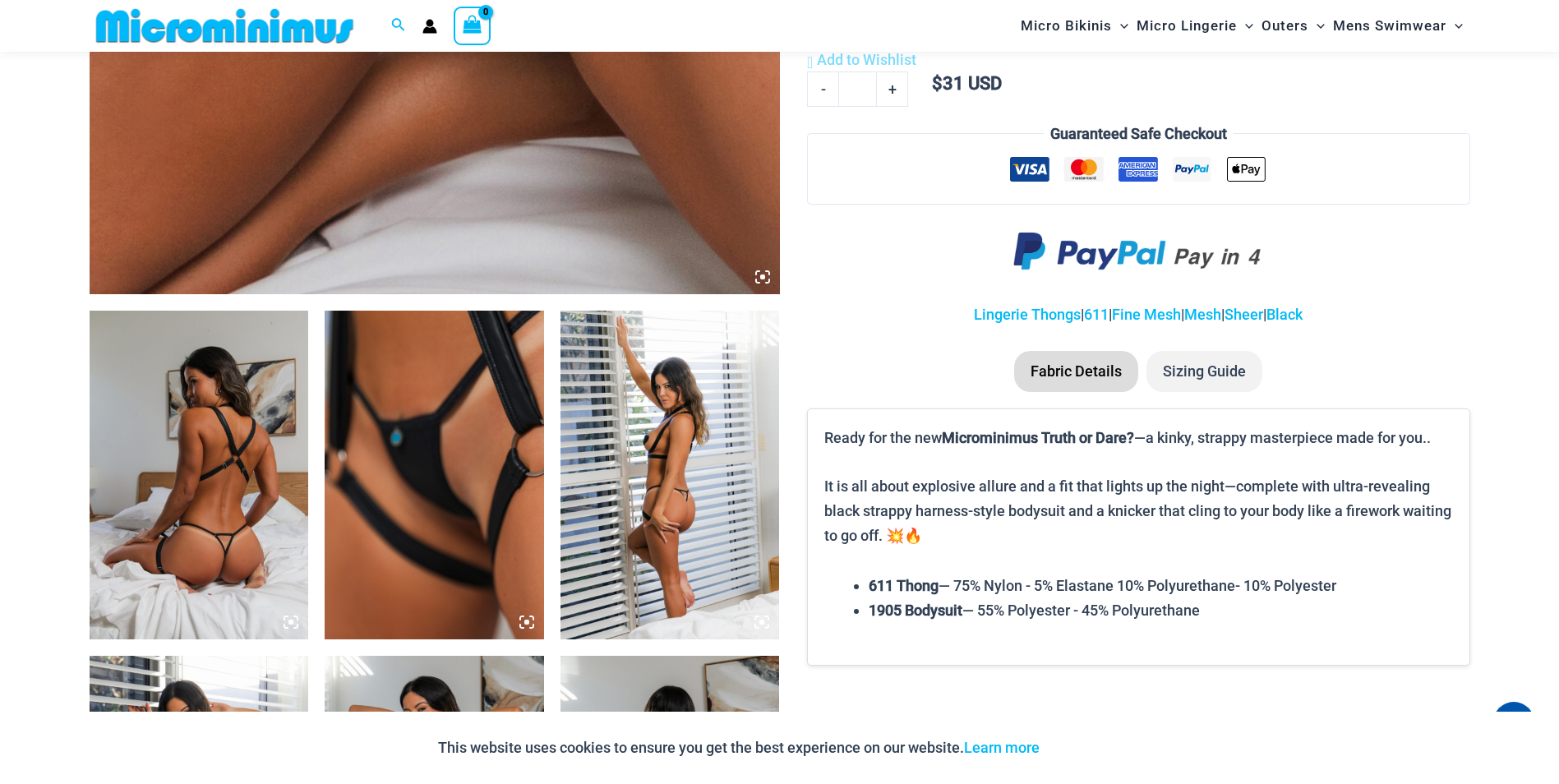
click at [395, 542] on img at bounding box center [435, 475] width 220 height 329
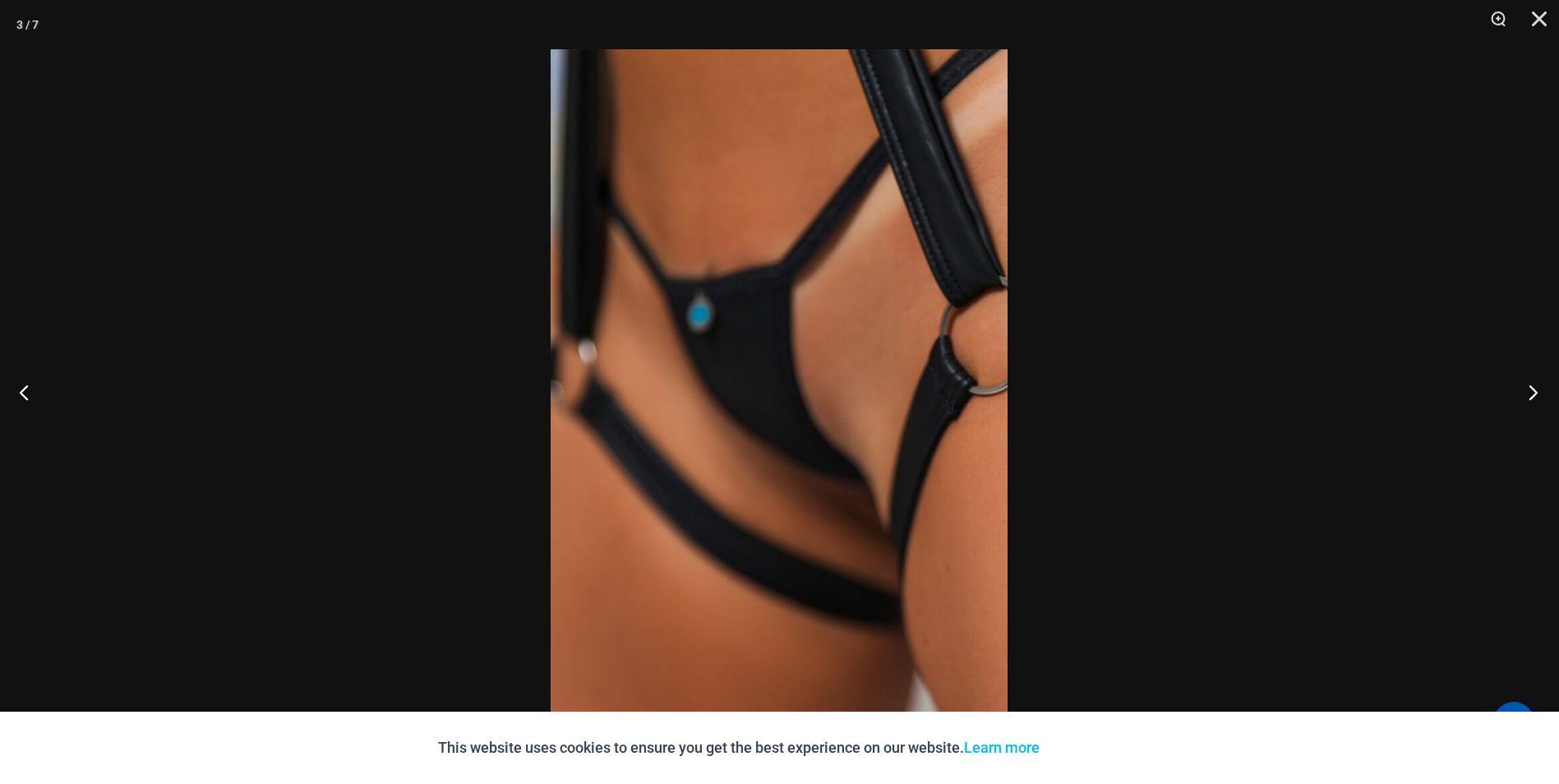
click at [1530, 394] on button "Next" at bounding box center [1528, 392] width 62 height 82
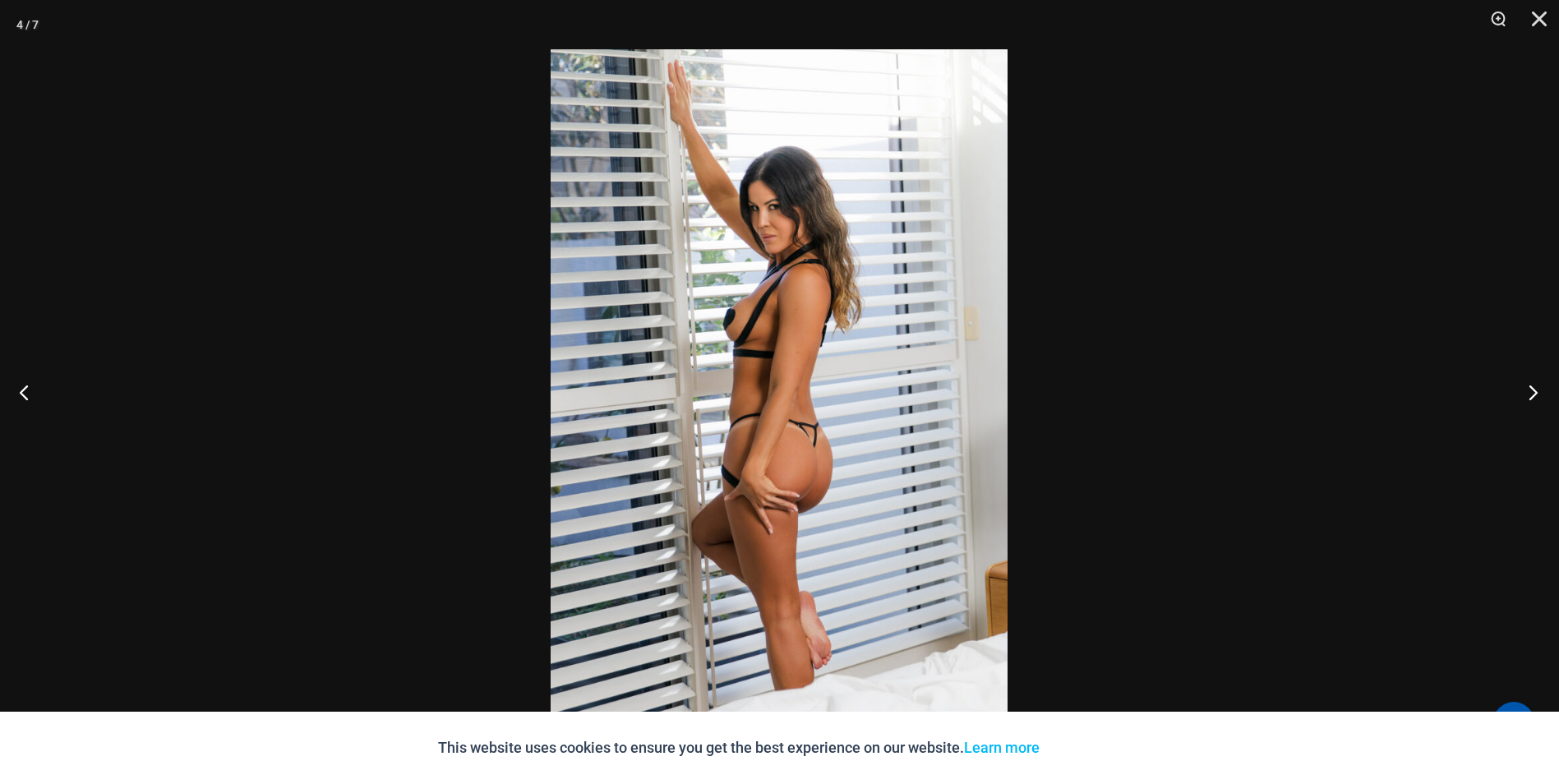
click at [1530, 394] on button "Next" at bounding box center [1528, 392] width 62 height 82
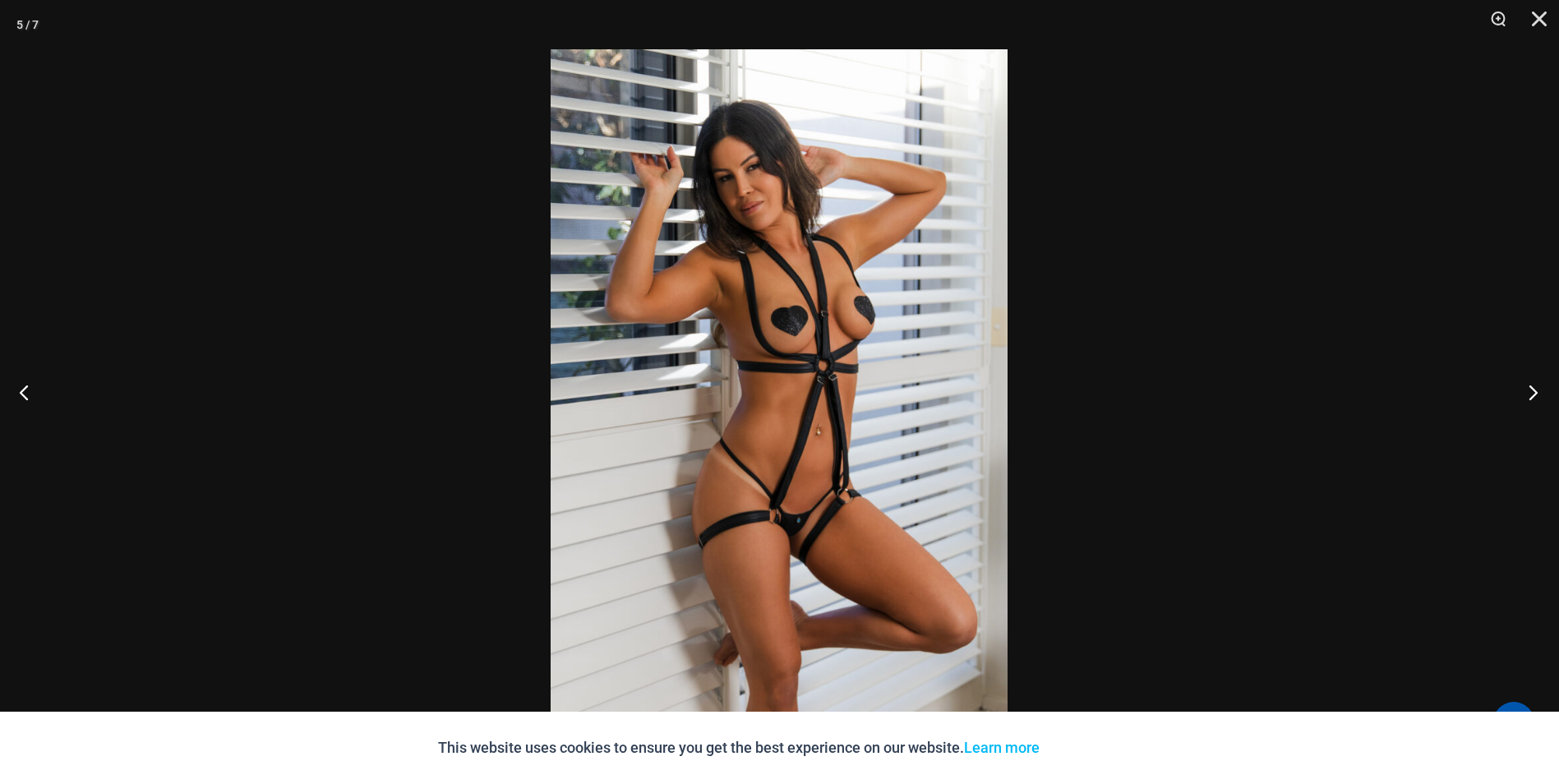
click at [1530, 394] on button "Next" at bounding box center [1528, 392] width 62 height 82
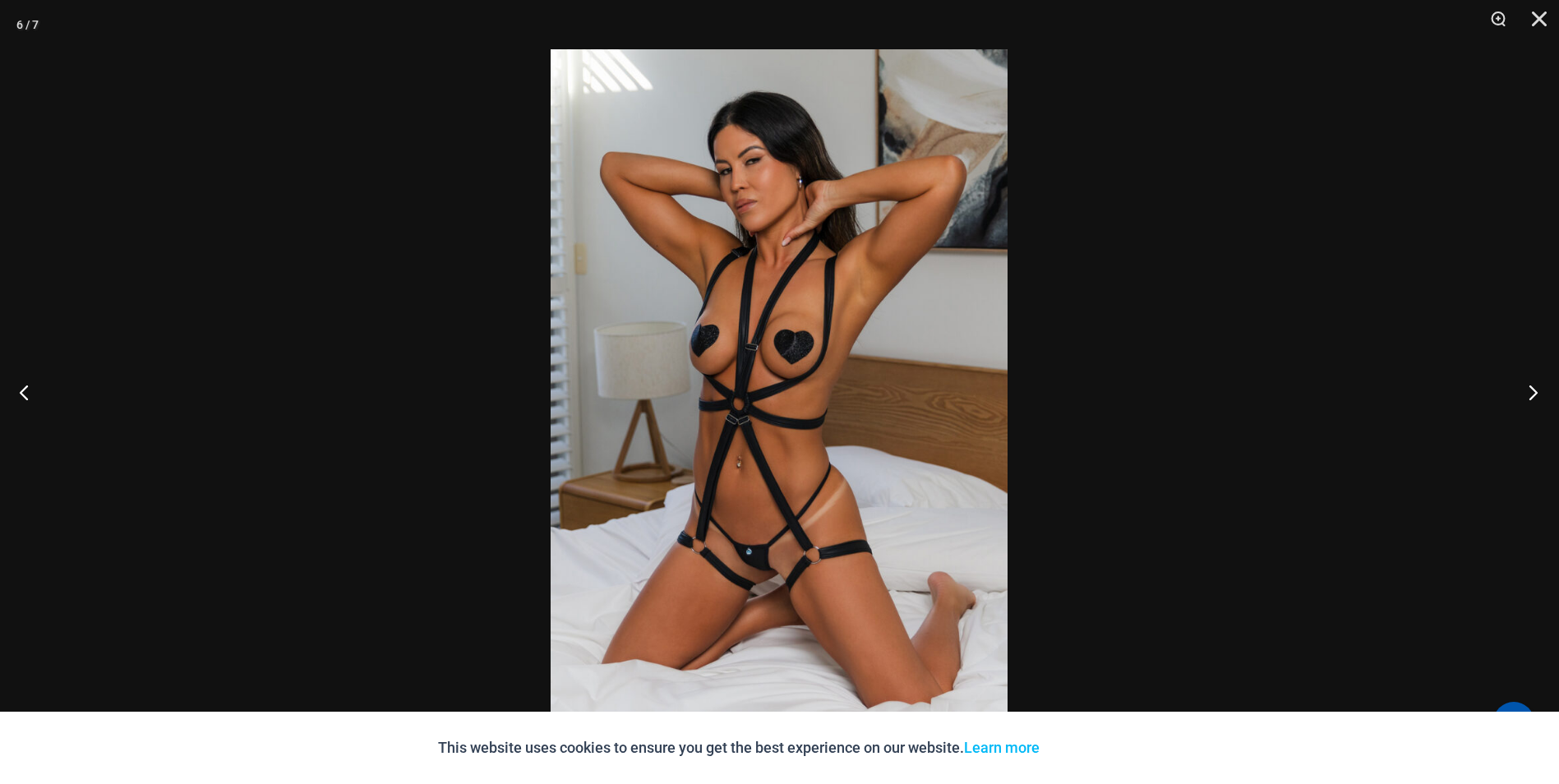
click at [1530, 394] on button "Next" at bounding box center [1528, 392] width 62 height 82
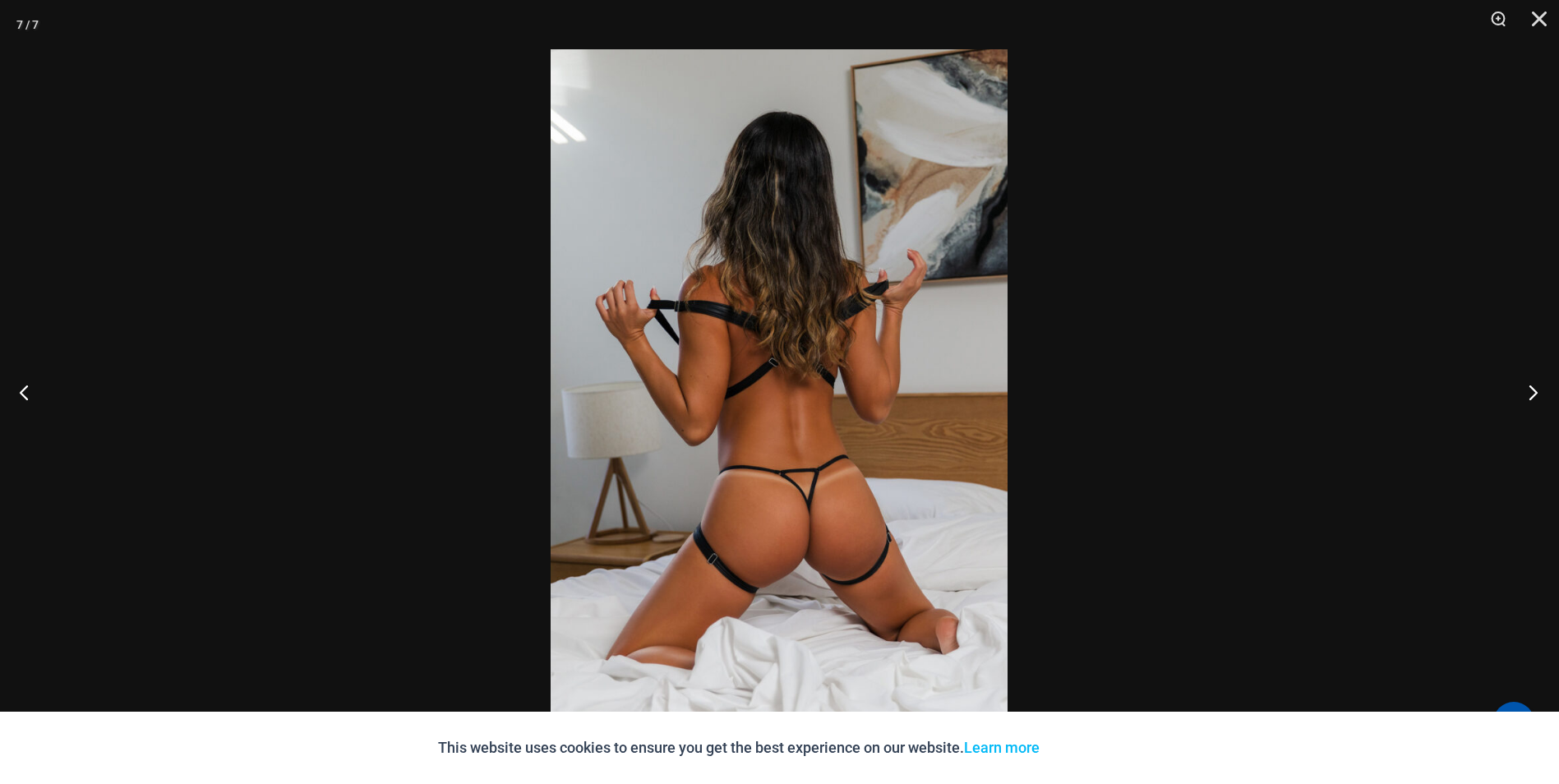
click at [1529, 397] on button "Next" at bounding box center [1528, 392] width 62 height 82
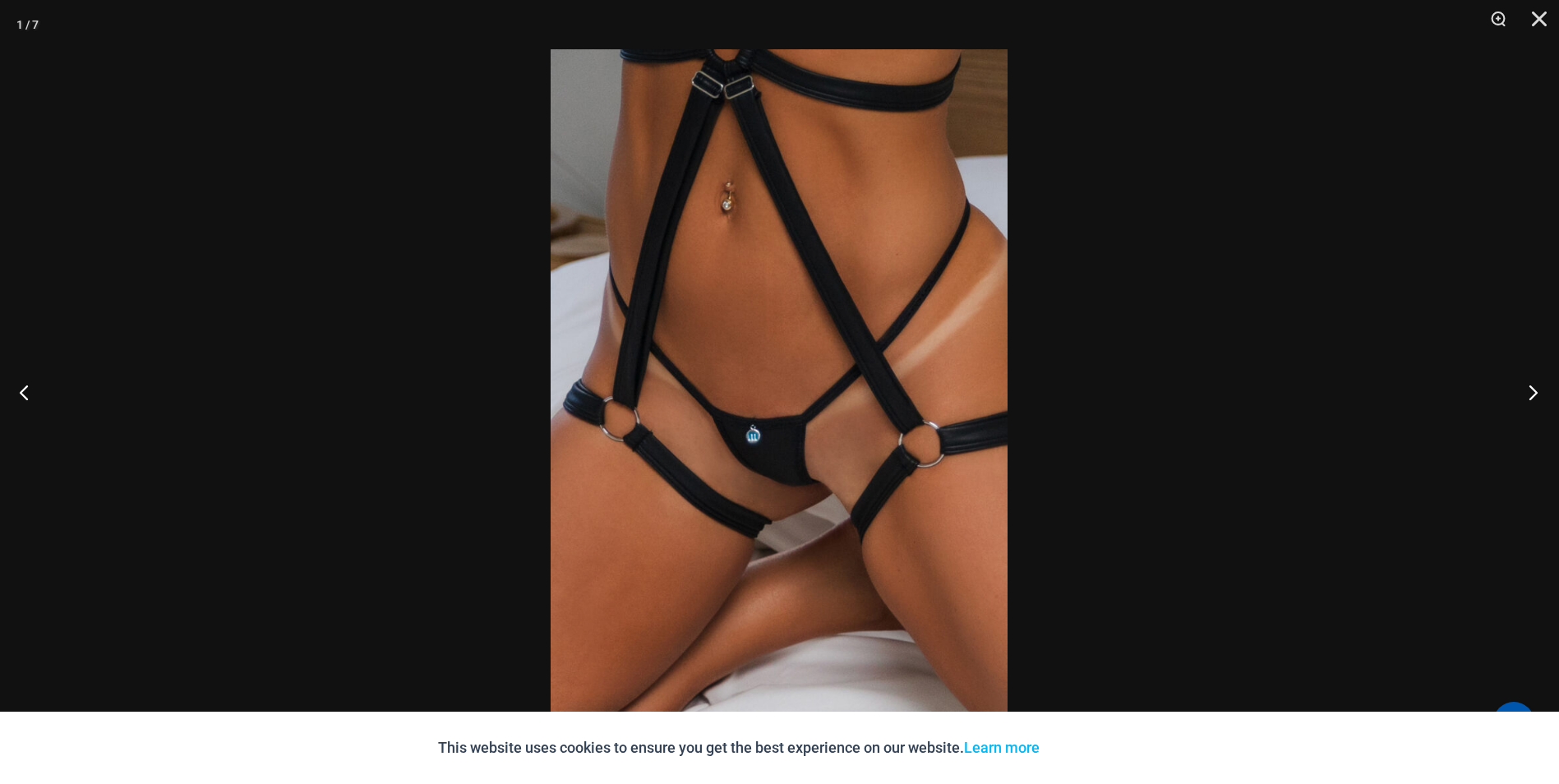
click at [1529, 397] on button "Next" at bounding box center [1528, 392] width 62 height 82
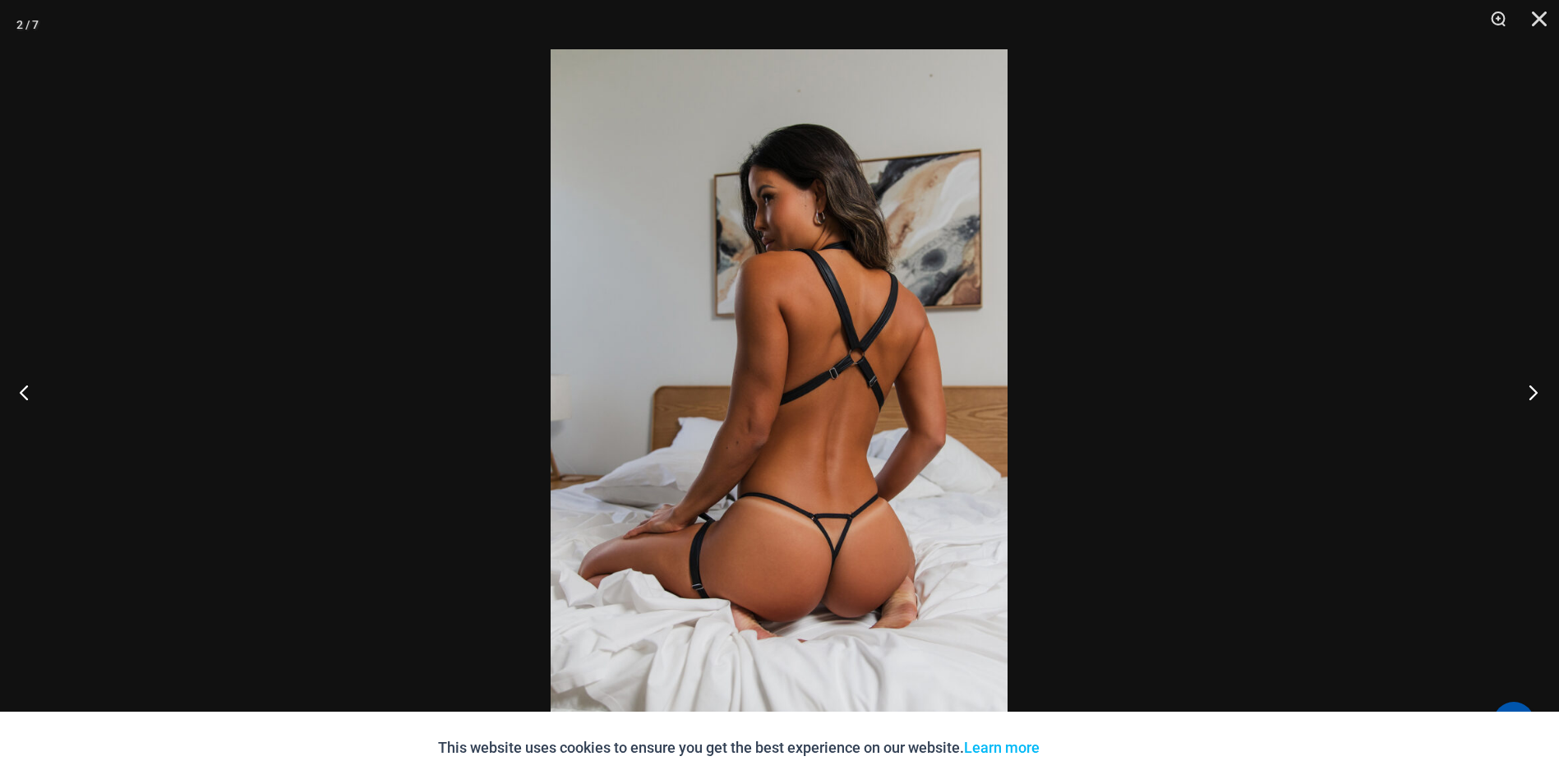
click at [1529, 397] on button "Next" at bounding box center [1528, 392] width 62 height 82
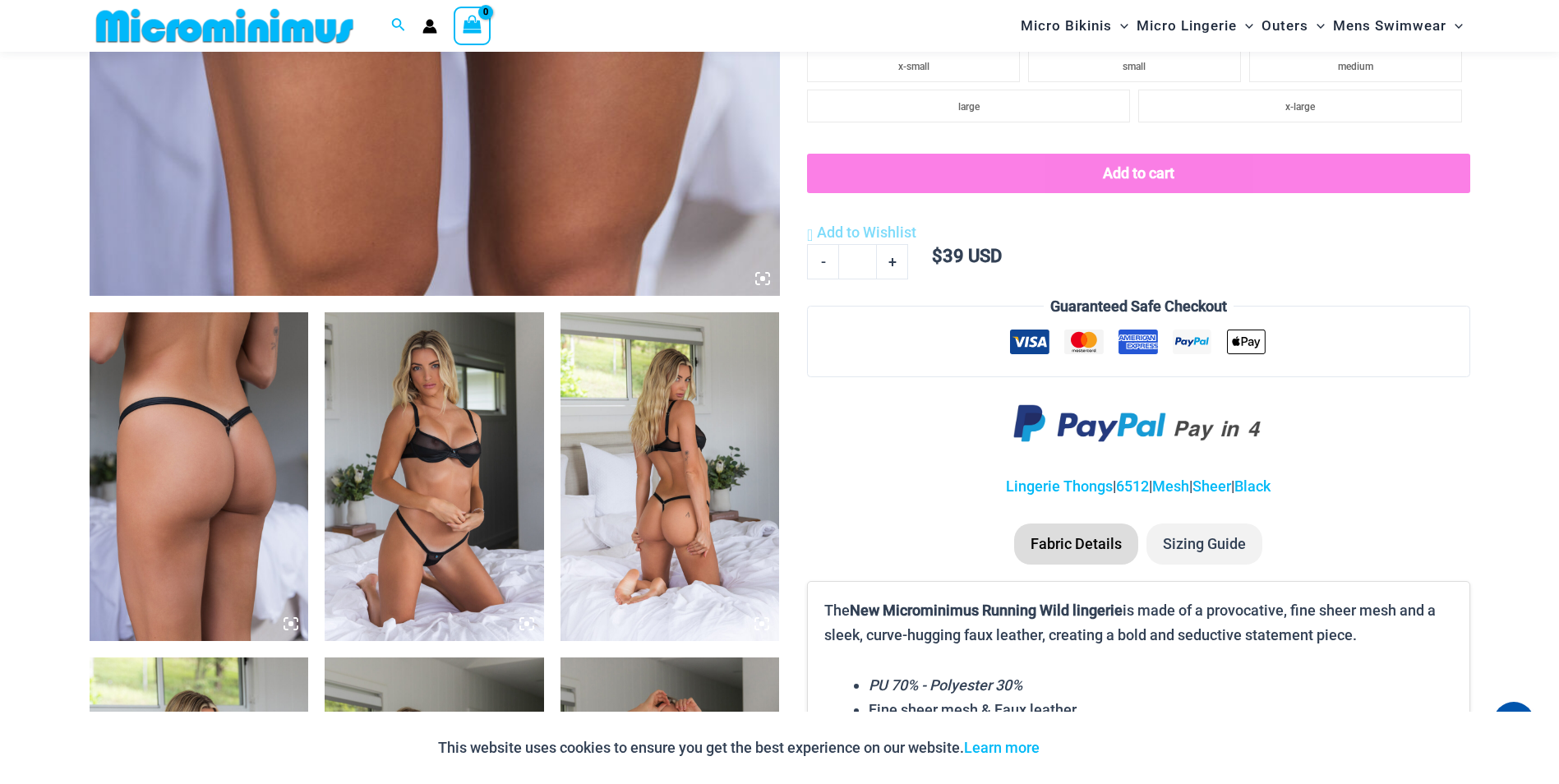
click at [448, 501] on img at bounding box center [435, 477] width 220 height 329
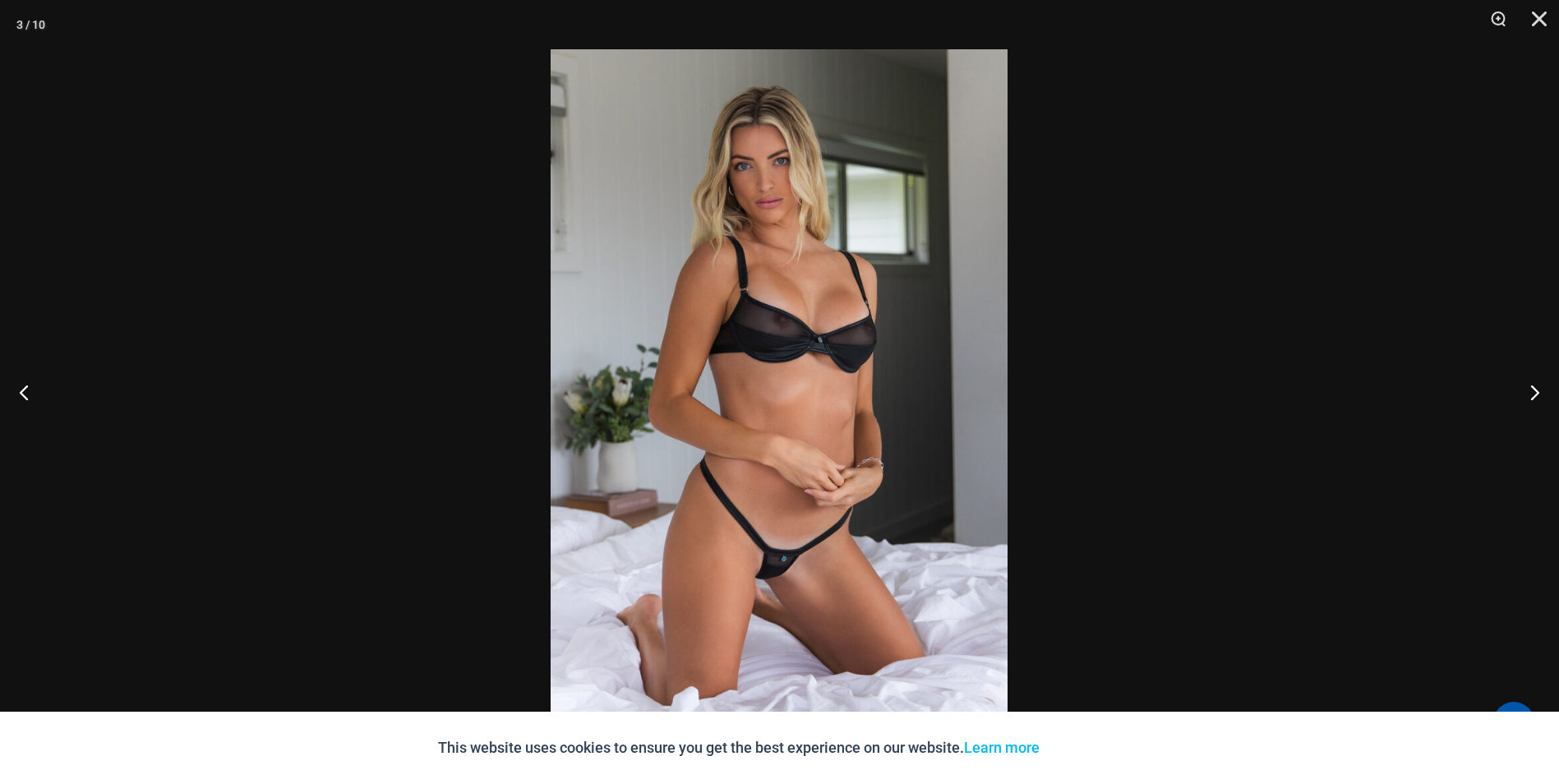
click at [779, 577] on img at bounding box center [779, 392] width 457 height 686
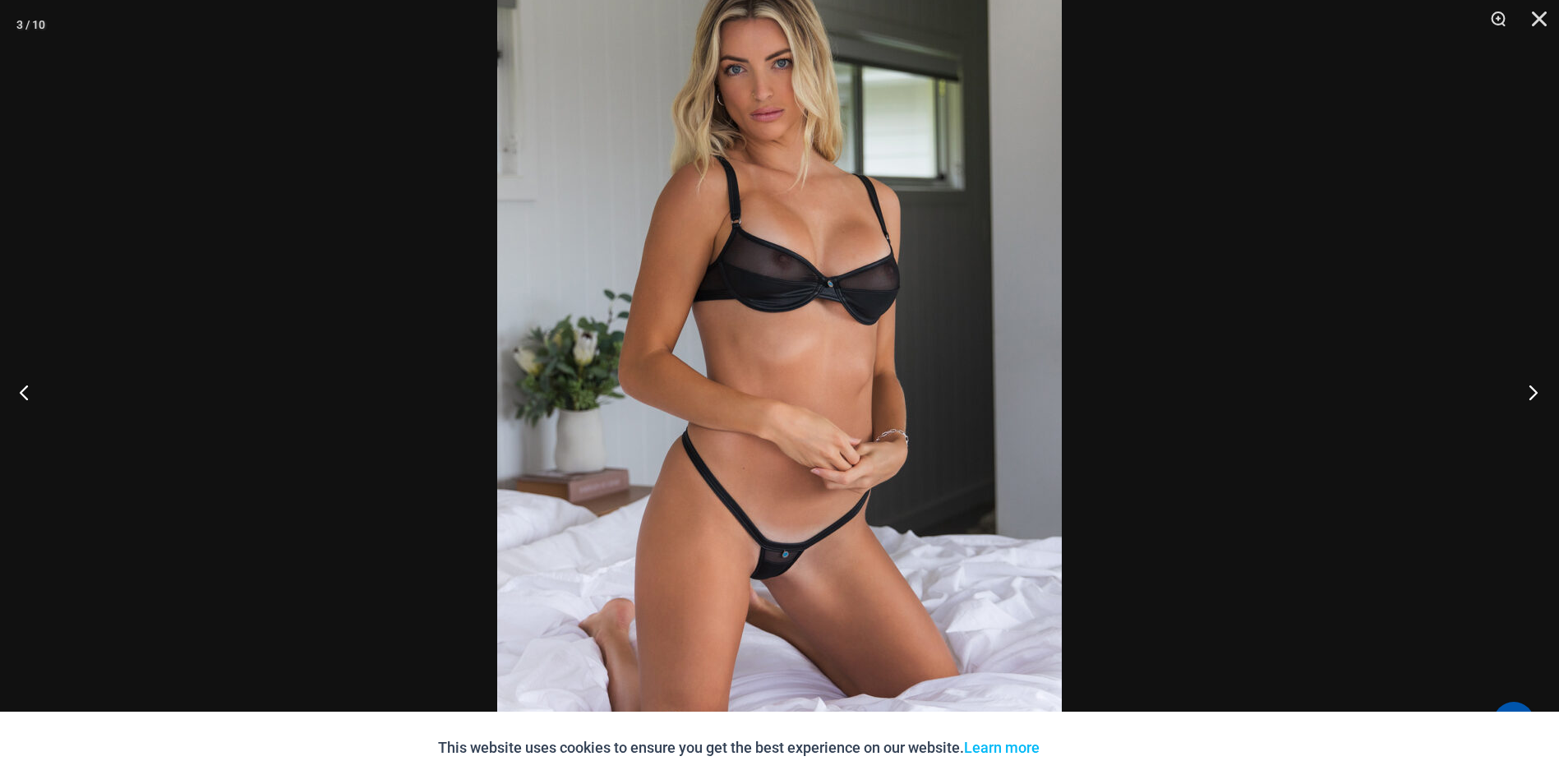
click at [1532, 392] on button "Next" at bounding box center [1528, 392] width 62 height 82
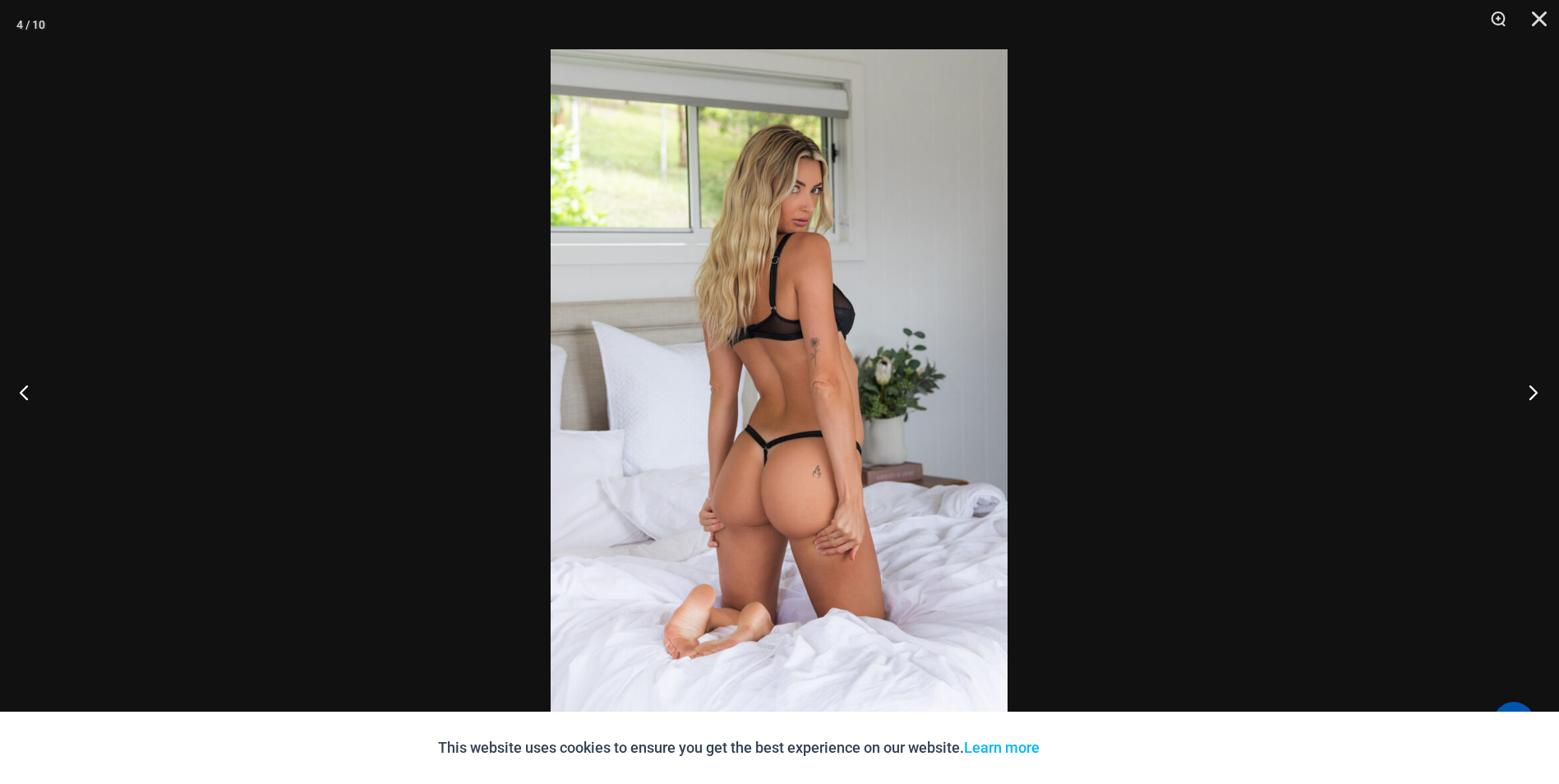
click at [1531, 392] on button "Next" at bounding box center [1528, 392] width 62 height 82
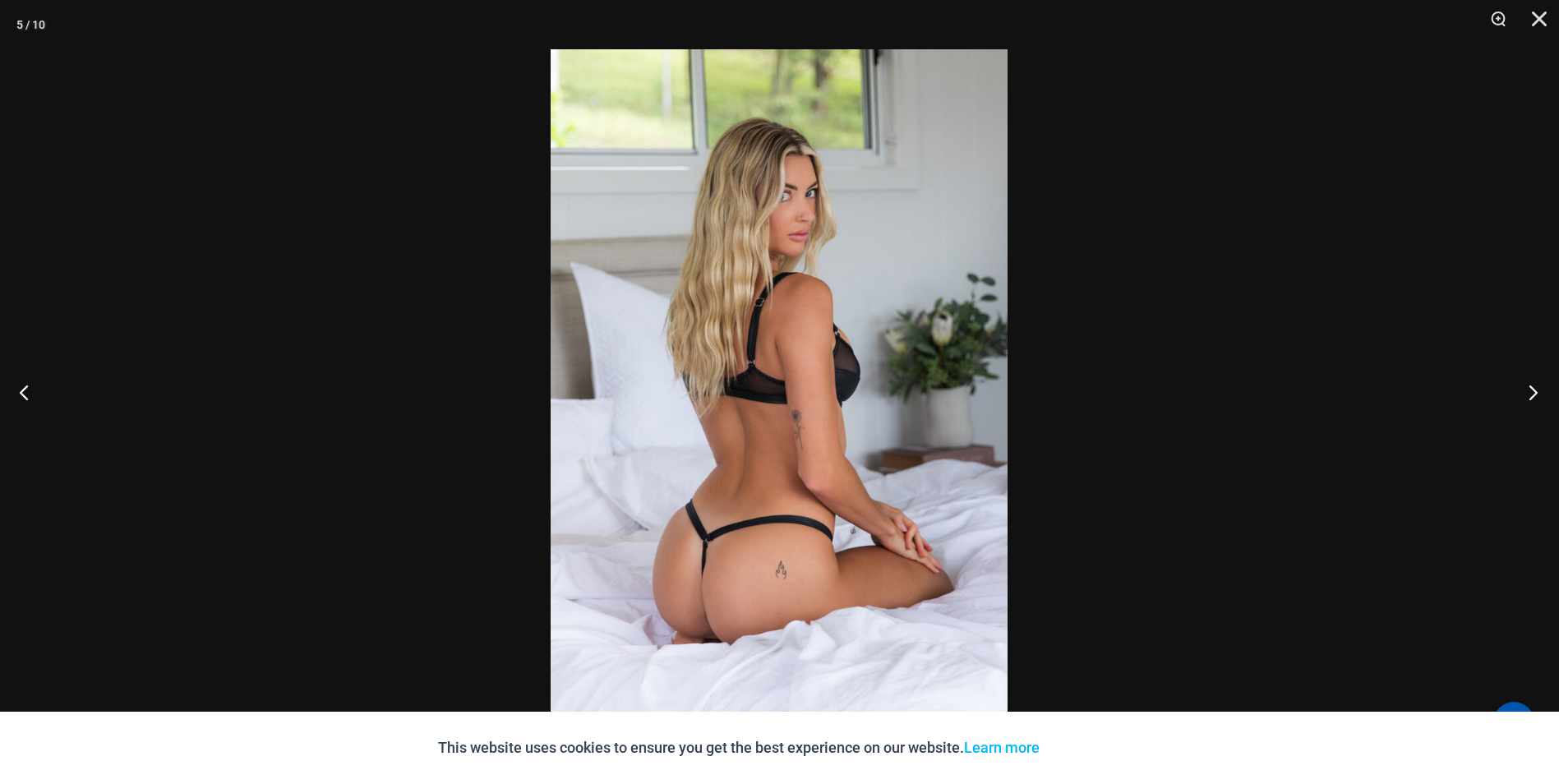
click at [1531, 392] on button "Next" at bounding box center [1528, 392] width 62 height 82
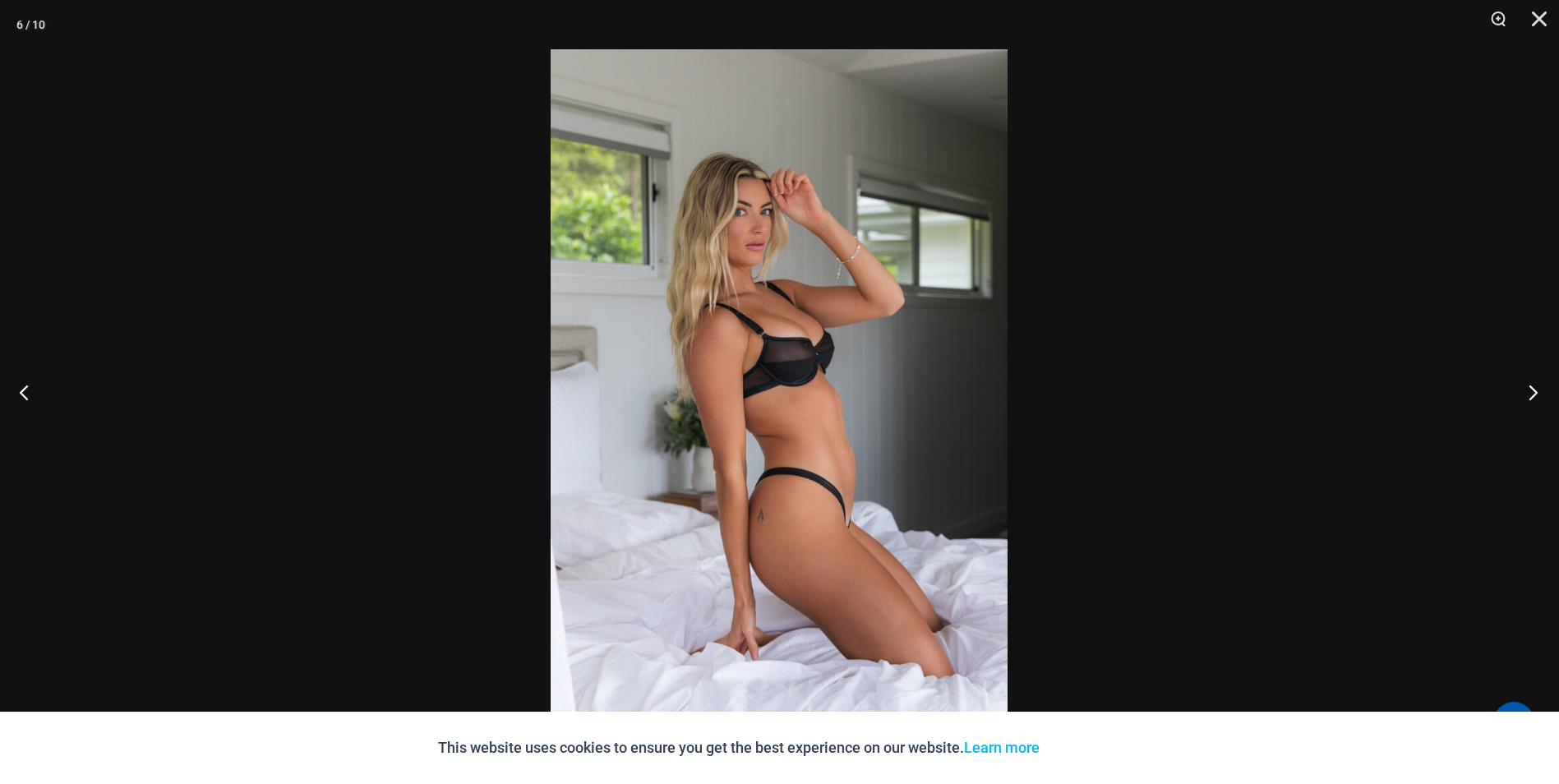
click at [1531, 393] on button "Next" at bounding box center [1528, 392] width 62 height 82
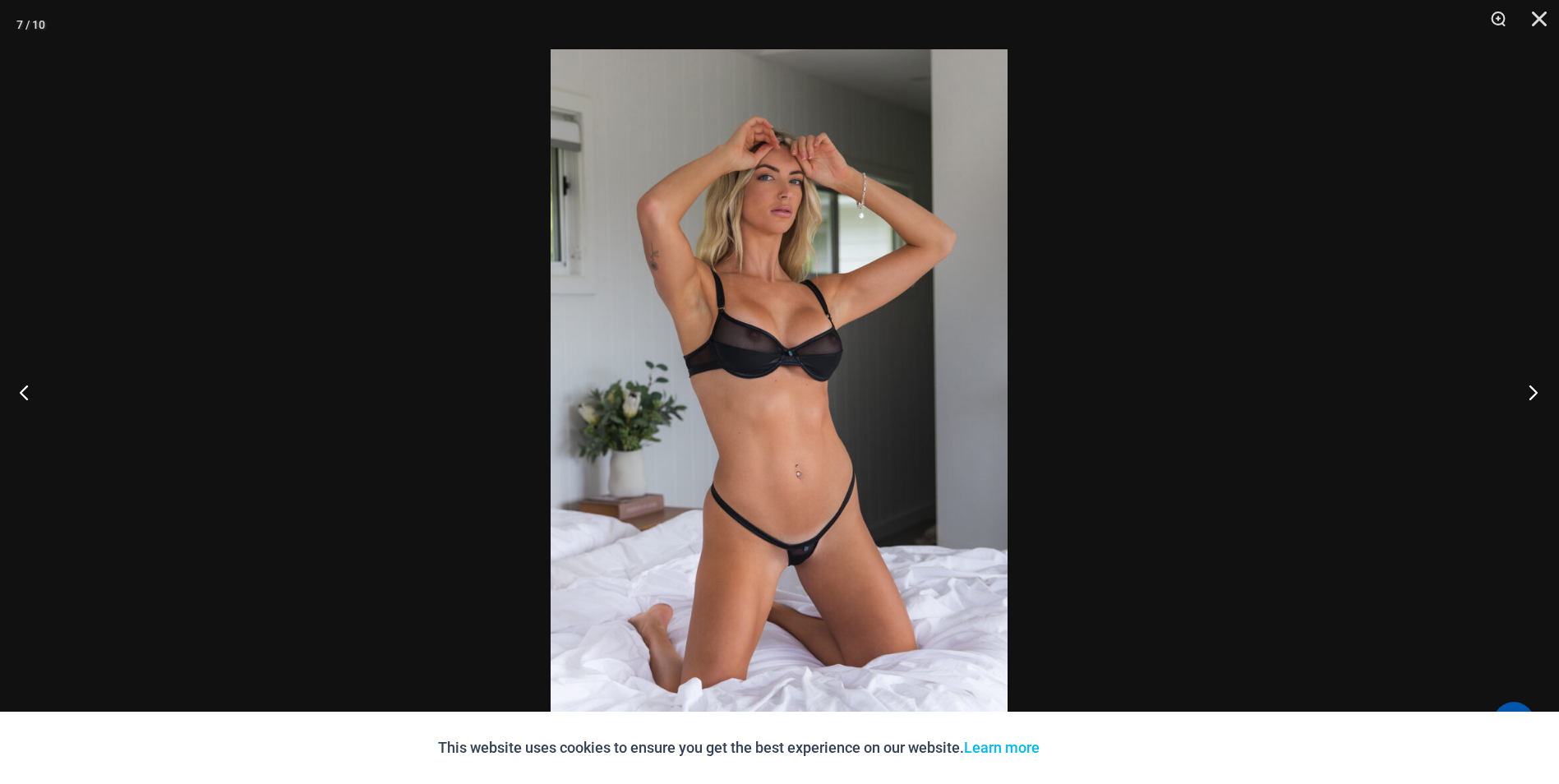
click at [1531, 393] on button "Next" at bounding box center [1528, 392] width 62 height 82
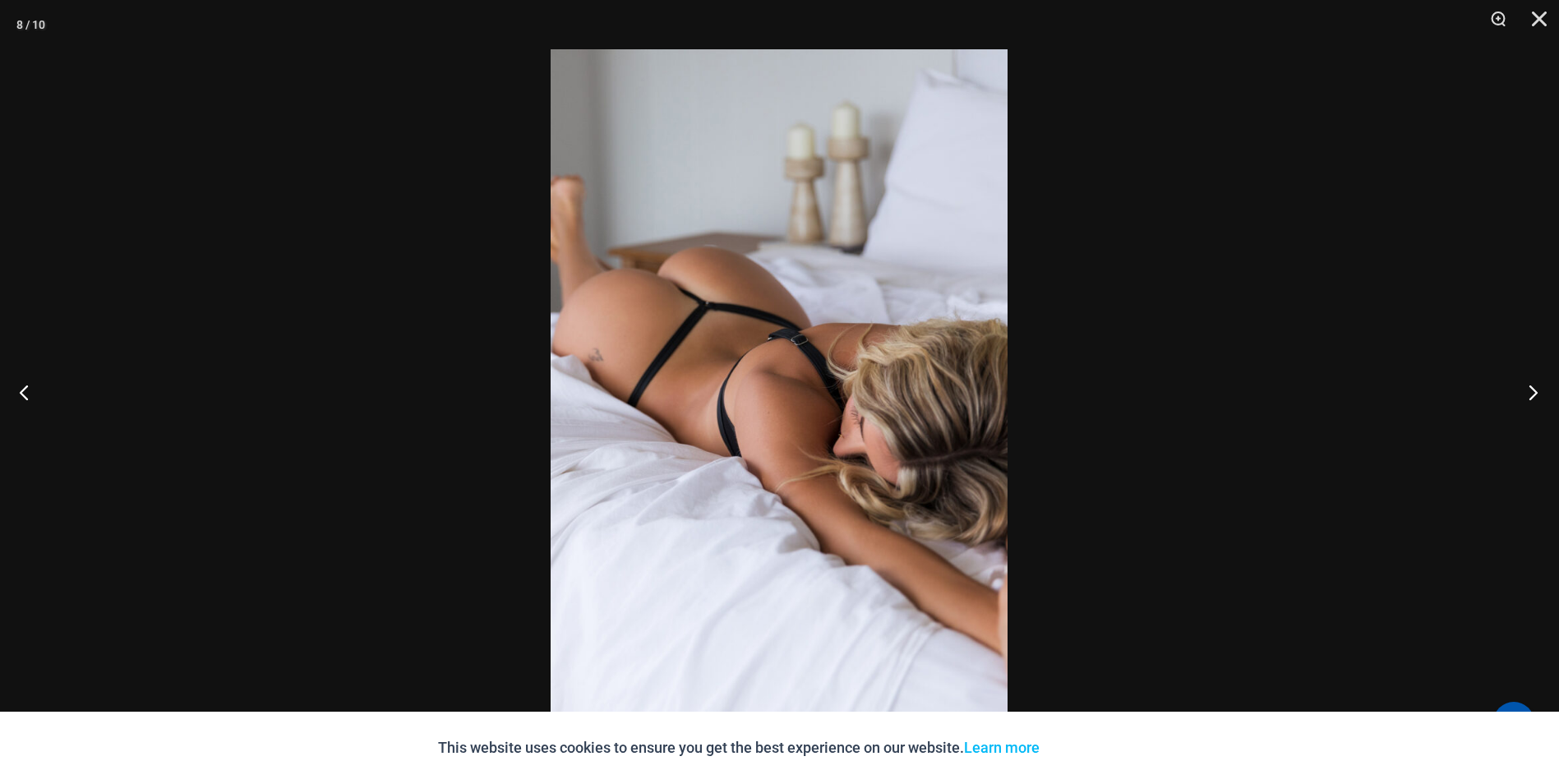
click at [1531, 393] on button "Next" at bounding box center [1528, 392] width 62 height 82
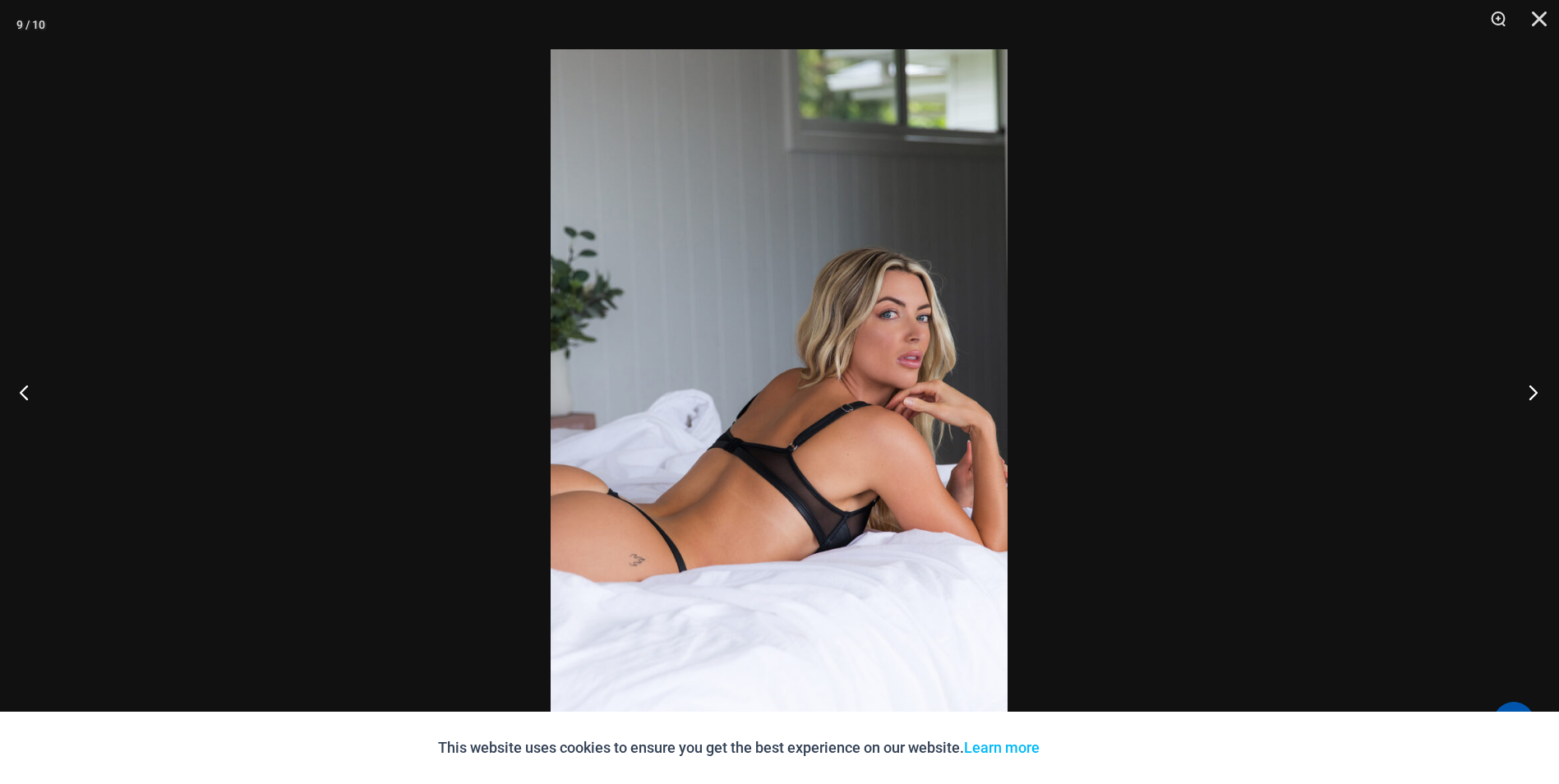
click at [1531, 393] on button "Next" at bounding box center [1528, 392] width 62 height 82
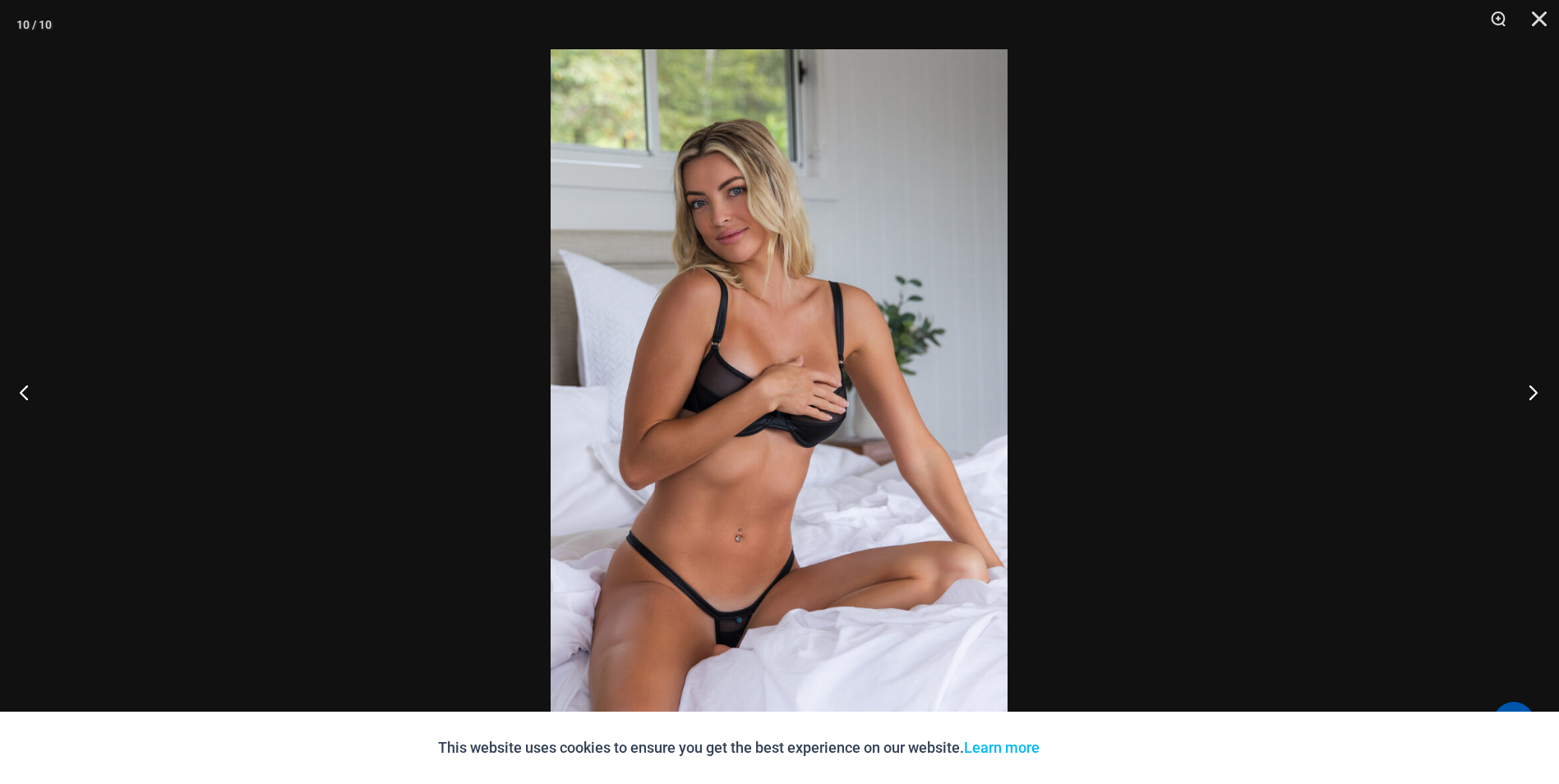
click at [1531, 393] on button "Next" at bounding box center [1528, 392] width 62 height 82
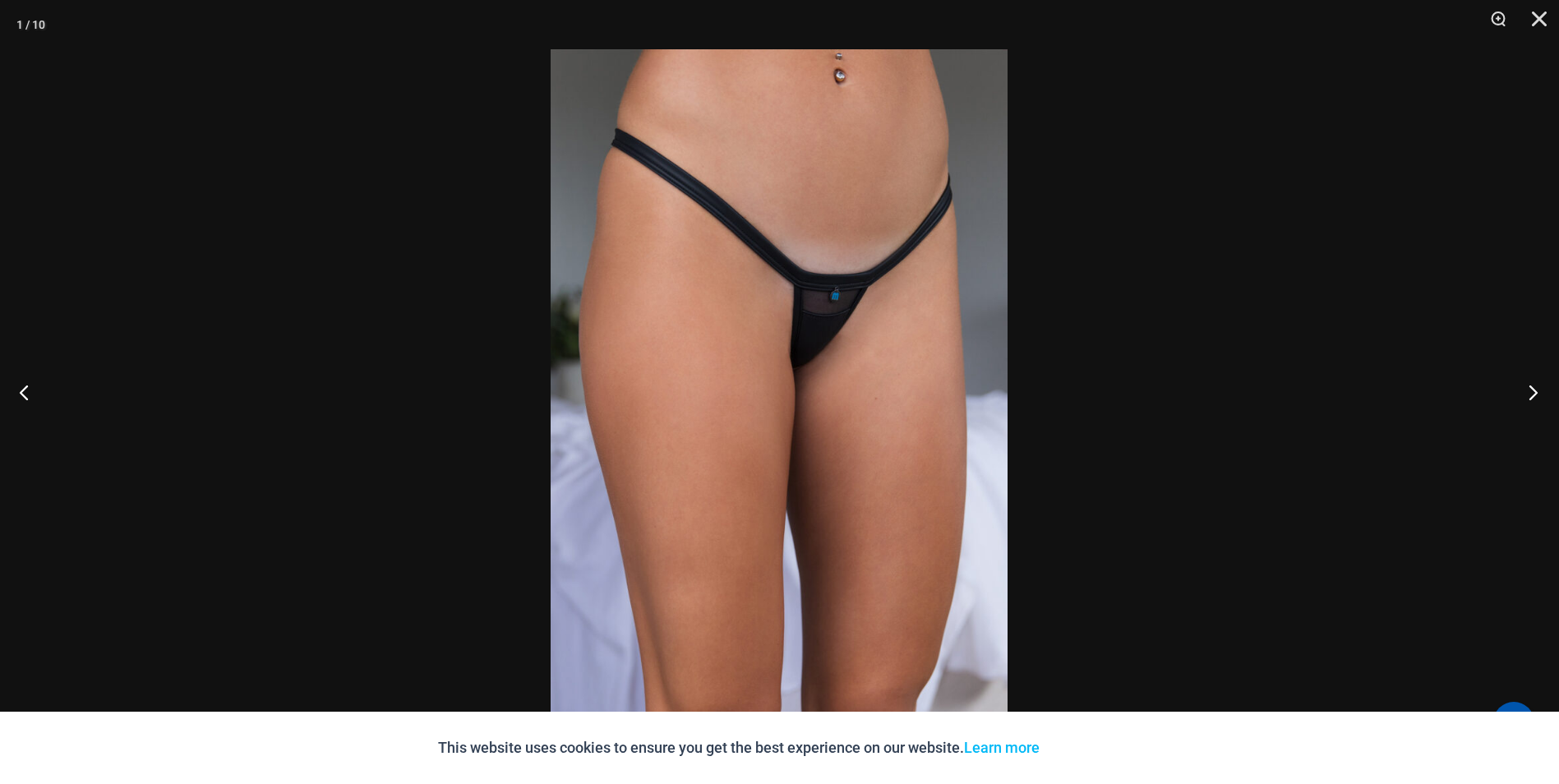
click at [1524, 392] on button "Next" at bounding box center [1528, 392] width 62 height 82
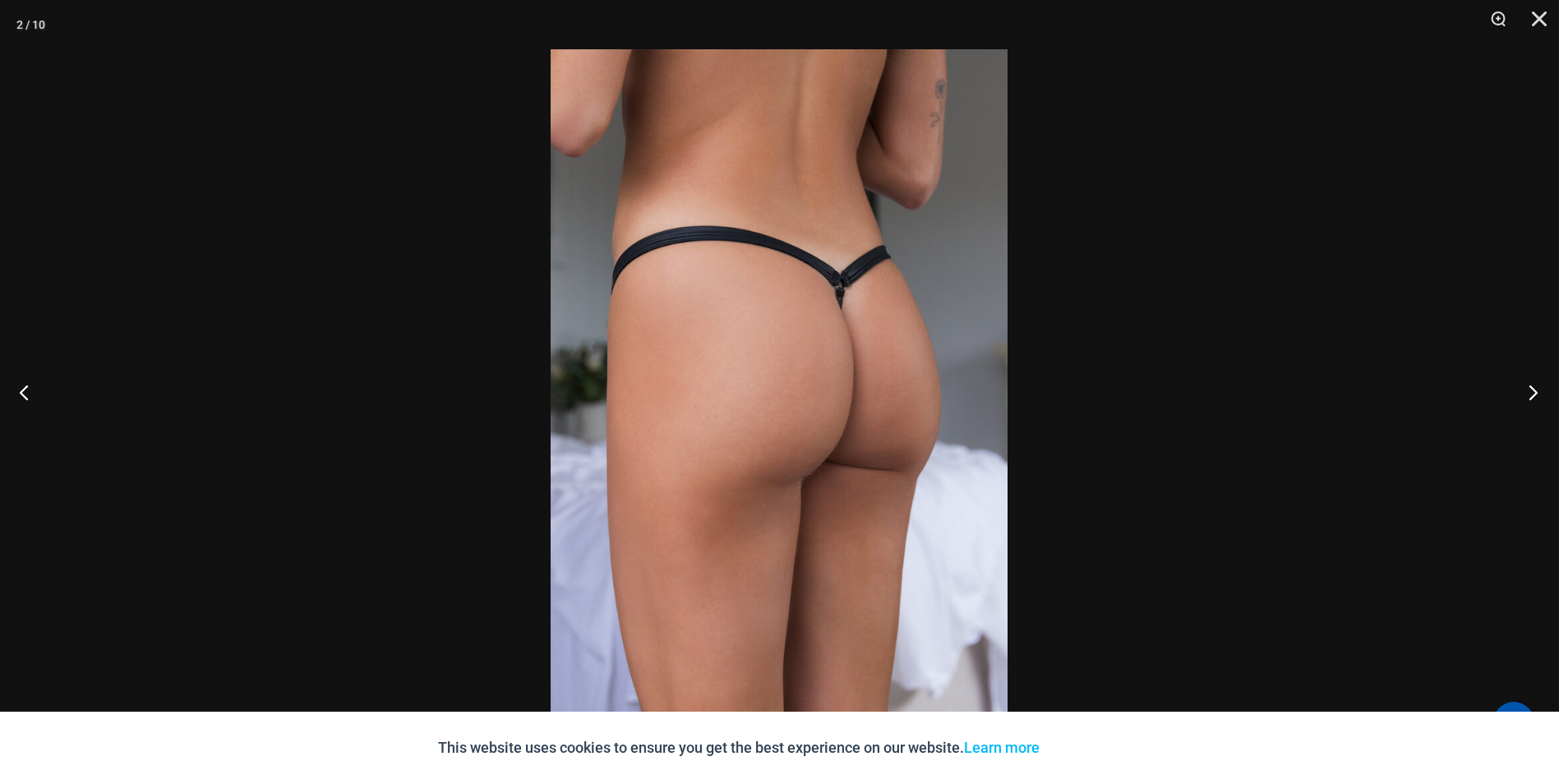
click at [1524, 392] on button "Next" at bounding box center [1528, 392] width 62 height 82
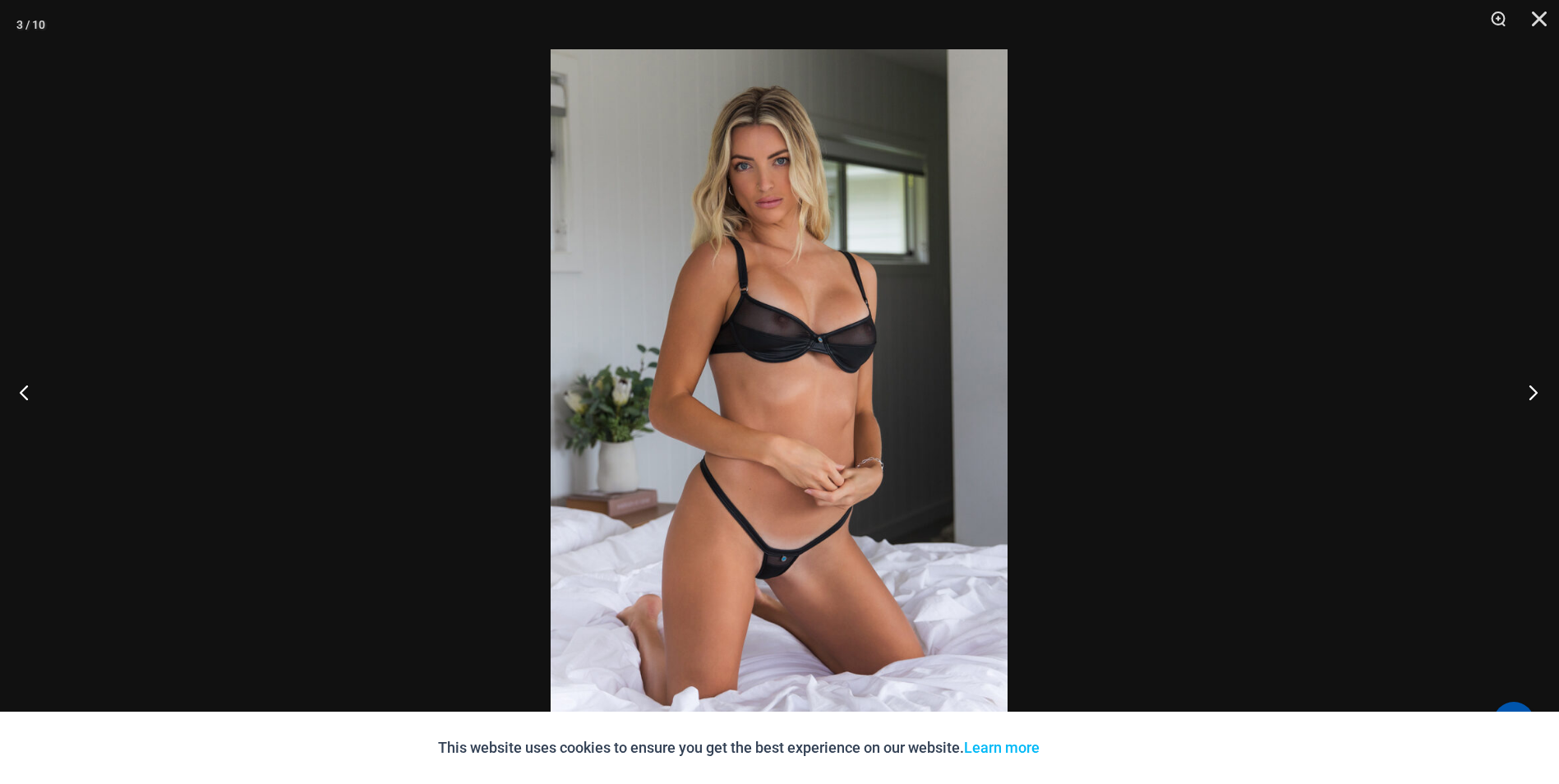
click at [1524, 392] on button "Next" at bounding box center [1528, 392] width 62 height 82
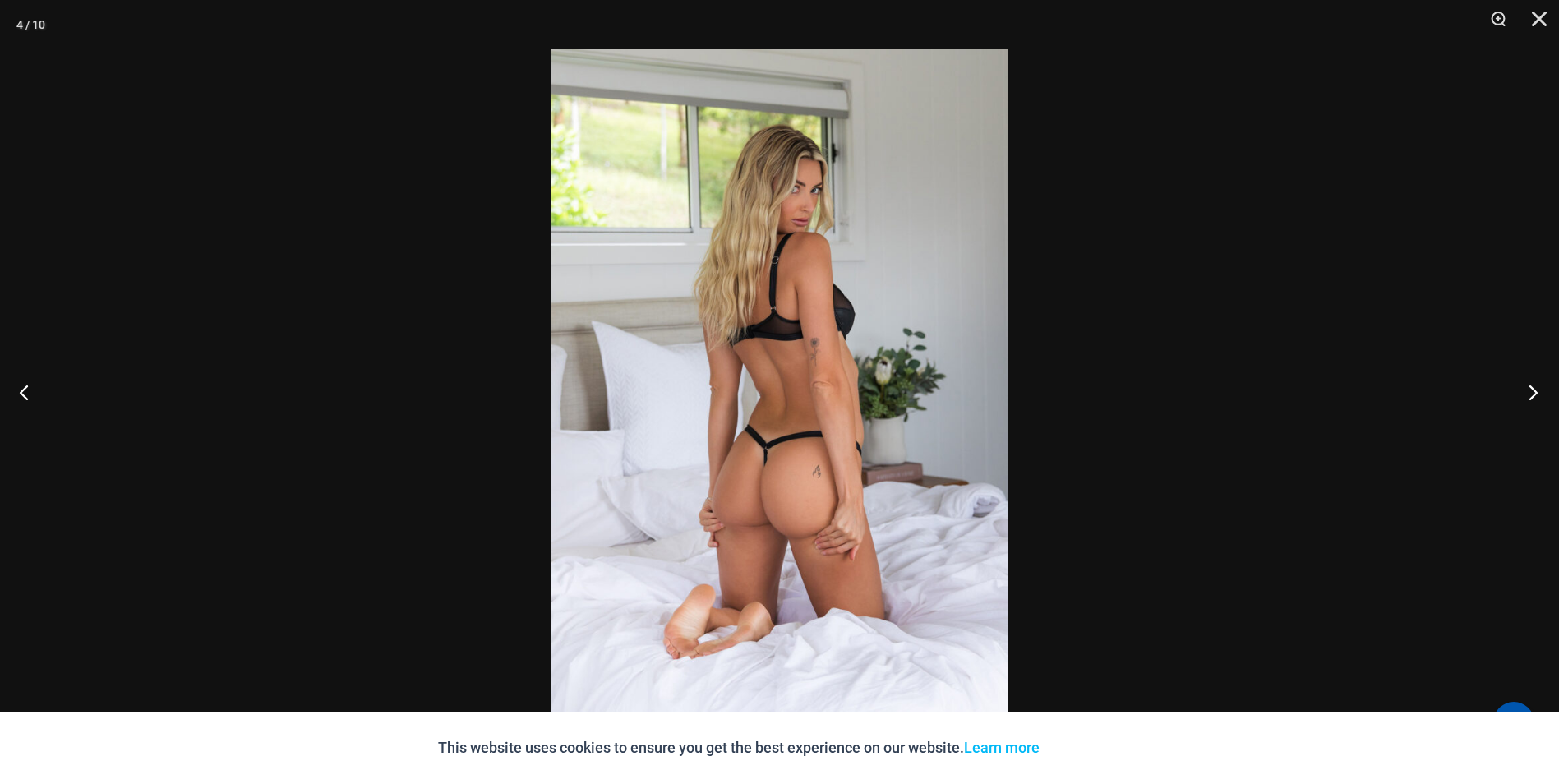
click at [1524, 392] on button "Next" at bounding box center [1528, 392] width 62 height 82
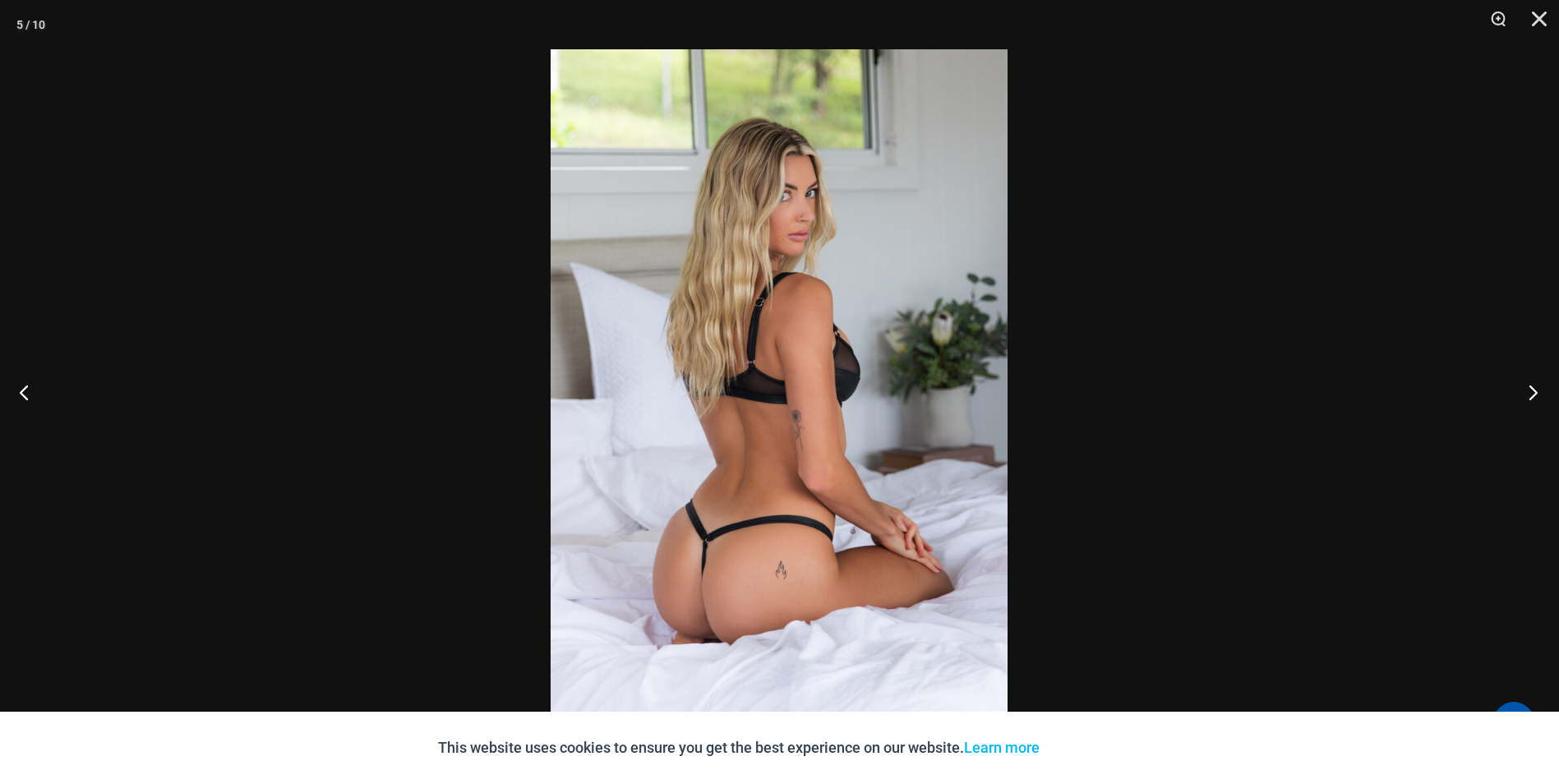
click at [1524, 392] on button "Next" at bounding box center [1528, 392] width 62 height 82
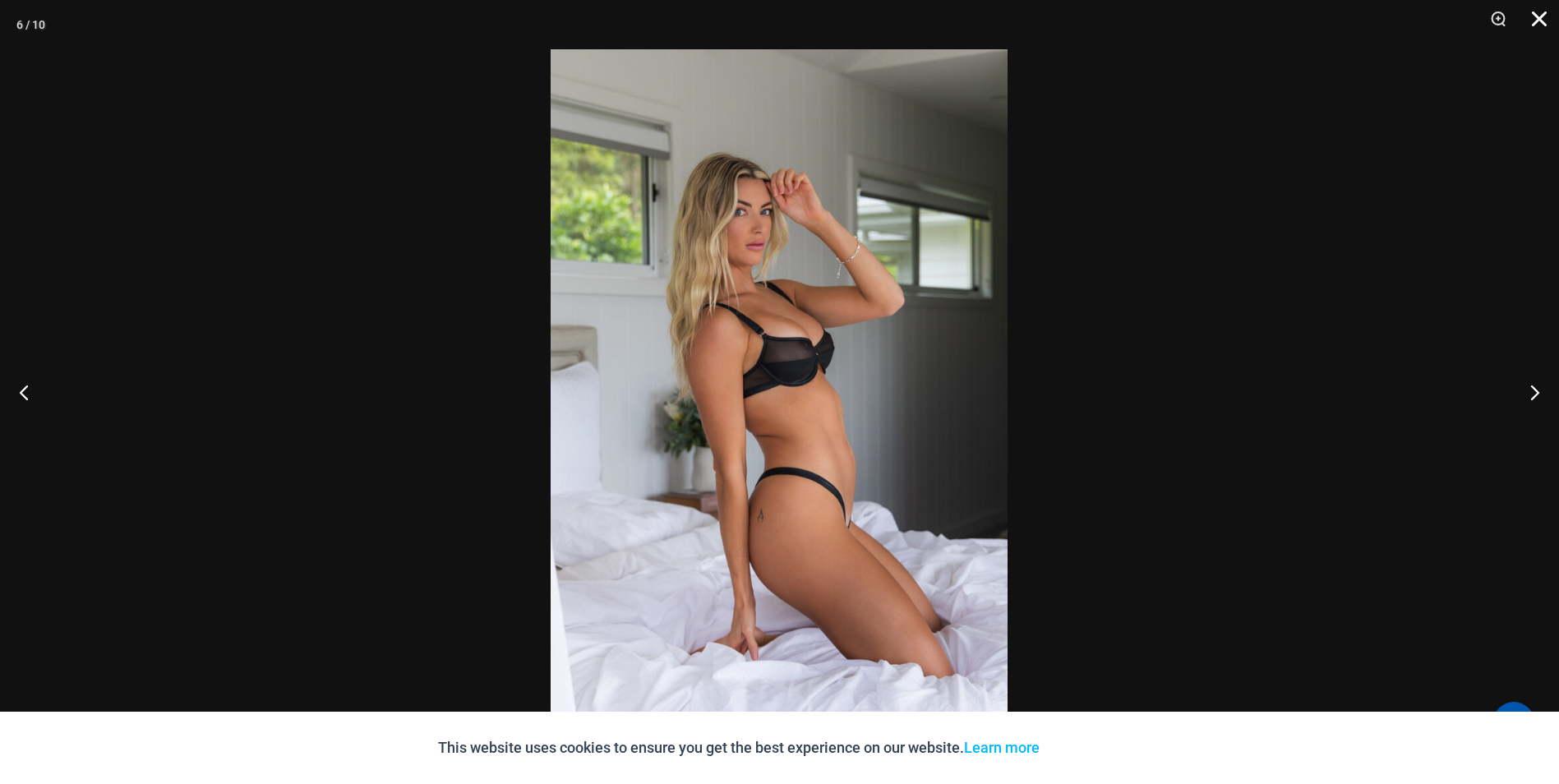
click at [1538, 19] on button "Close" at bounding box center [1533, 25] width 41 height 50
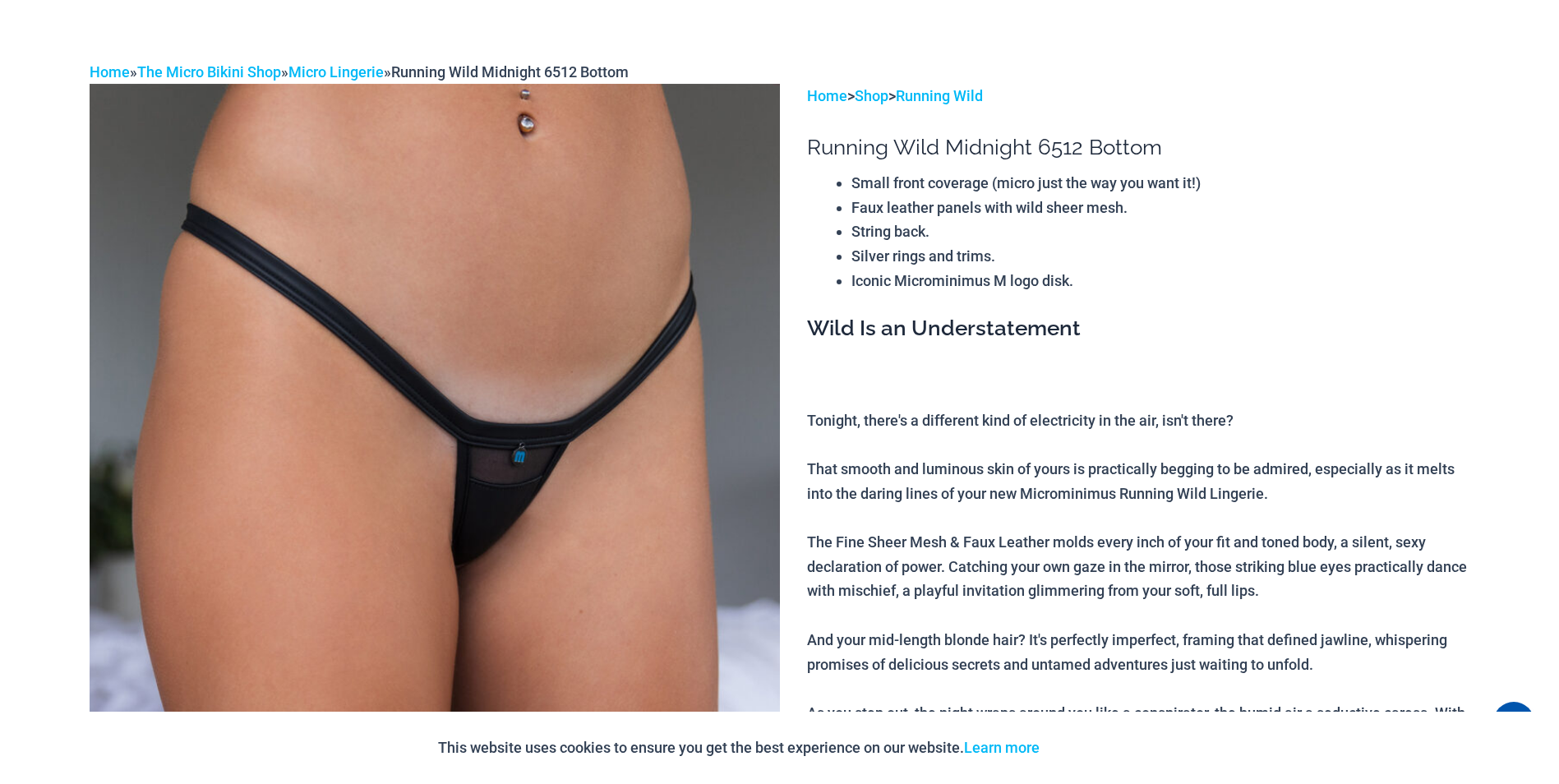
scroll to position [0, 0]
